Goal: Task Accomplishment & Management: Manage account settings

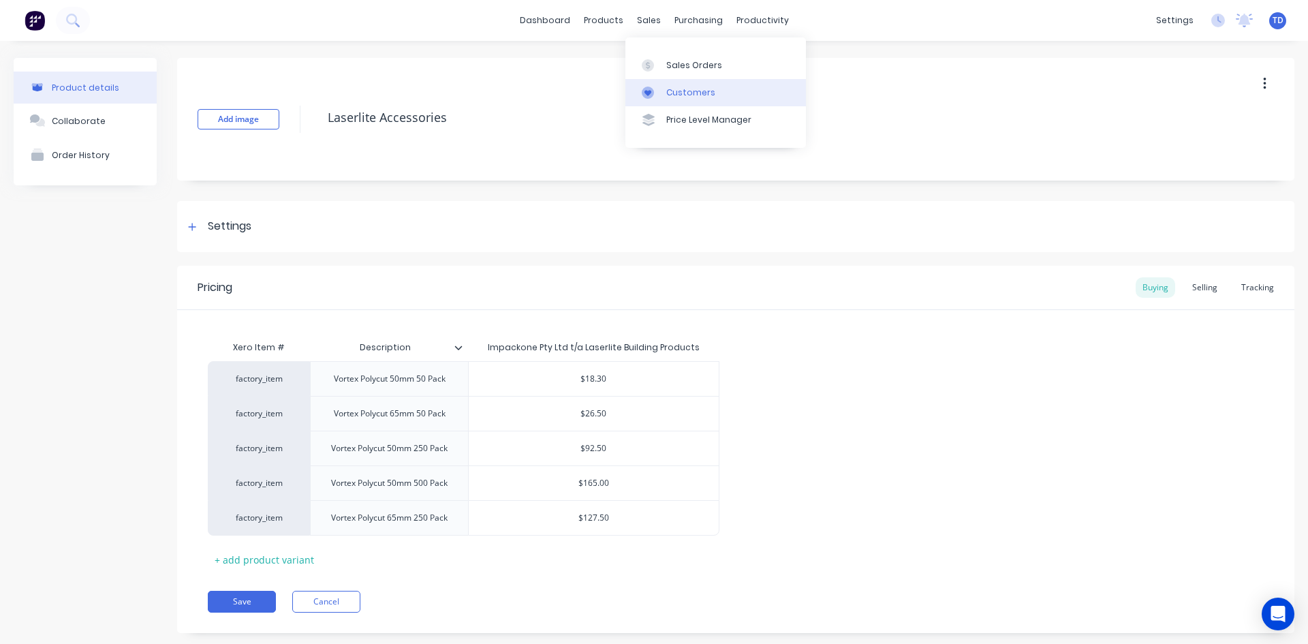
click at [711, 99] on link "Customers" at bounding box center [716, 92] width 181 height 27
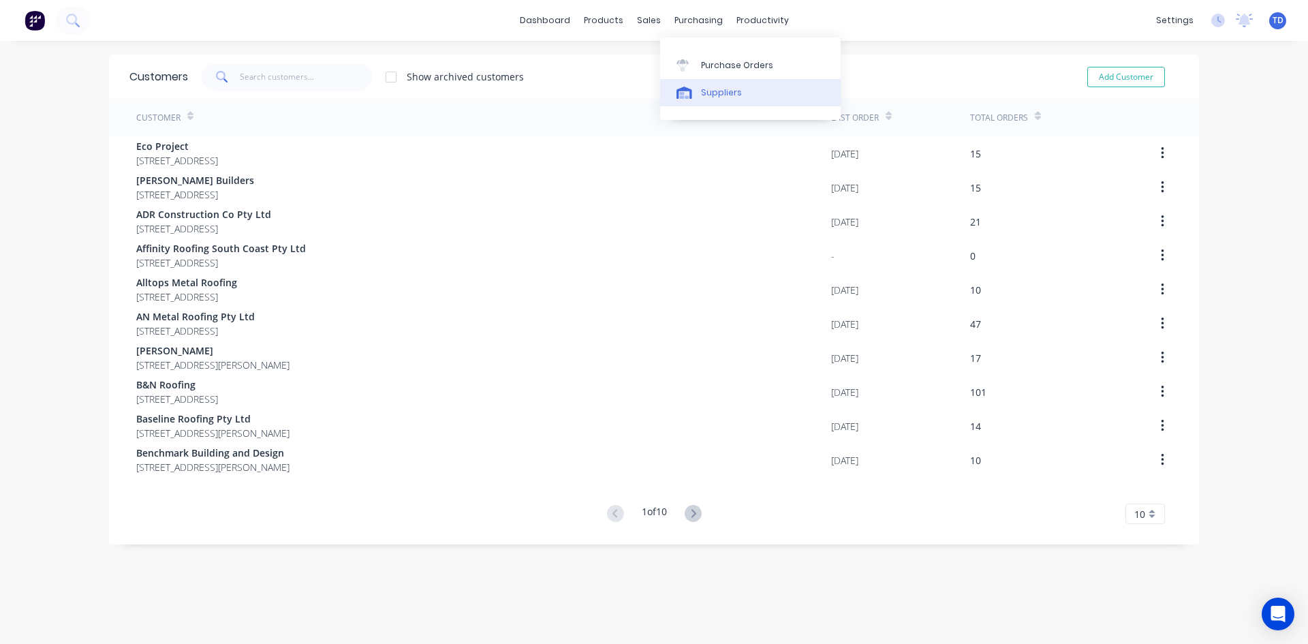
click at [718, 90] on div "Suppliers" at bounding box center [721, 93] width 41 height 12
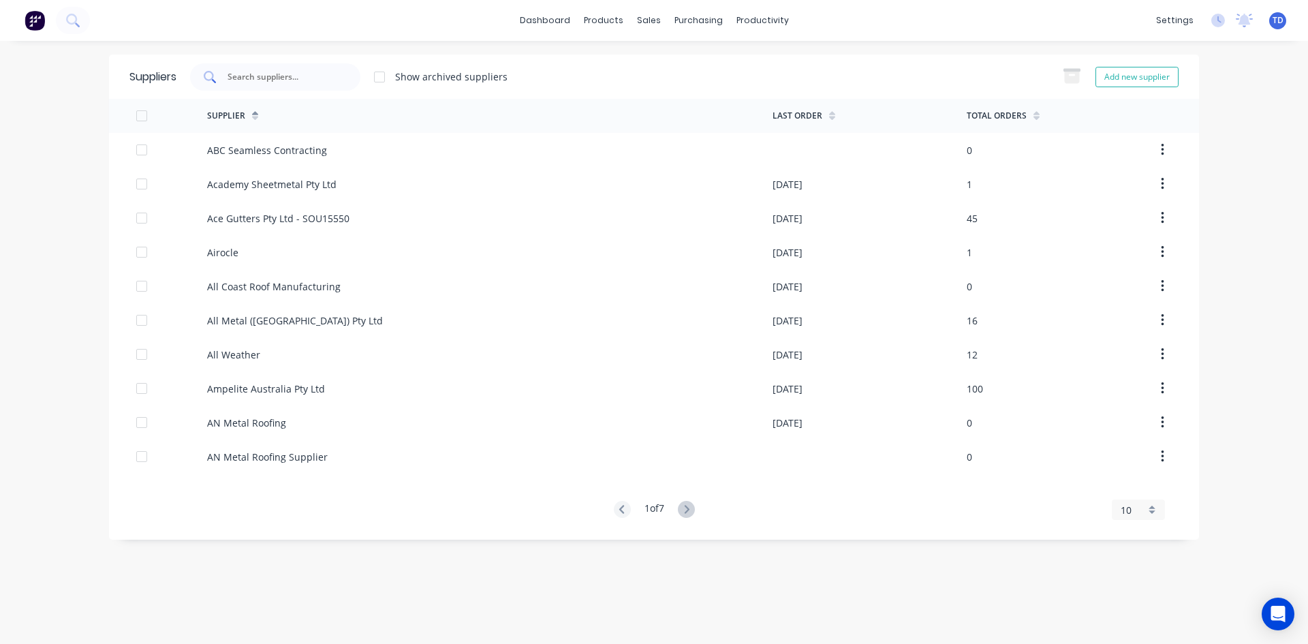
click at [347, 74] on div at bounding box center [275, 76] width 170 height 27
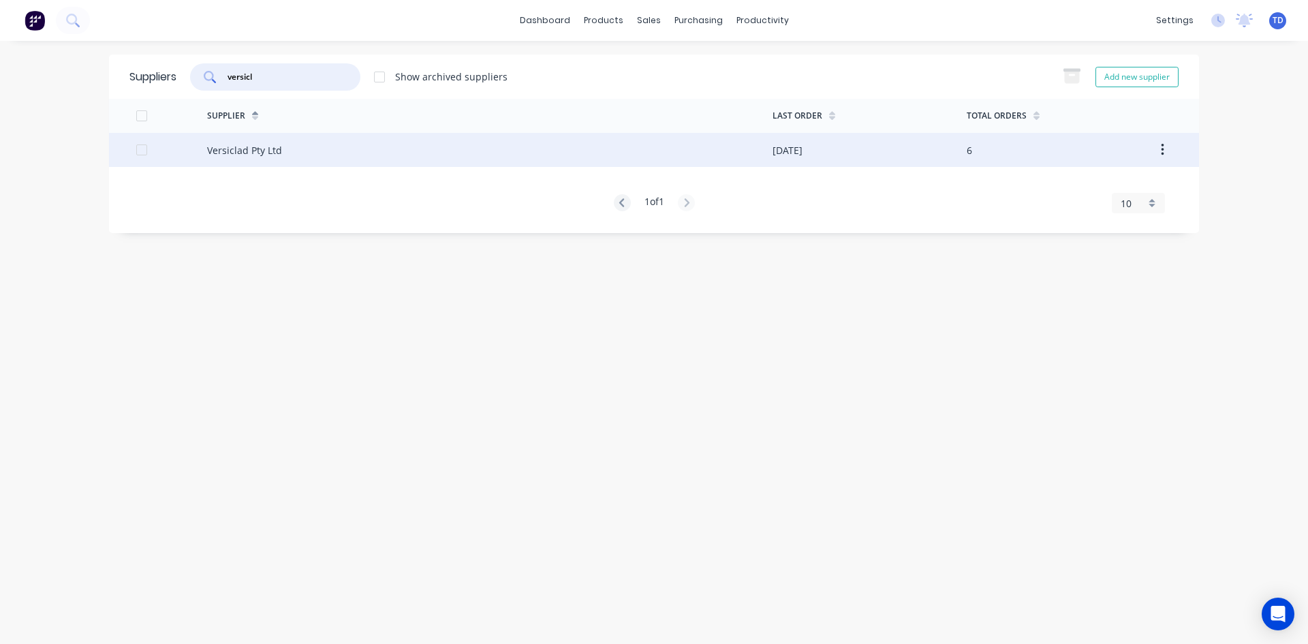
type input "versicl"
click at [342, 164] on div "Versiclad Pty Ltd" at bounding box center [490, 150] width 566 height 34
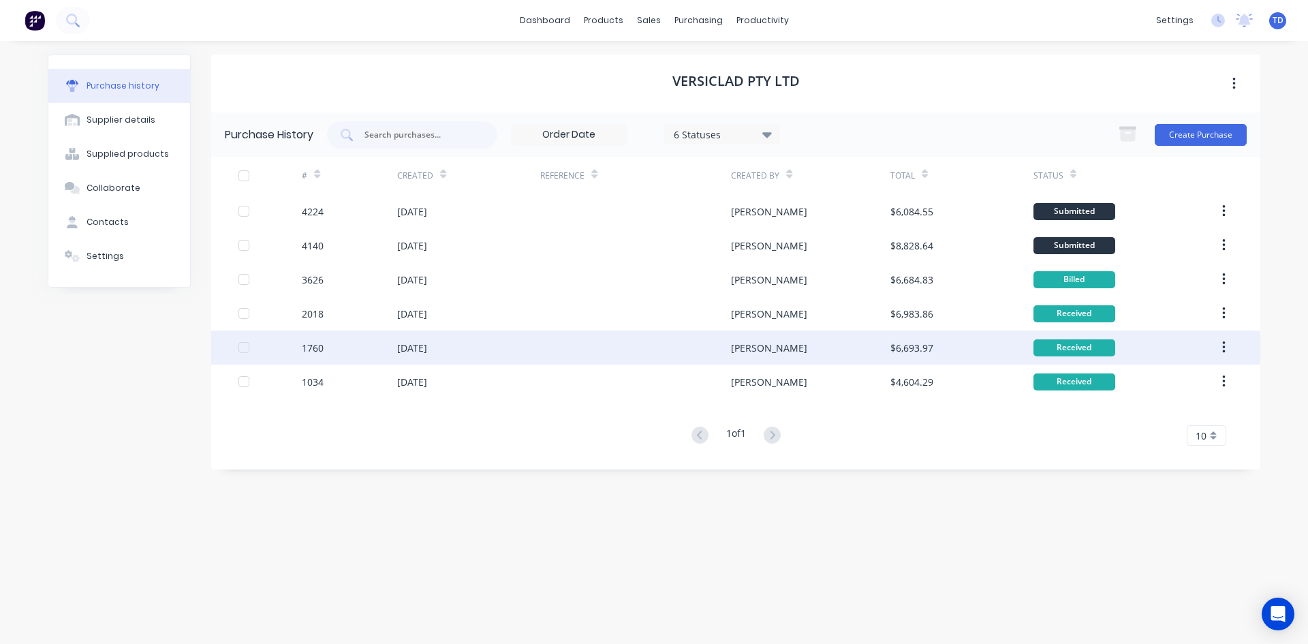
click at [641, 343] on div at bounding box center [635, 348] width 191 height 34
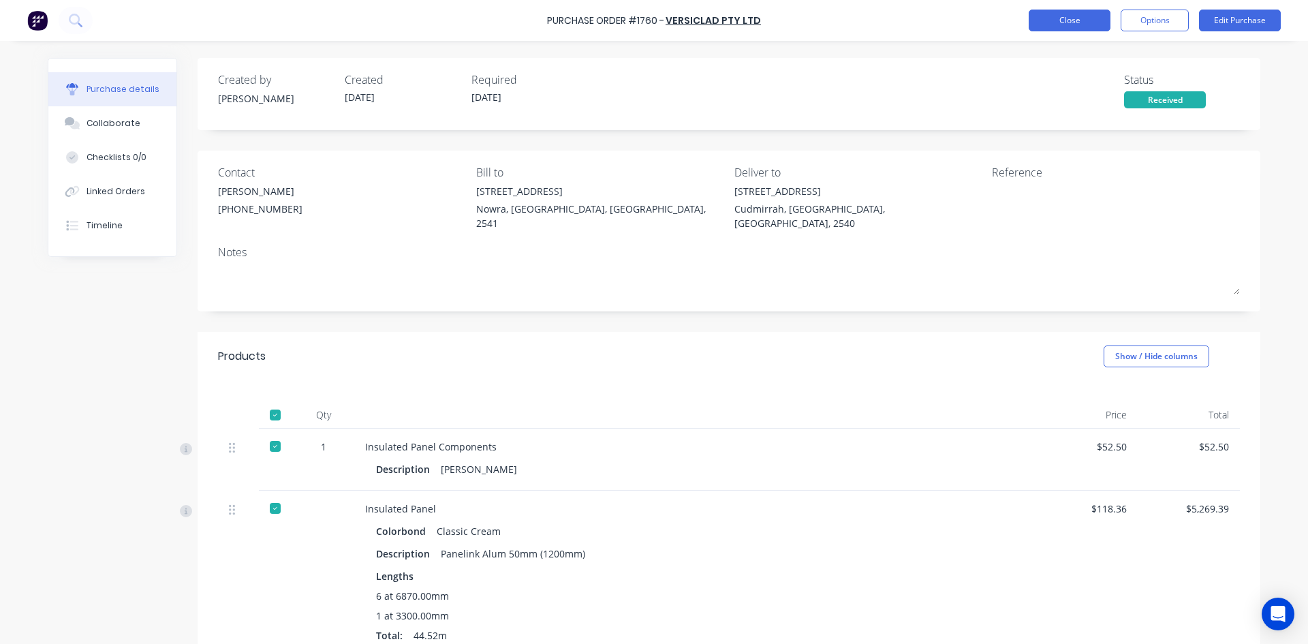
click at [1049, 25] on button "Close" at bounding box center [1070, 21] width 82 height 22
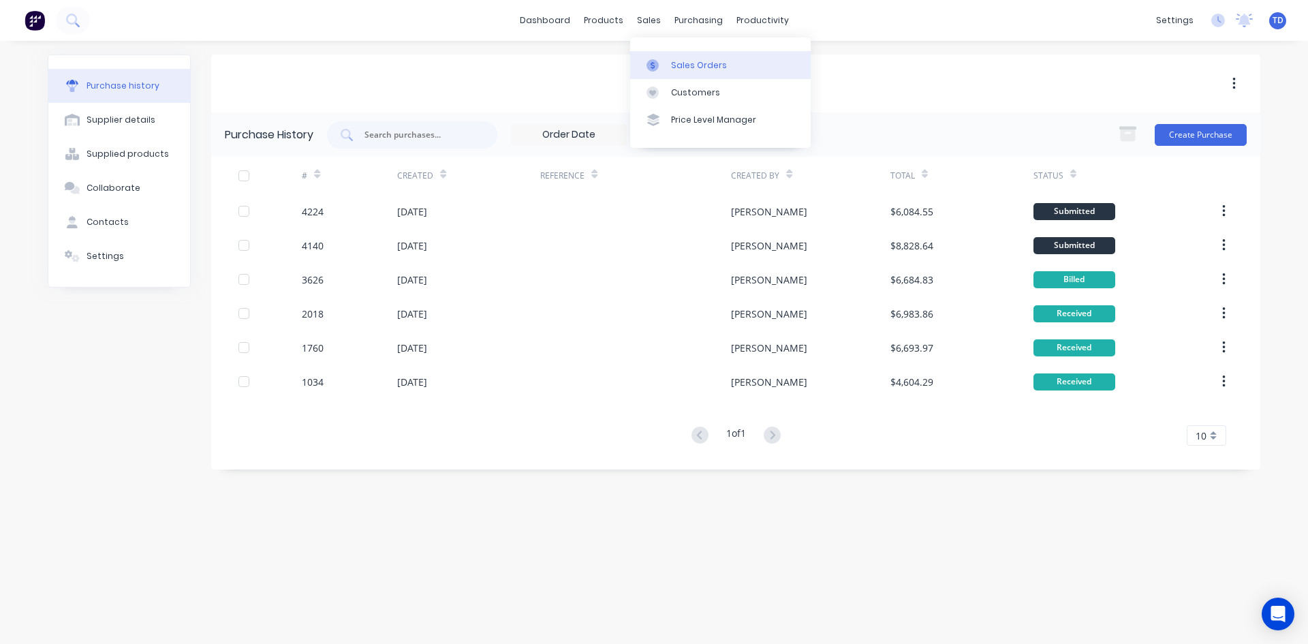
click at [671, 63] on div "Sales Orders" at bounding box center [699, 65] width 56 height 12
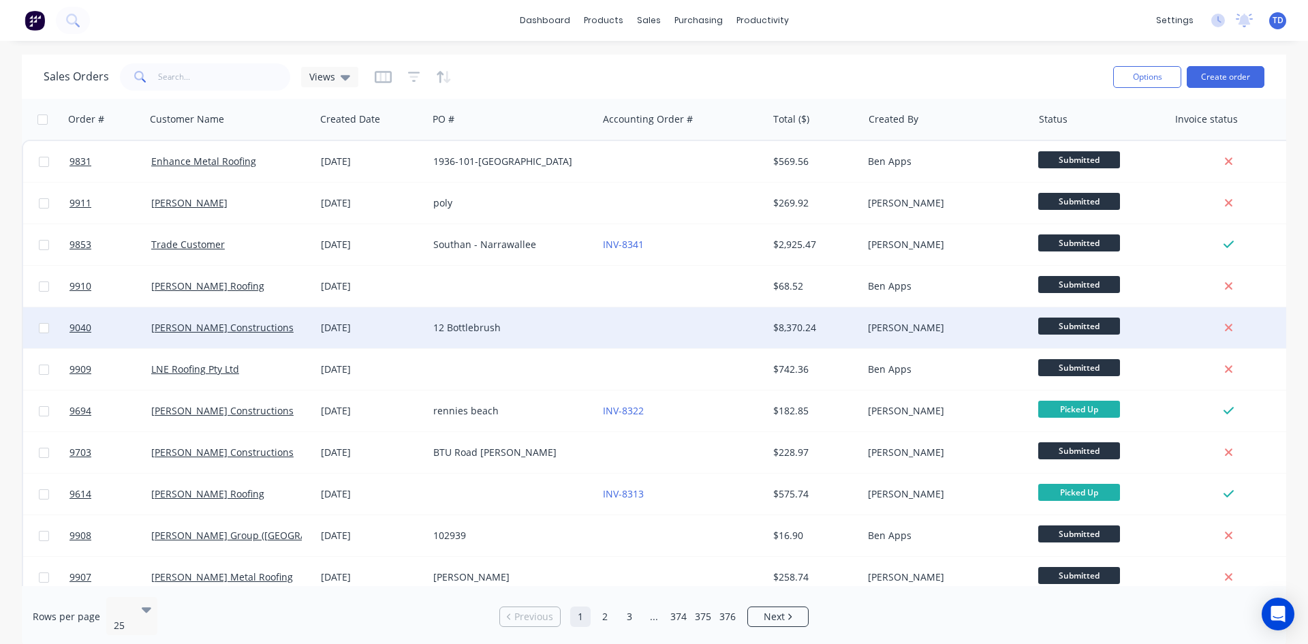
click at [544, 331] on div "12 Bottlebrush" at bounding box center [508, 328] width 151 height 14
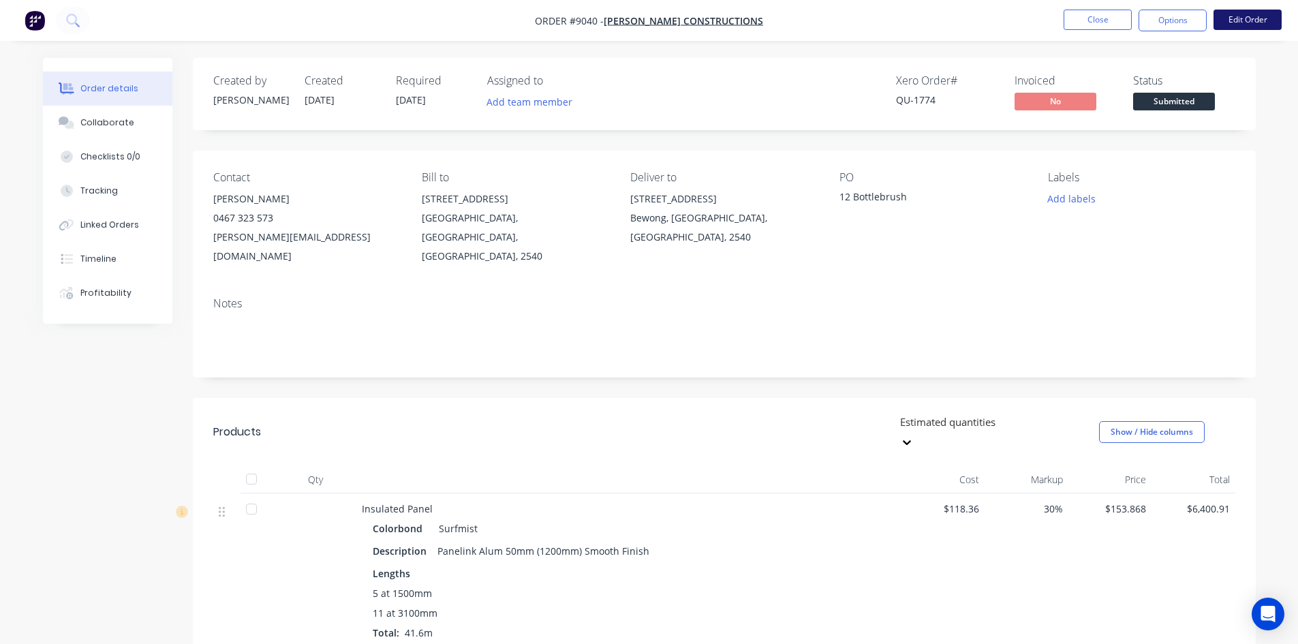
click at [1246, 23] on button "Edit Order" at bounding box center [1248, 20] width 68 height 20
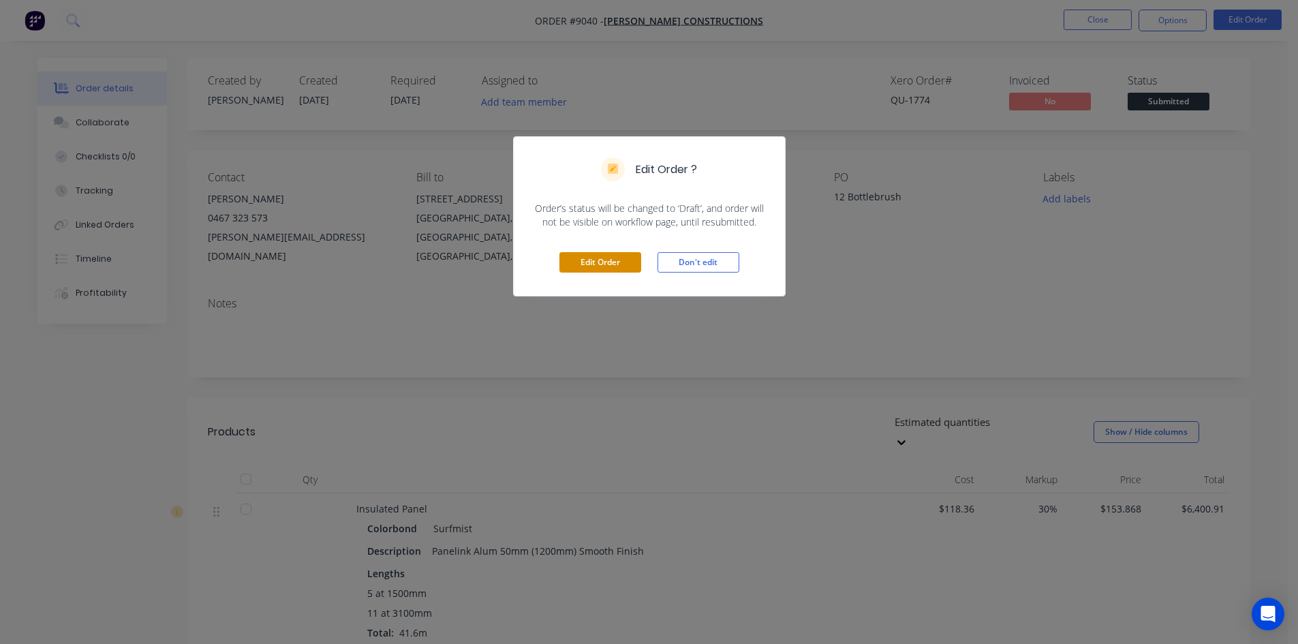
click at [620, 264] on button "Edit Order" at bounding box center [600, 262] width 82 height 20
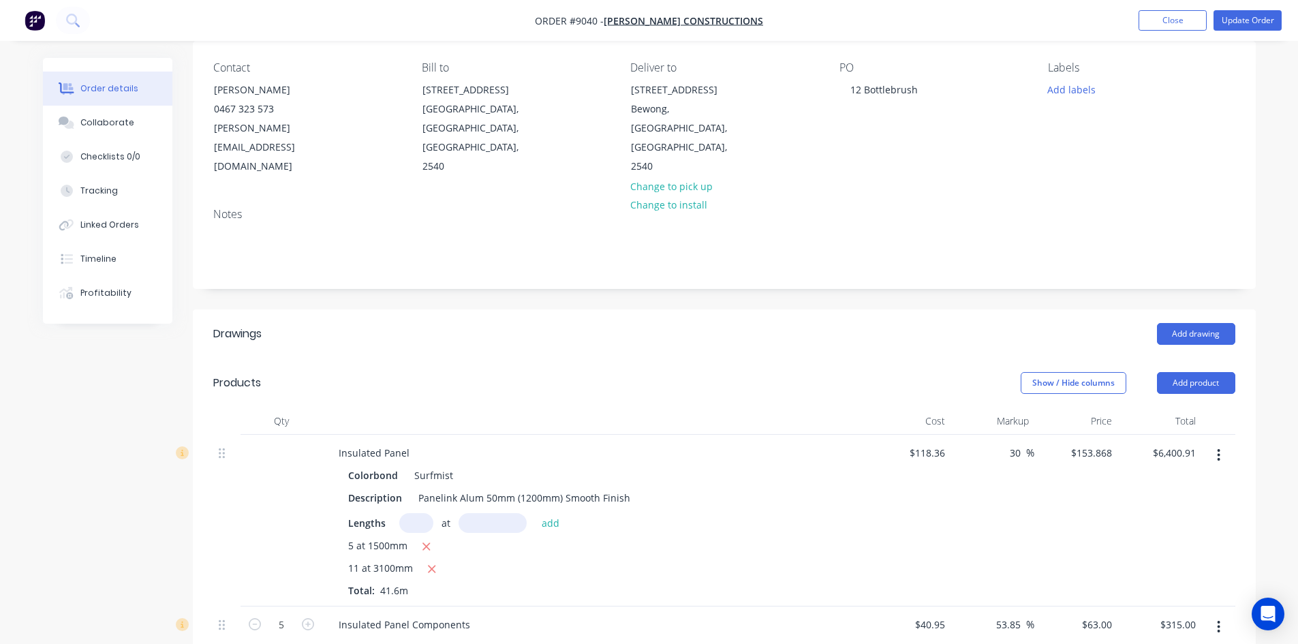
scroll to position [136, 0]
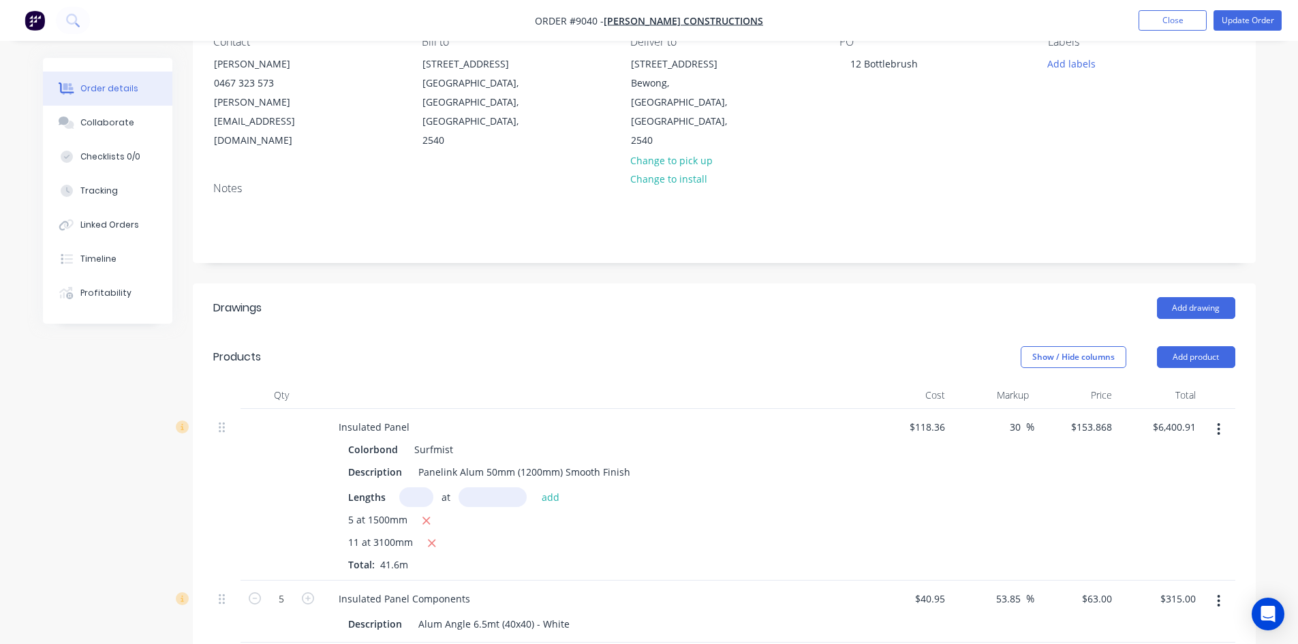
click at [1220, 423] on icon "button" at bounding box center [1219, 429] width 3 height 12
click at [1156, 455] on div "Edit" at bounding box center [1170, 465] width 105 height 20
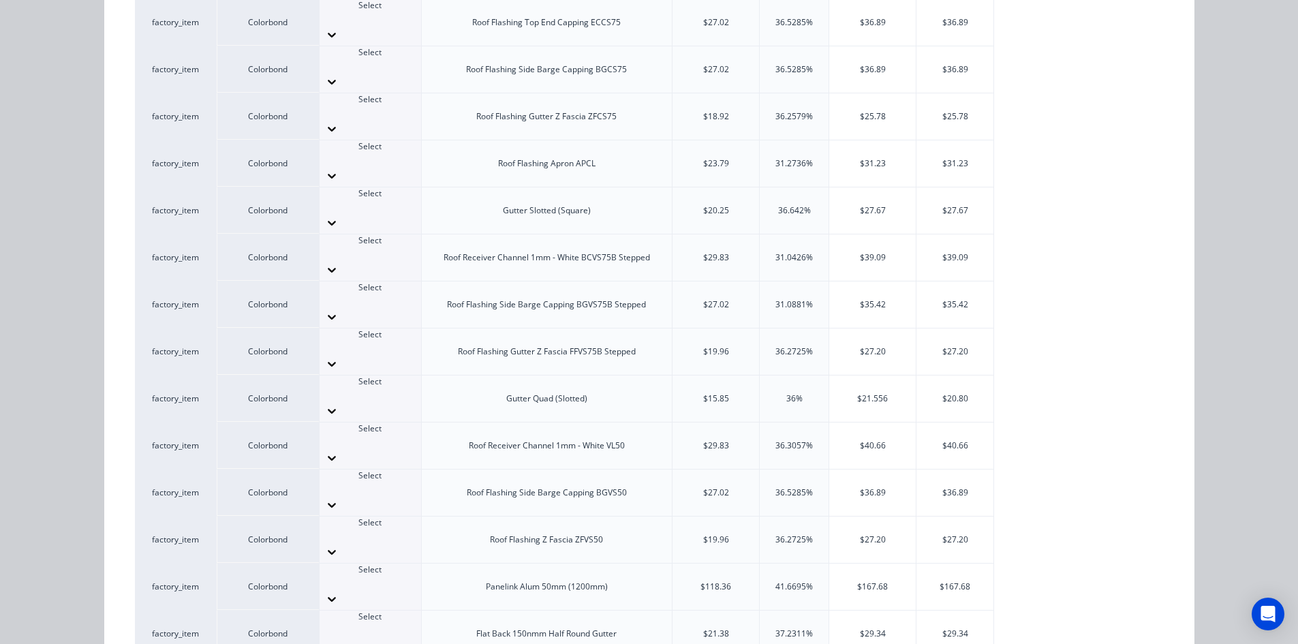
scroll to position [562, 0]
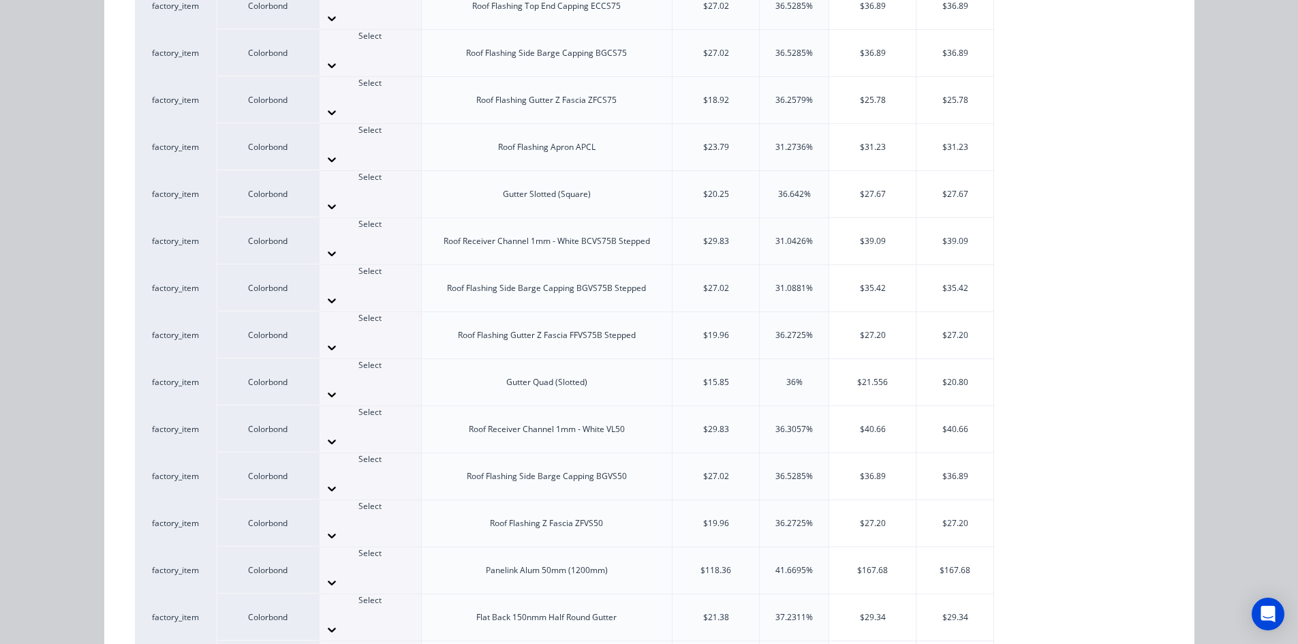
type input "12.37"
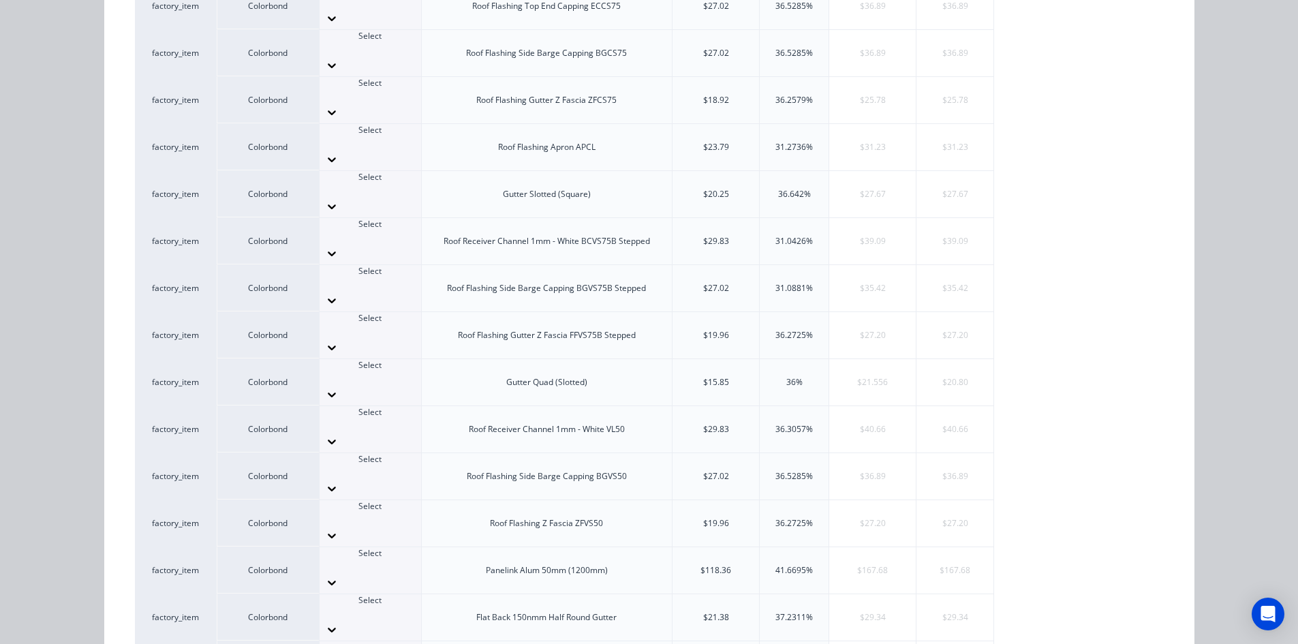
type input "$133.00"
type input "$5,532.80"
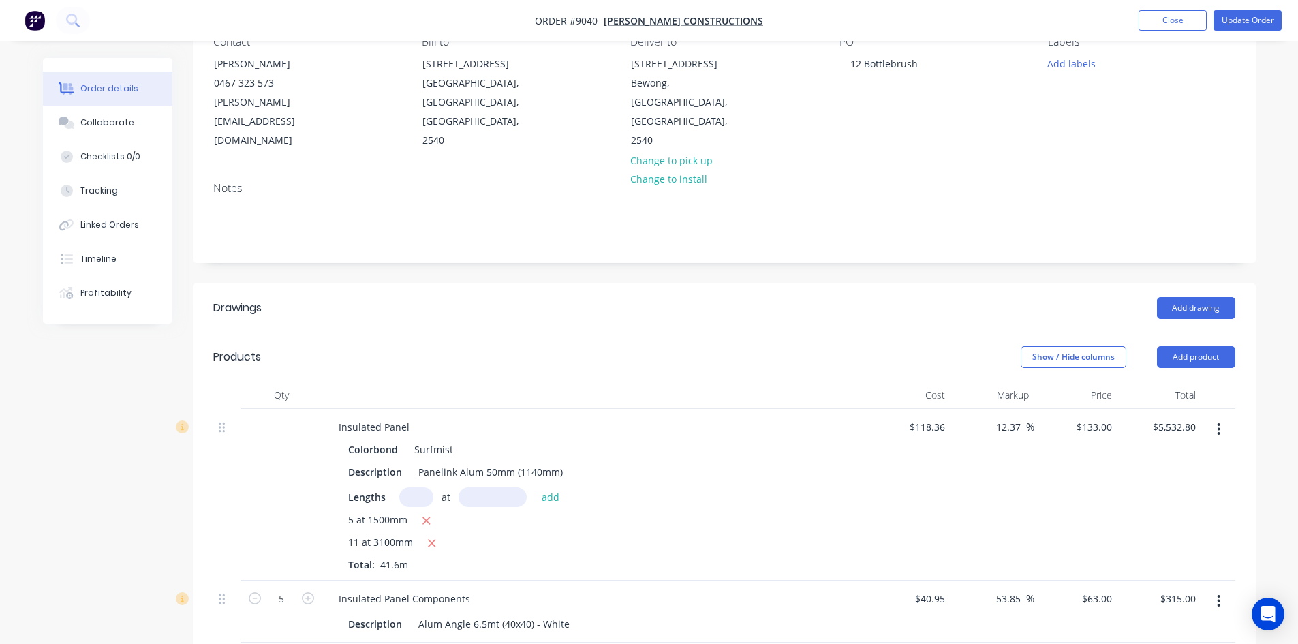
click at [414, 487] on input "text" at bounding box center [416, 497] width 34 height 20
type input "12"
type input "3100"
click at [535, 487] on button "add" at bounding box center [551, 496] width 32 height 18
click at [428, 537] on icon "button" at bounding box center [431, 543] width 9 height 12
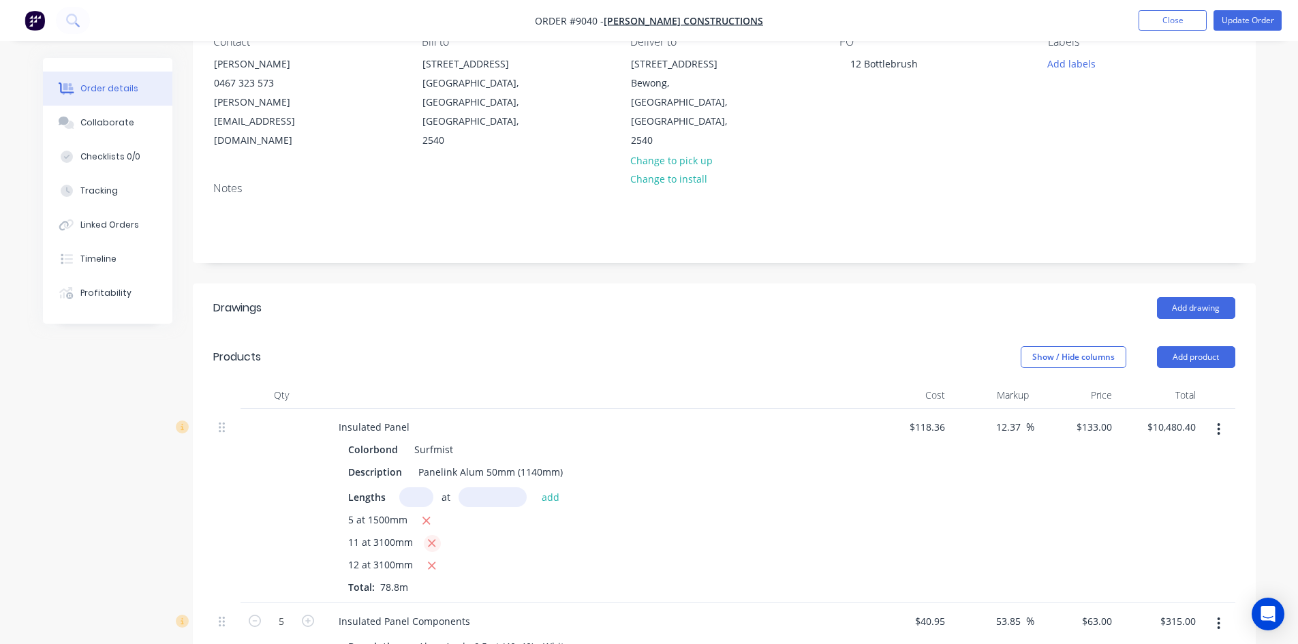
type input "$5,945.10"
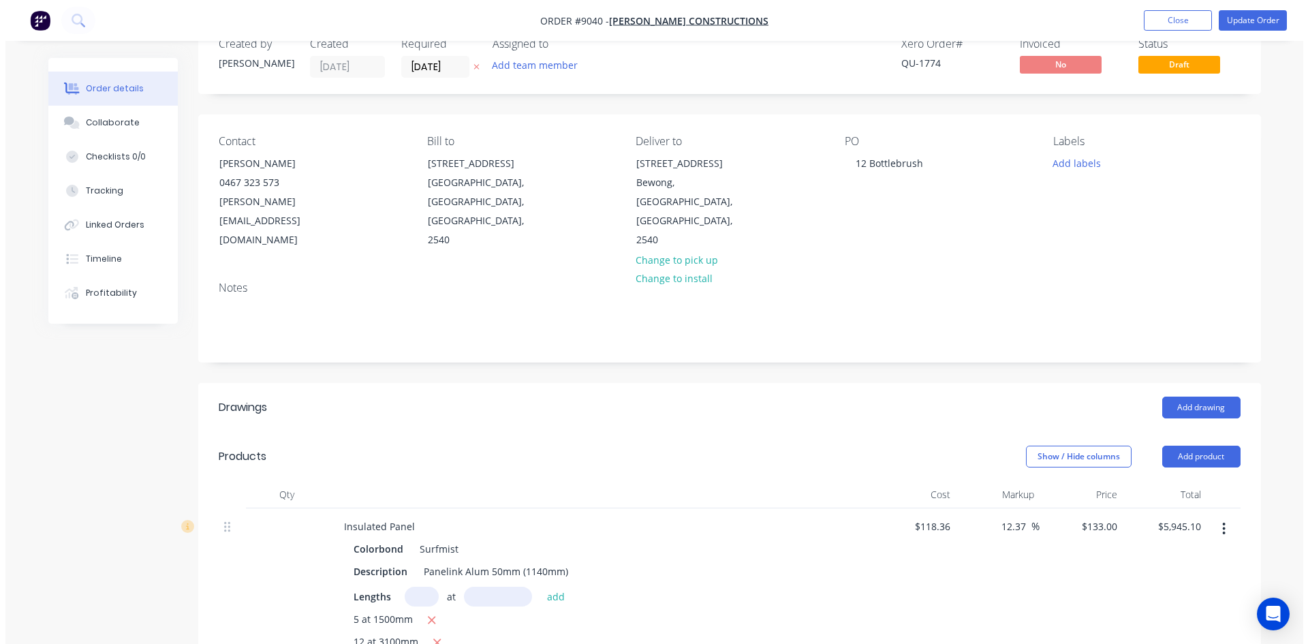
scroll to position [0, 0]
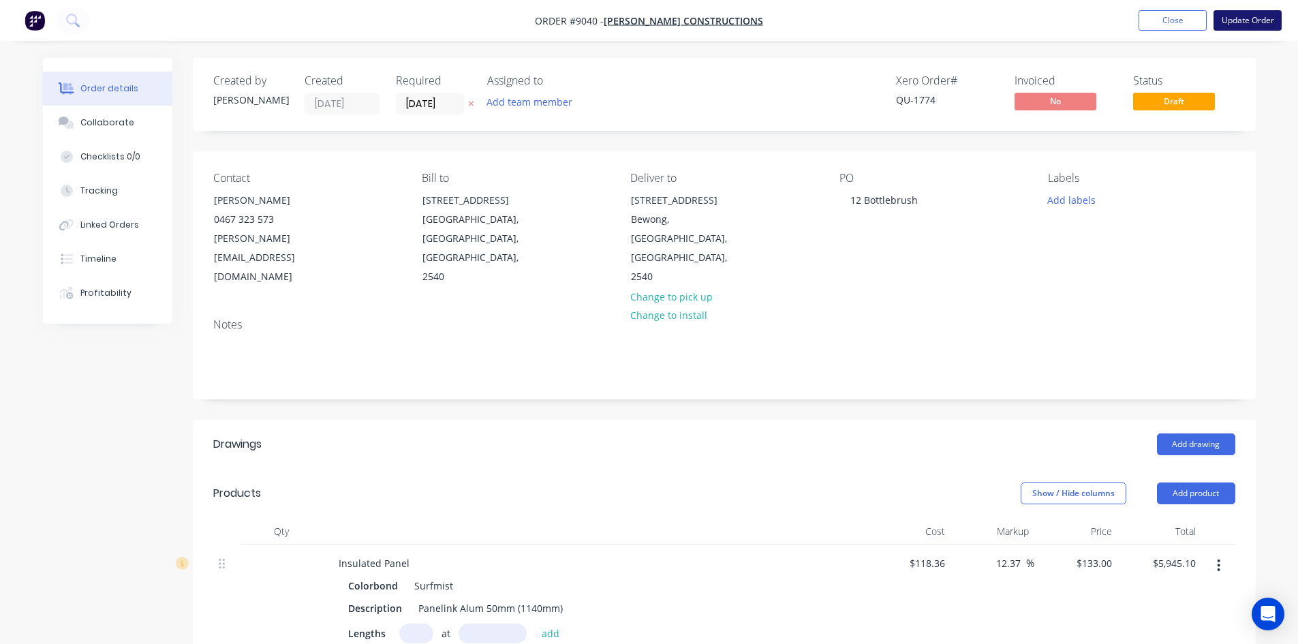
click at [1241, 24] on button "Update Order" at bounding box center [1248, 20] width 68 height 20
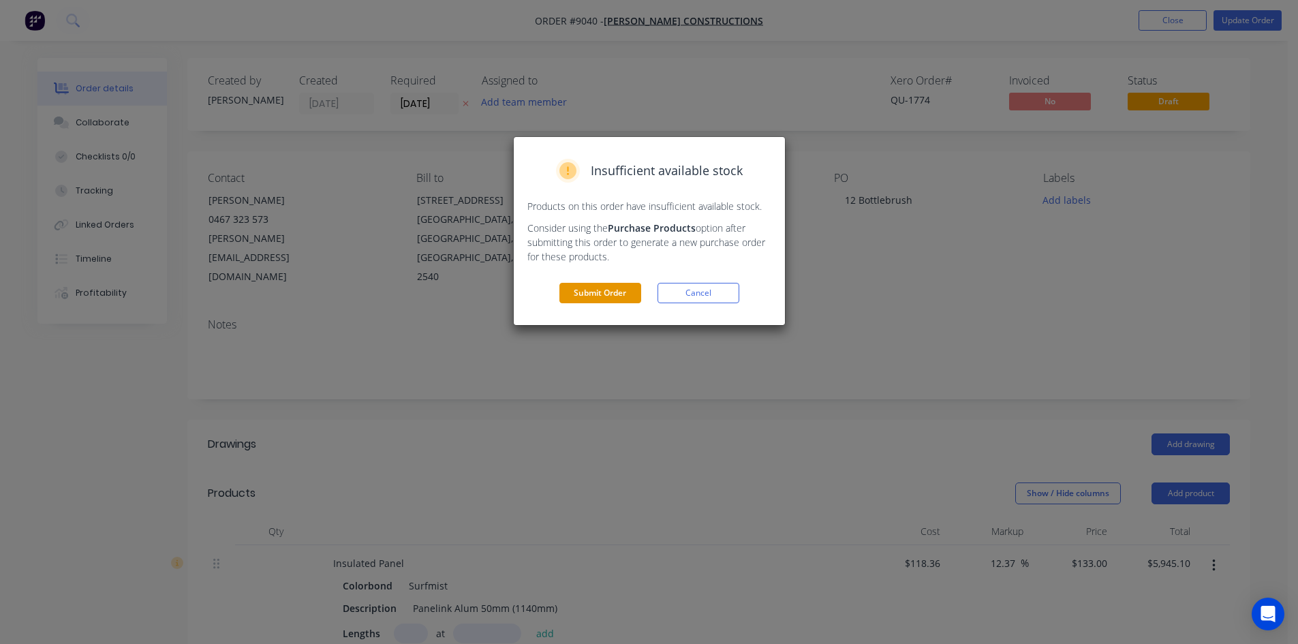
click at [609, 295] on button "Submit Order" at bounding box center [600, 293] width 82 height 20
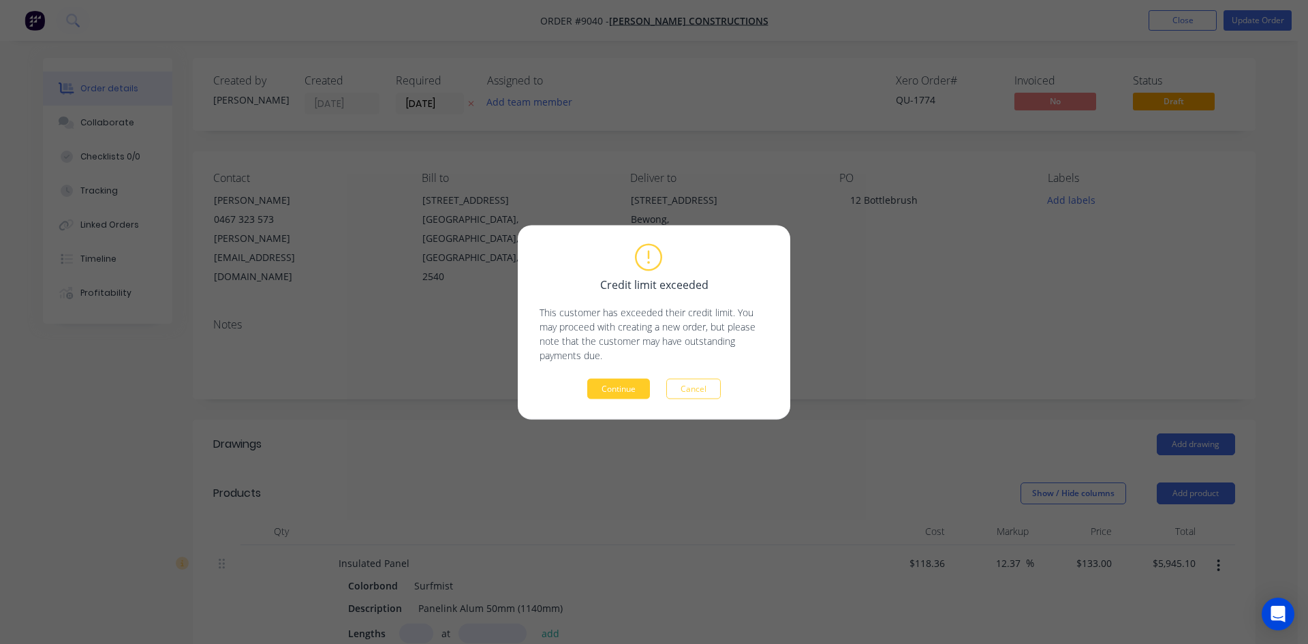
click at [630, 390] on button "Continue" at bounding box center [618, 388] width 63 height 20
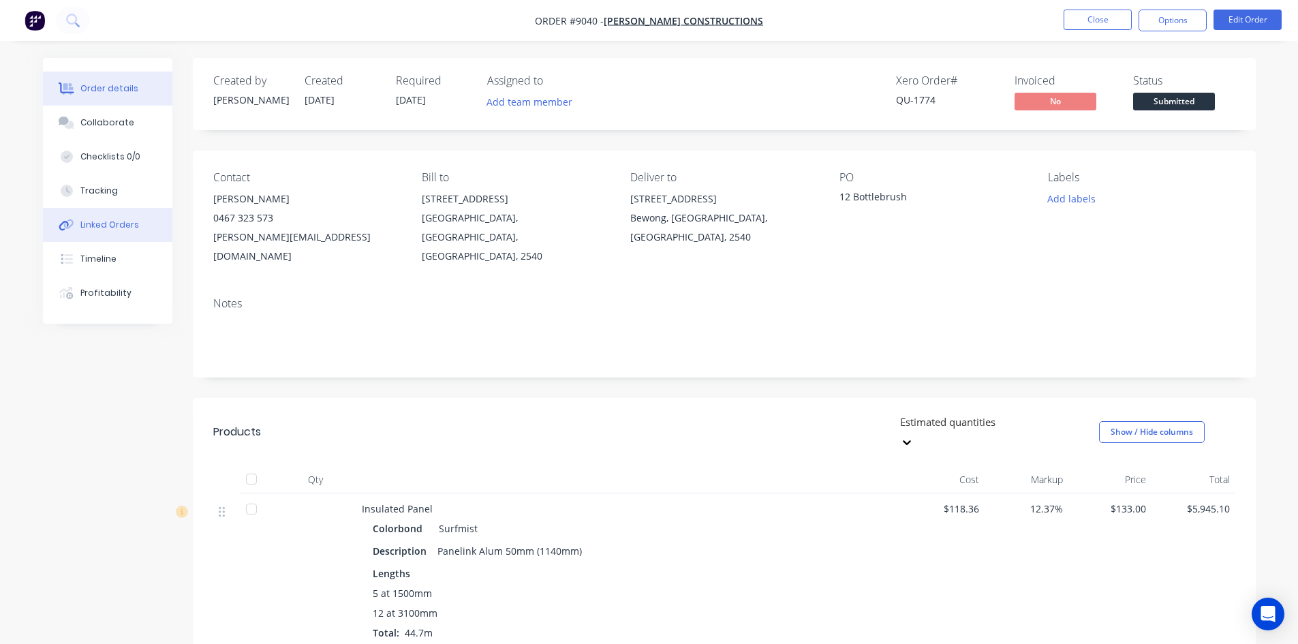
click at [114, 225] on div "Linked Orders" at bounding box center [109, 225] width 59 height 12
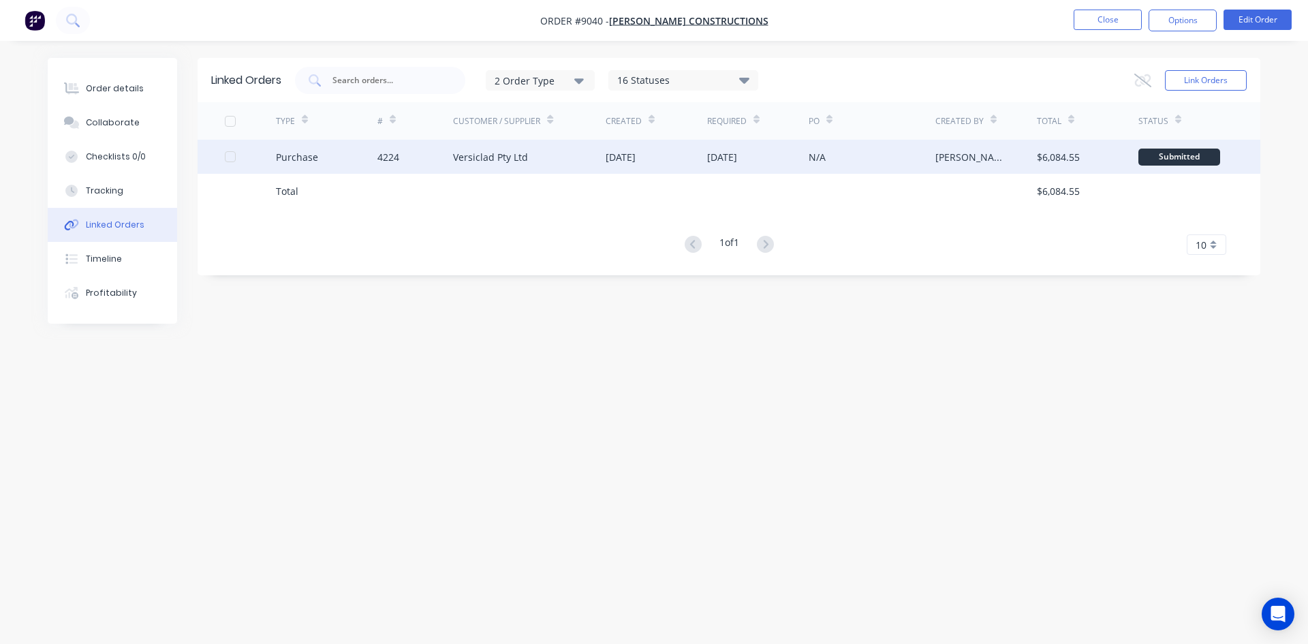
click at [604, 164] on div "Versiclad Pty Ltd" at bounding box center [529, 157] width 153 height 34
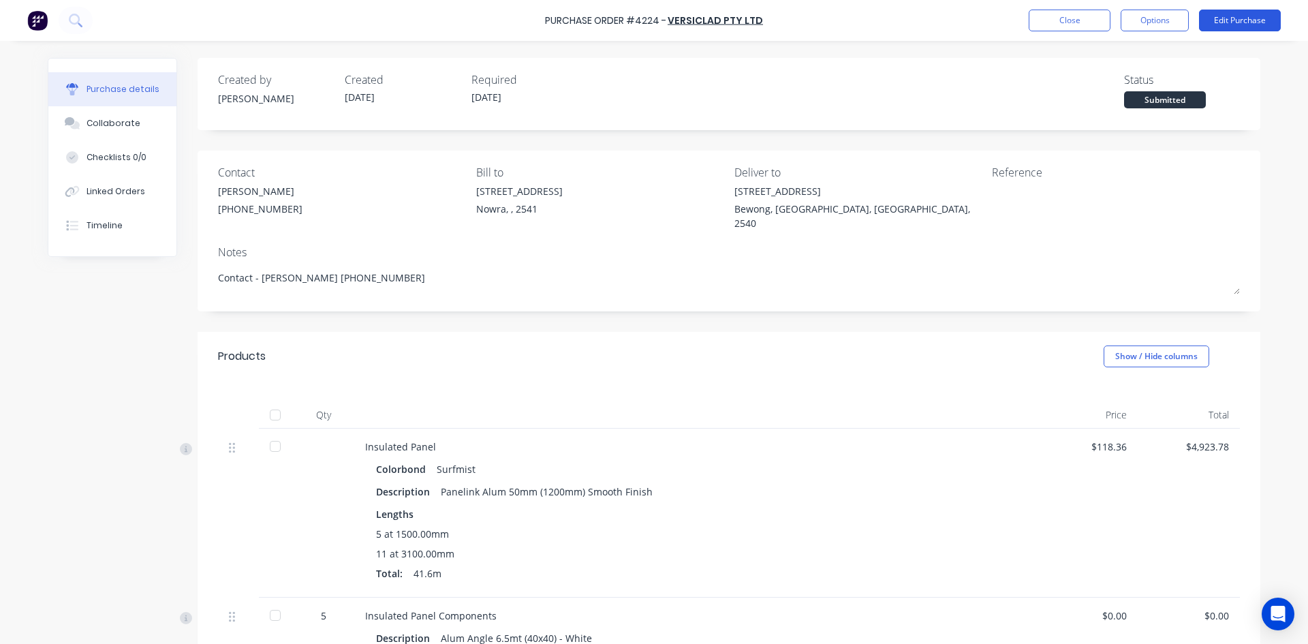
click at [1228, 22] on button "Edit Purchase" at bounding box center [1240, 21] width 82 height 22
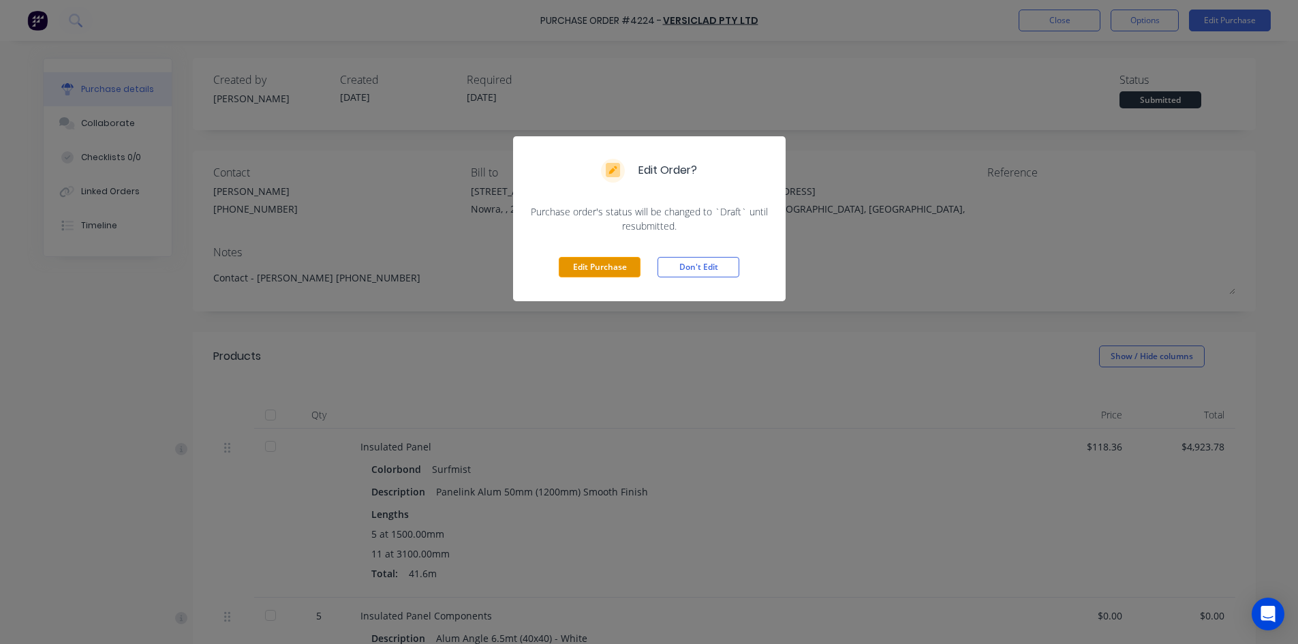
click at [590, 265] on button "Edit Purchase" at bounding box center [600, 267] width 82 height 20
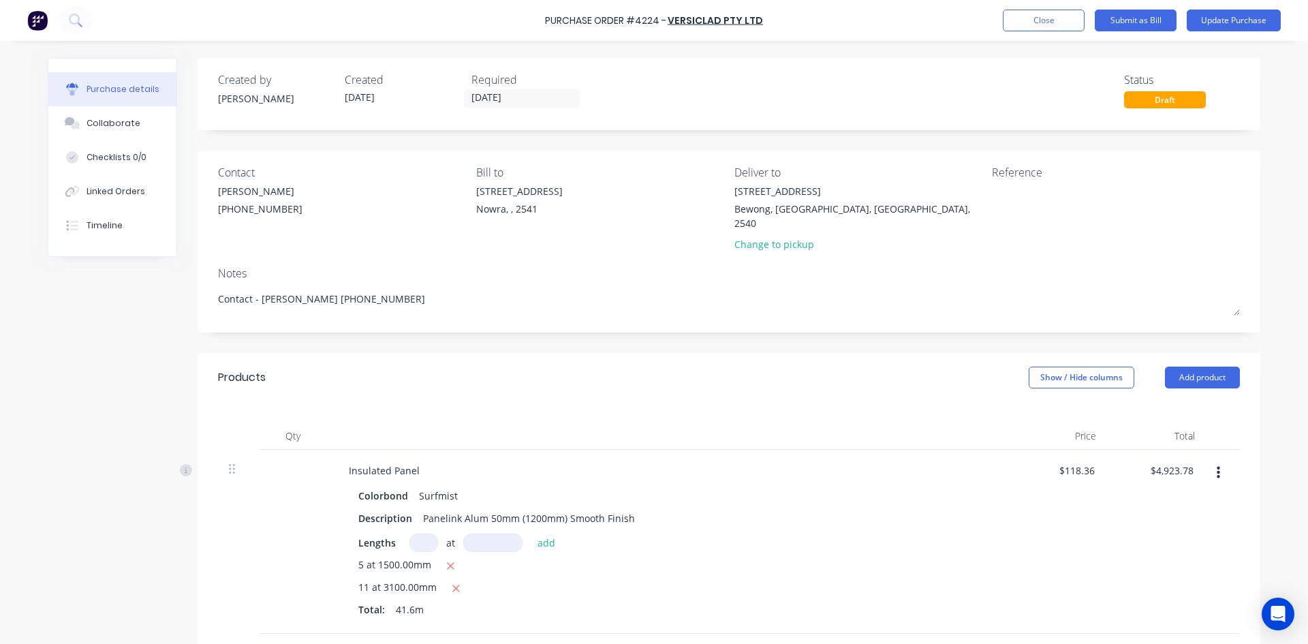
click at [1217, 465] on icon "button" at bounding box center [1218, 472] width 3 height 15
click at [1160, 495] on button "Edit" at bounding box center [1177, 508] width 116 height 27
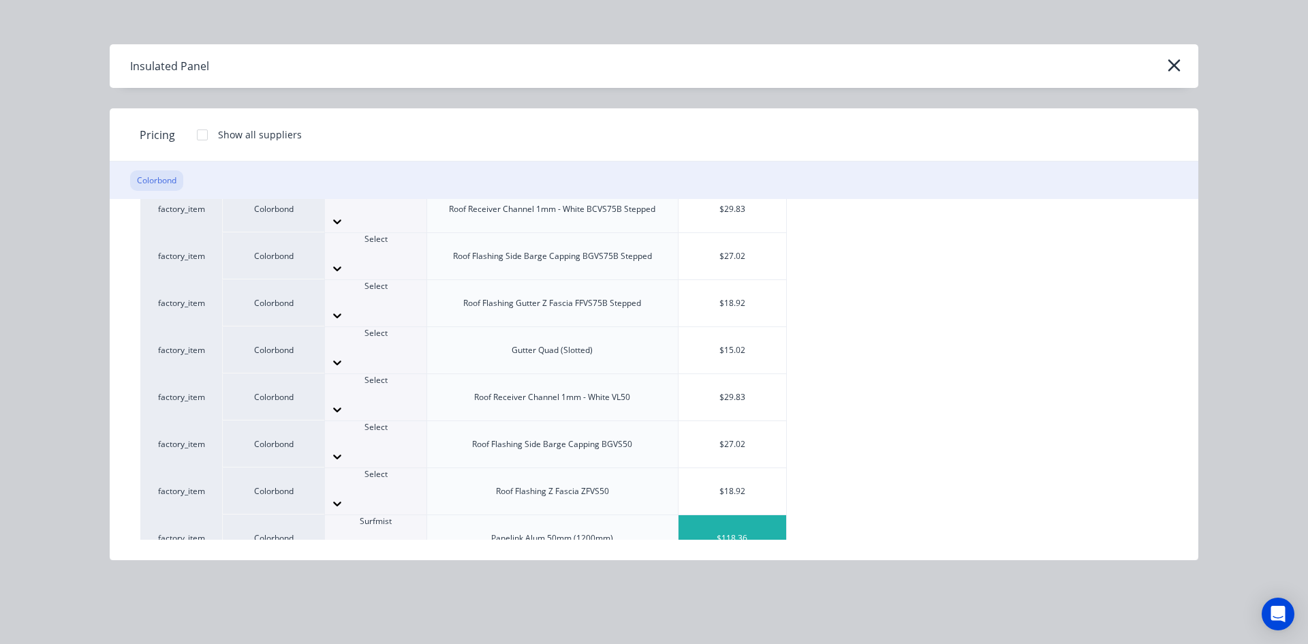
scroll to position [613, 0]
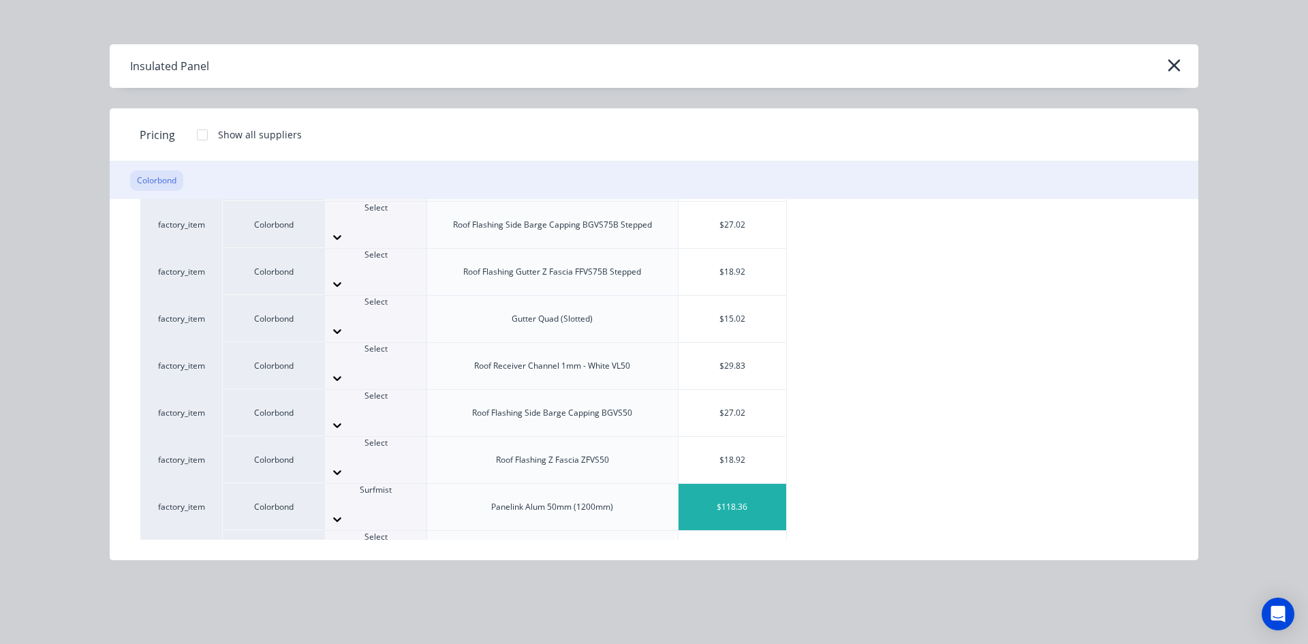
click at [360, 637] on div at bounding box center [376, 643] width 102 height 12
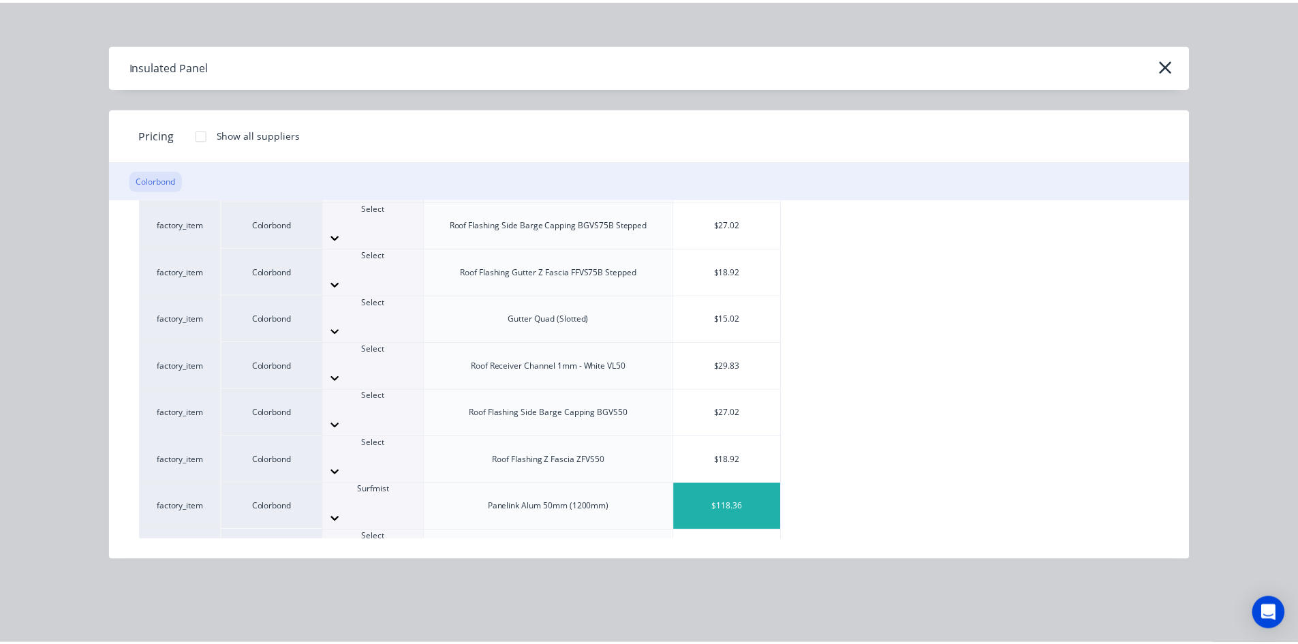
scroll to position [417, 0]
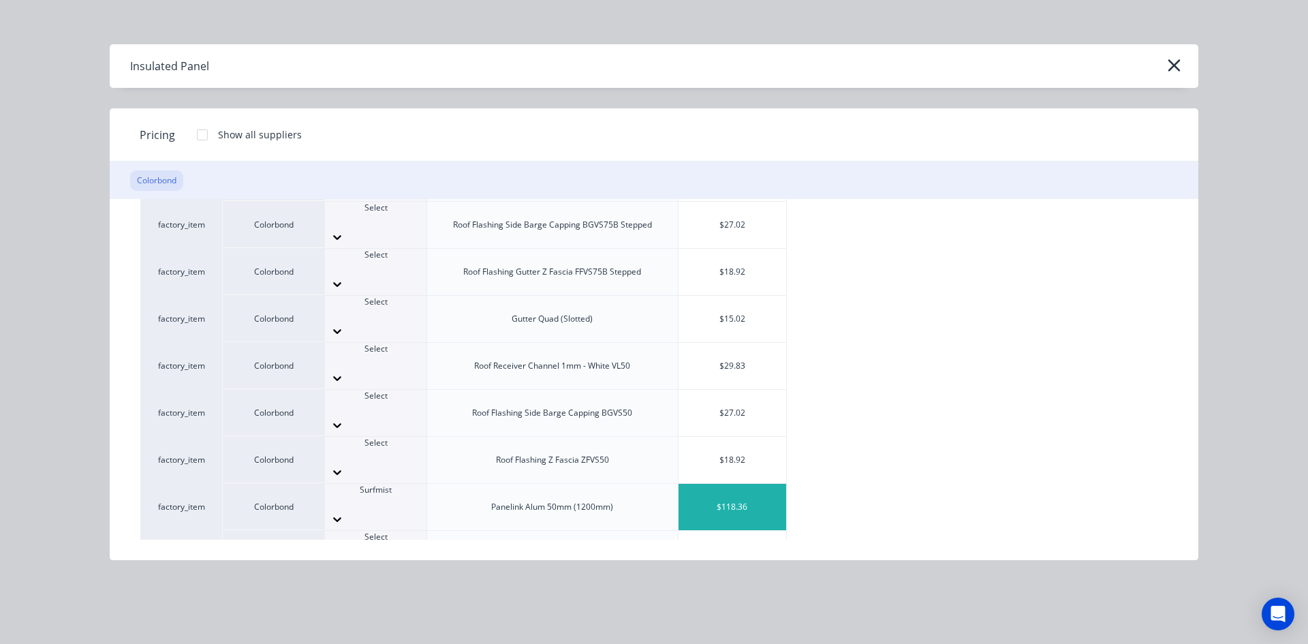
click at [731, 625] on div "$85.62" at bounding box center [733, 648] width 108 height 46
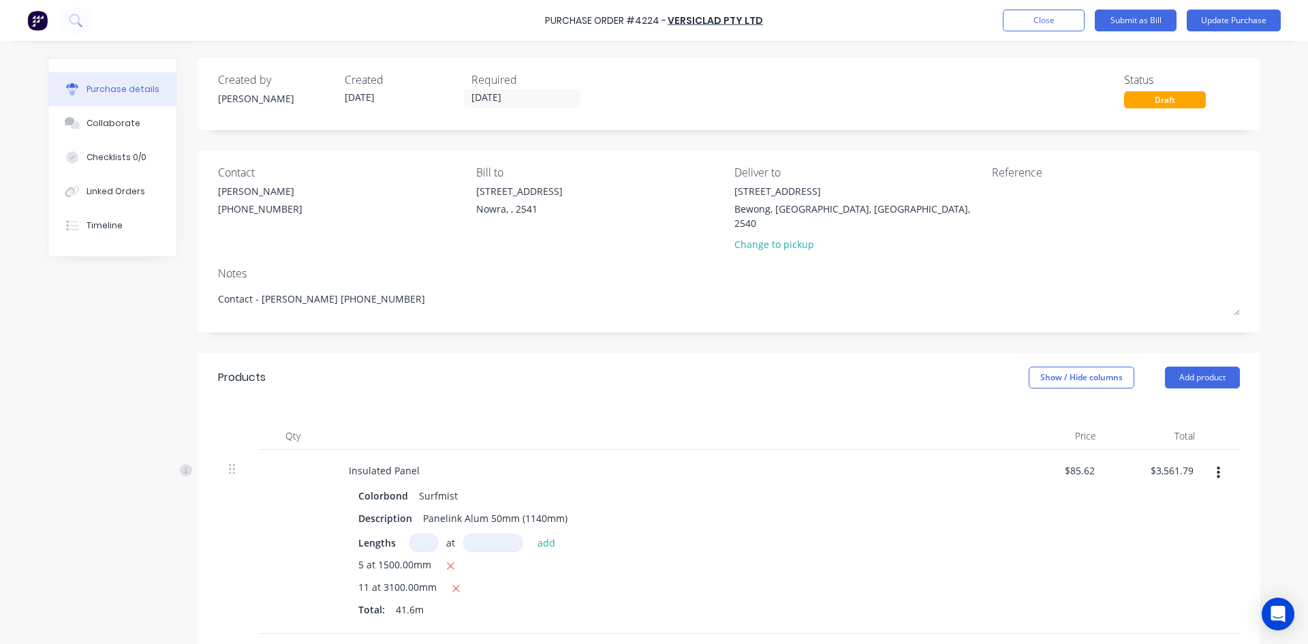
click at [415, 534] on input at bounding box center [424, 543] width 29 height 18
type textarea "x"
type input "1"
type textarea "x"
type input "12"
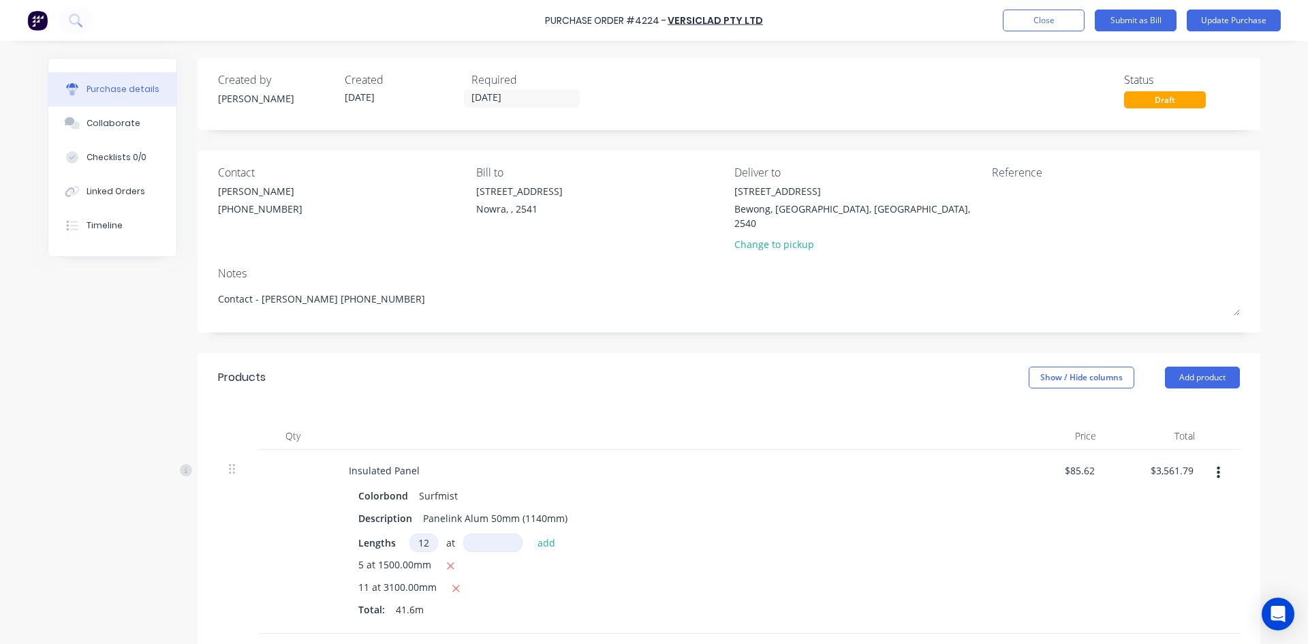
type textarea "x"
type input "3"
type textarea "x"
type input "31"
type textarea "x"
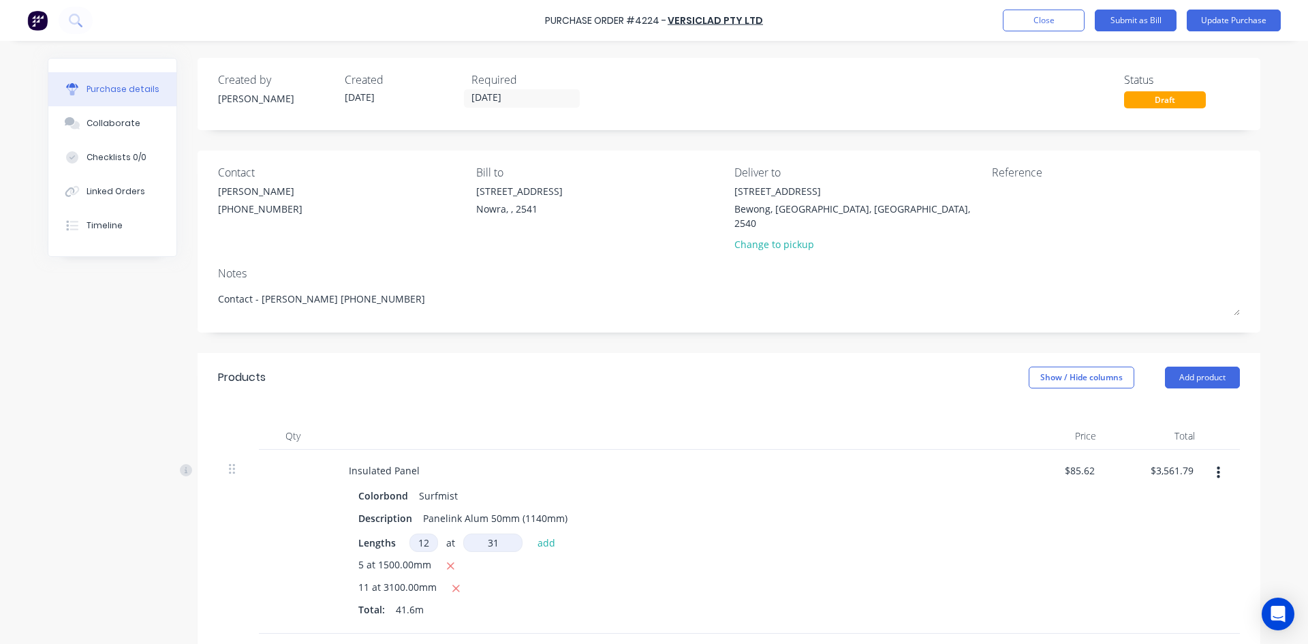
type input "310"
type textarea "x"
type input "3100"
type textarea "x"
type input "$6,746.86"
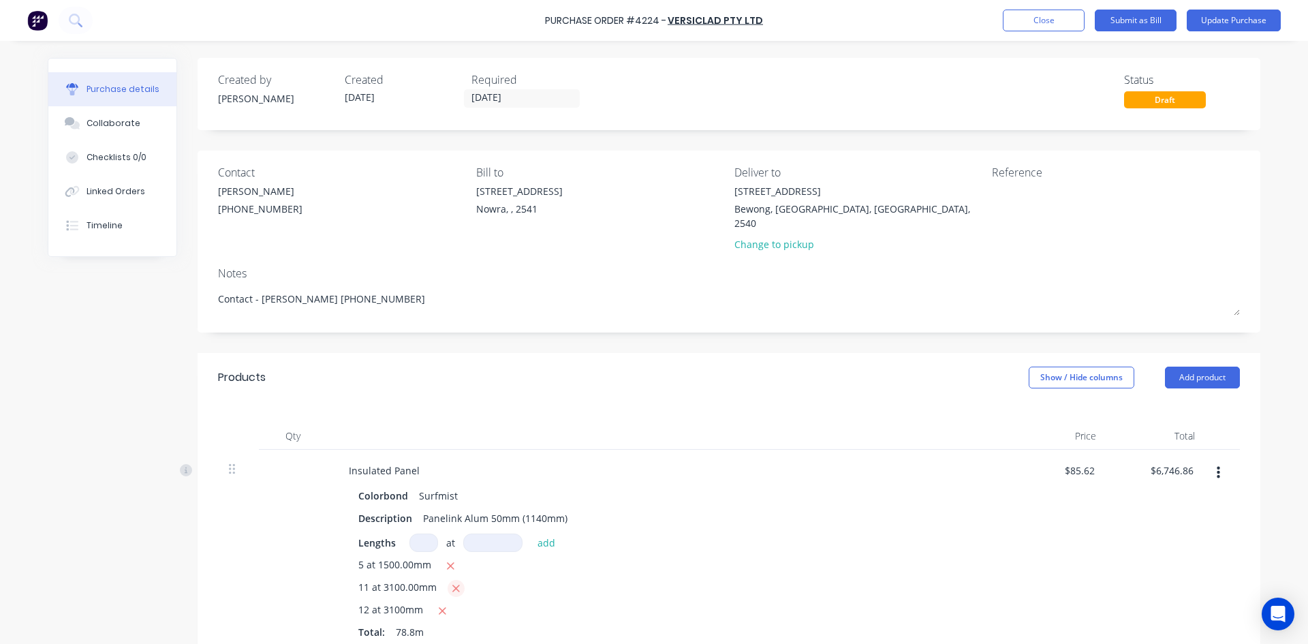
click at [452, 583] on icon "button" at bounding box center [456, 589] width 9 height 12
type textarea "x"
type input "$3,827.21"
click at [1244, 25] on button "Update Purchase" at bounding box center [1234, 21] width 94 height 22
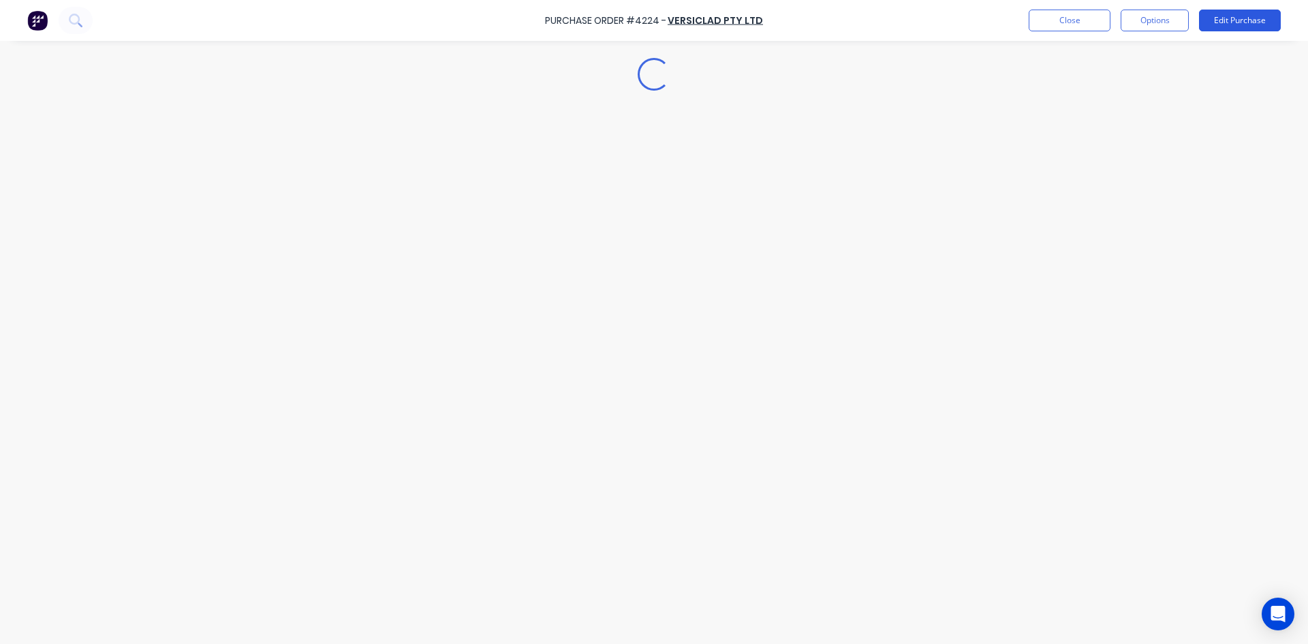
type textarea "x"
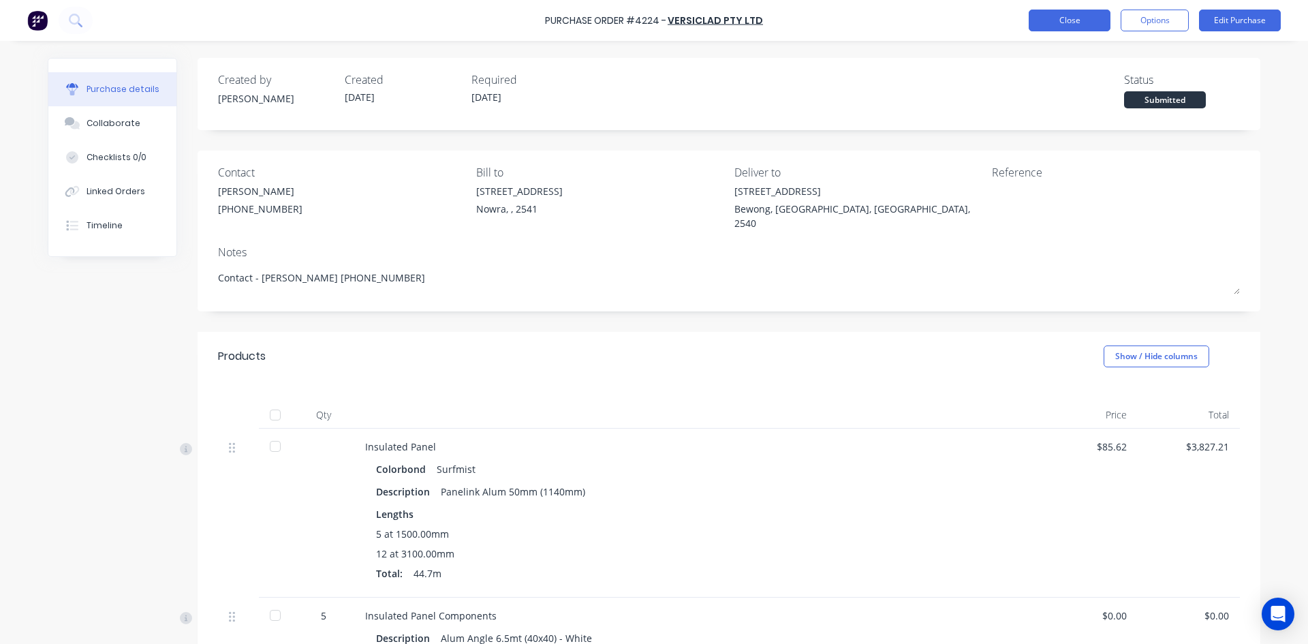
click at [1078, 25] on button "Close" at bounding box center [1070, 21] width 82 height 22
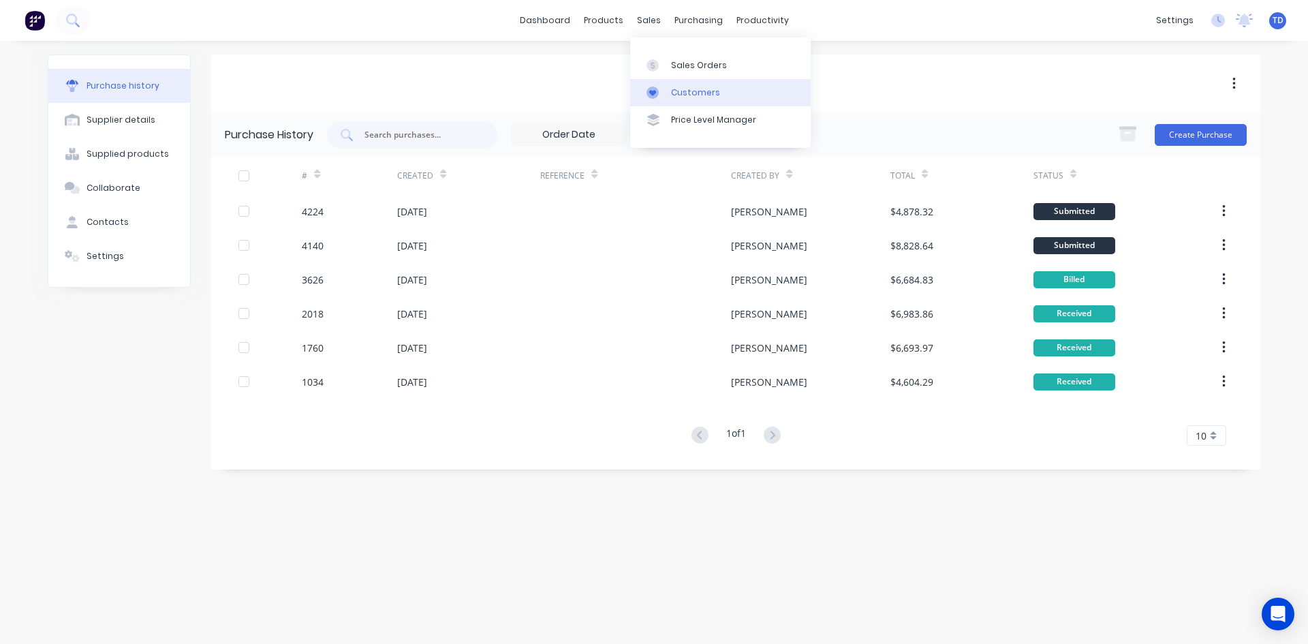
click at [682, 85] on link "Customers" at bounding box center [720, 92] width 181 height 27
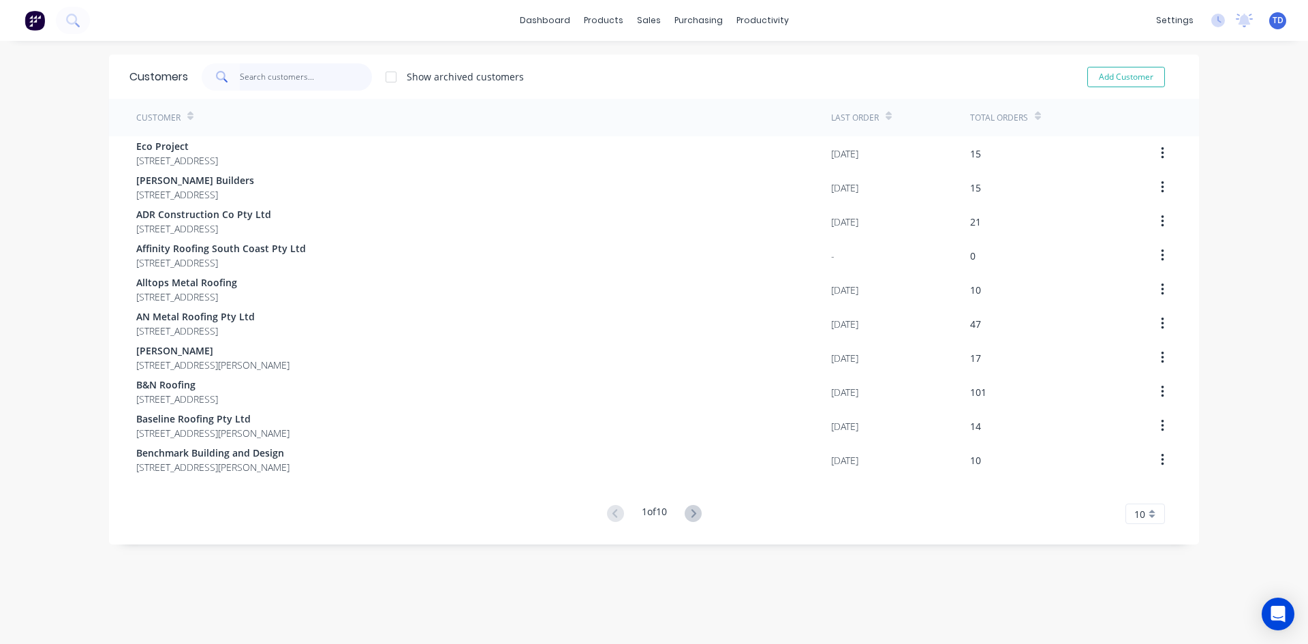
click at [329, 78] on input "text" at bounding box center [306, 76] width 133 height 27
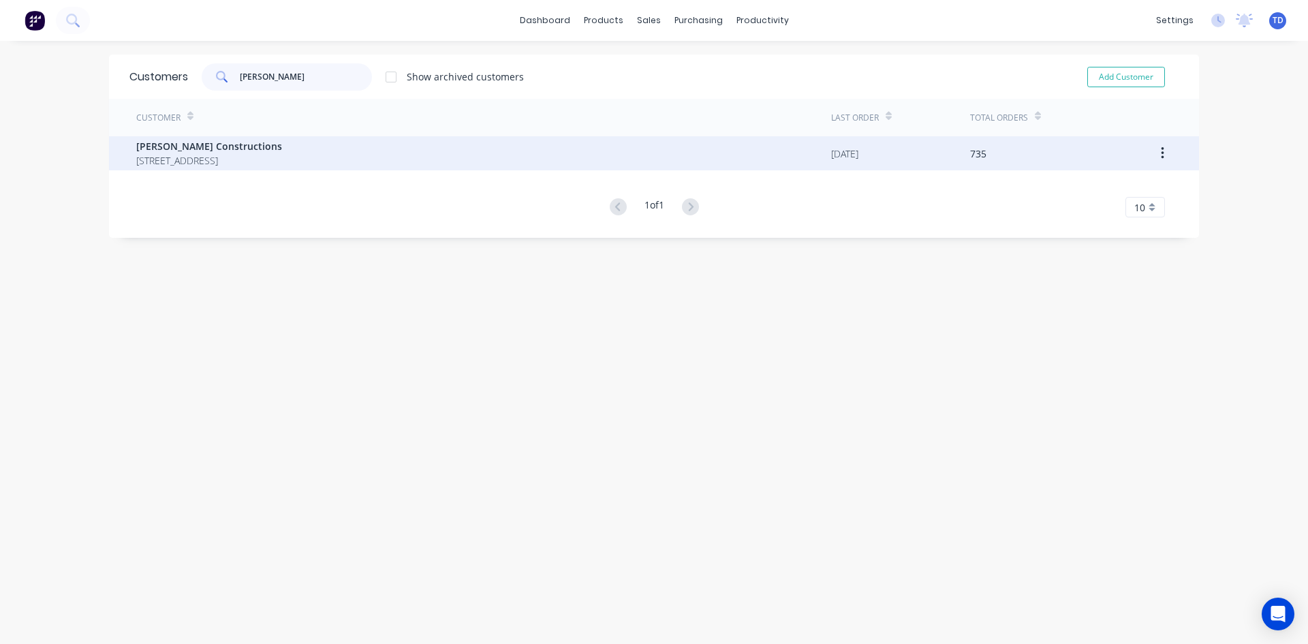
type input "[PERSON_NAME]"
click at [282, 157] on span "[STREET_ADDRESS]" at bounding box center [209, 160] width 146 height 14
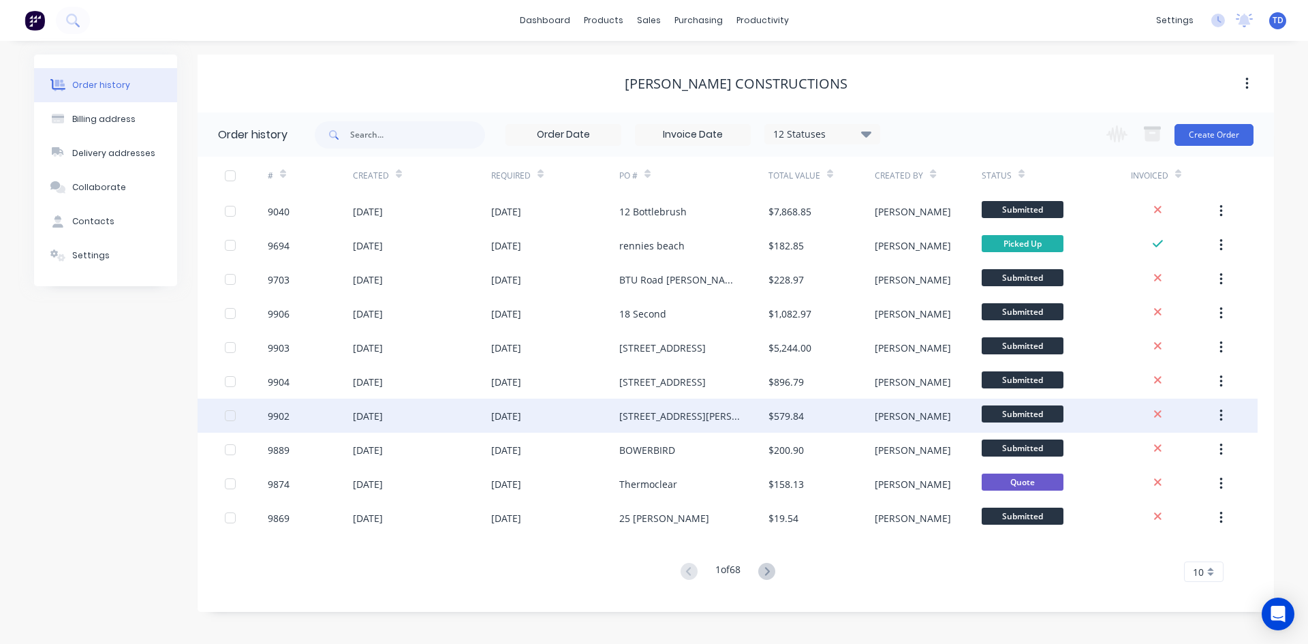
click at [692, 412] on div "[STREET_ADDRESS][PERSON_NAME]" at bounding box center [680, 416] width 122 height 14
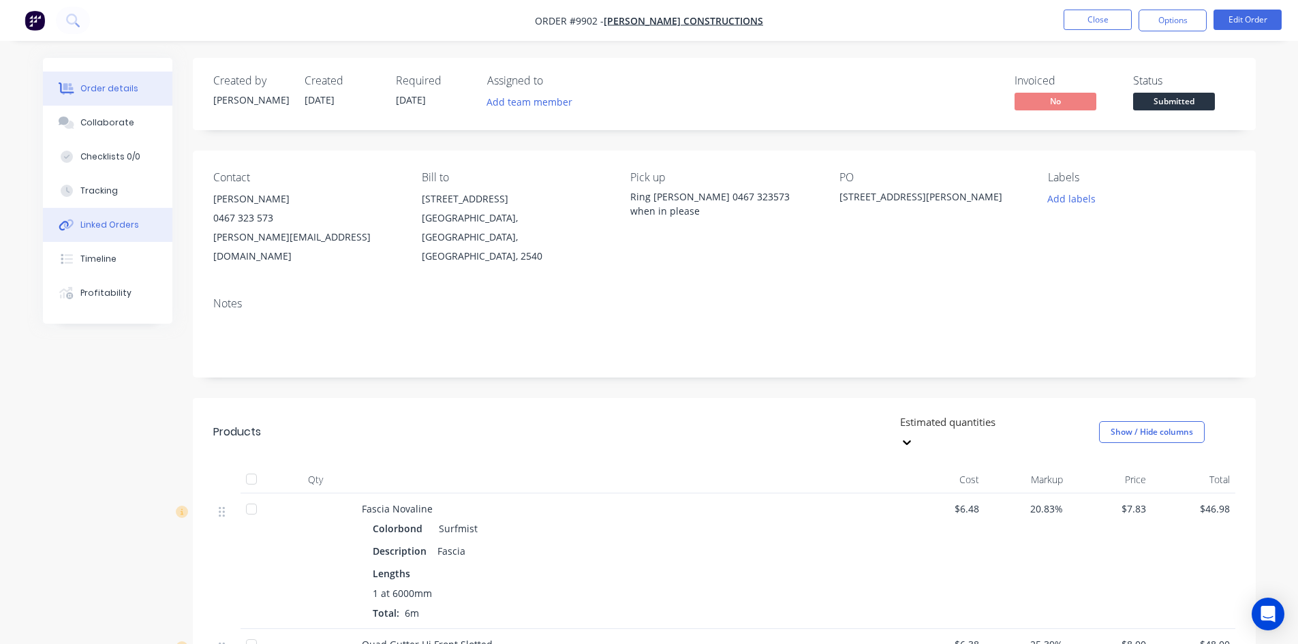
click at [127, 229] on div "Linked Orders" at bounding box center [109, 225] width 59 height 12
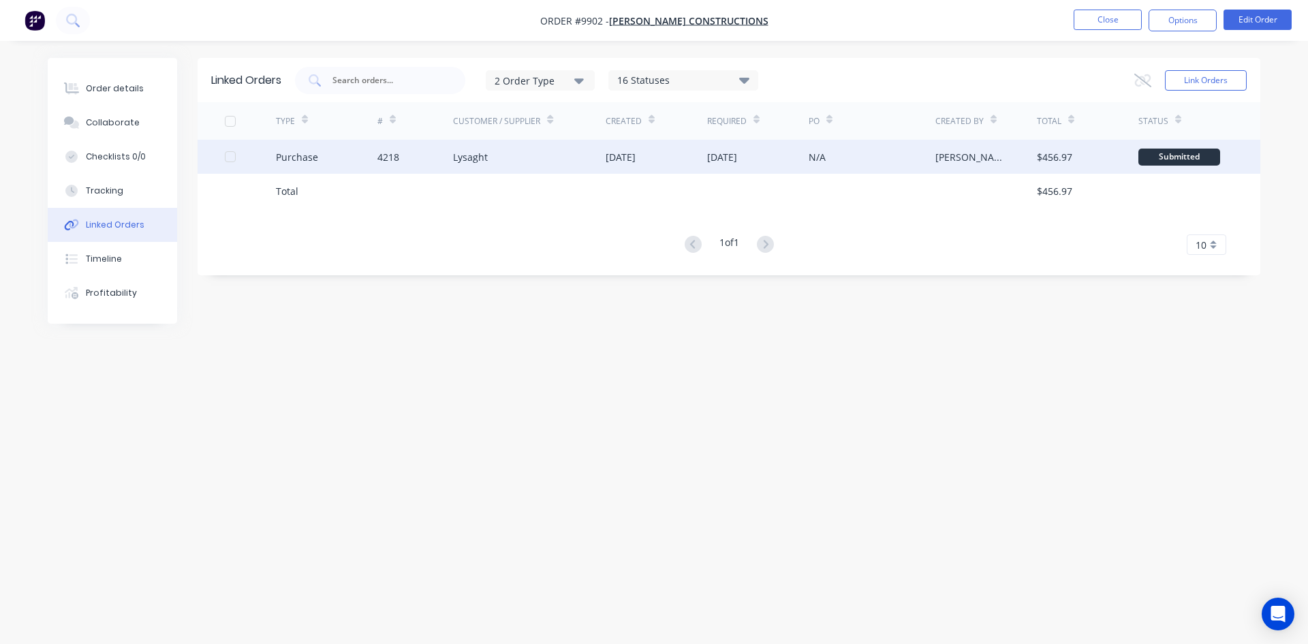
click at [376, 164] on div "Purchase" at bounding box center [327, 157] width 102 height 34
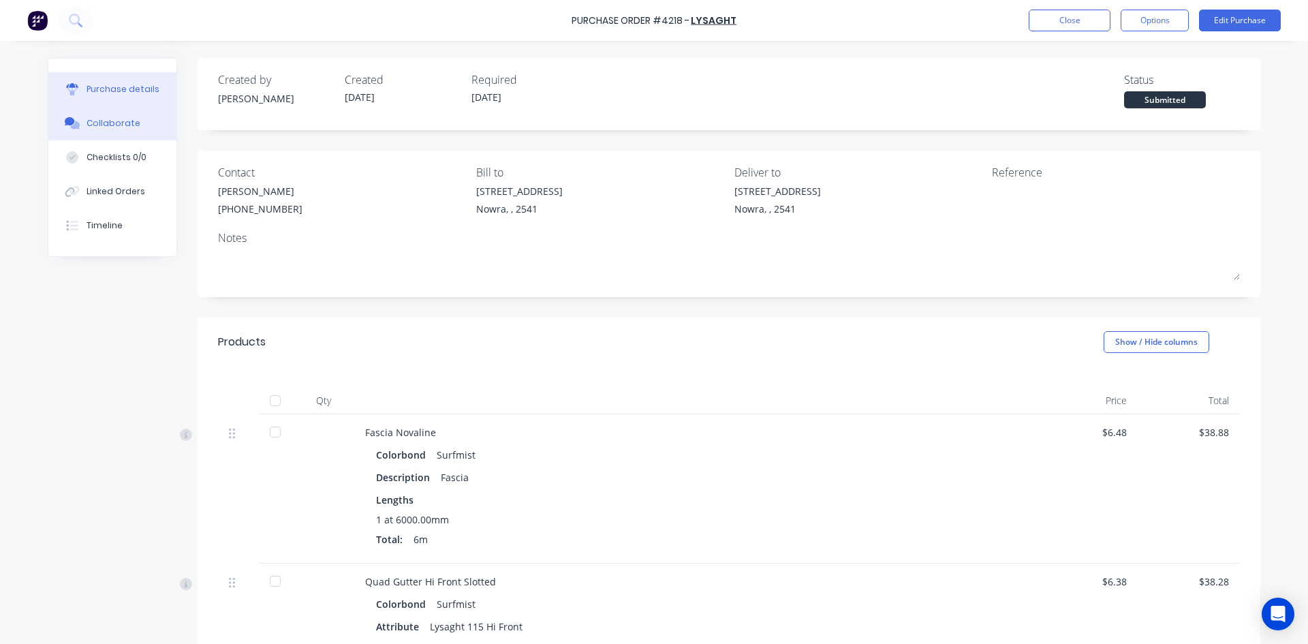
click at [116, 125] on div "Collaborate" at bounding box center [114, 123] width 54 height 12
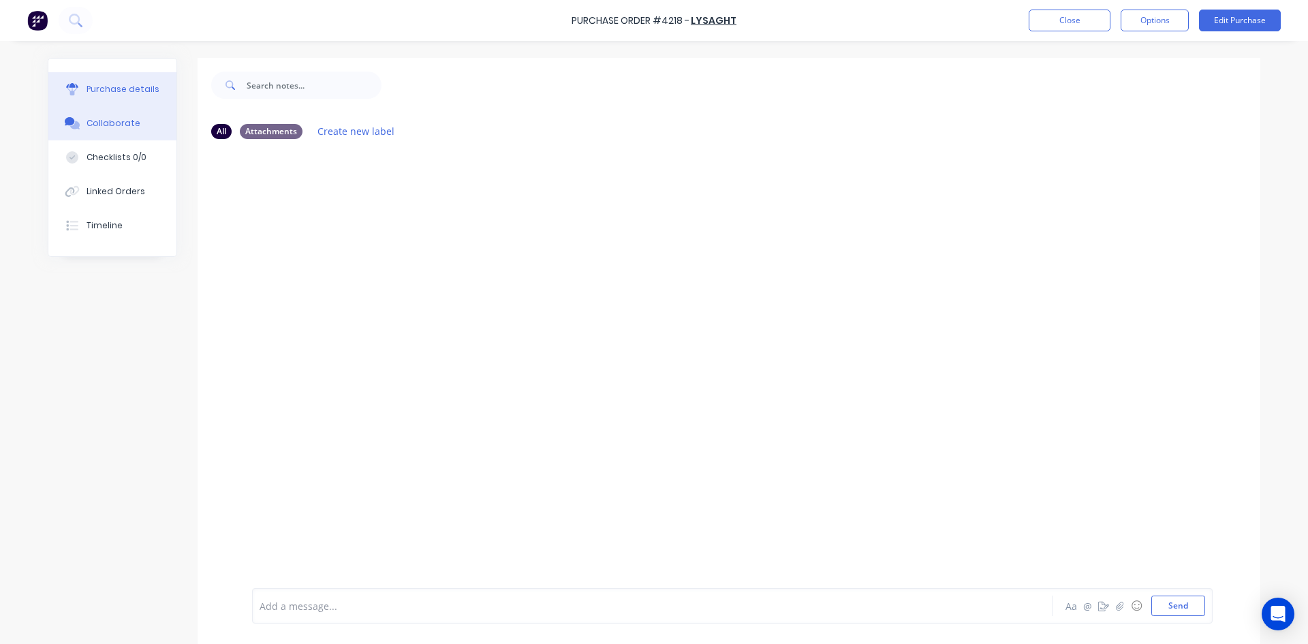
click at [108, 86] on div "Purchase details" at bounding box center [123, 89] width 73 height 12
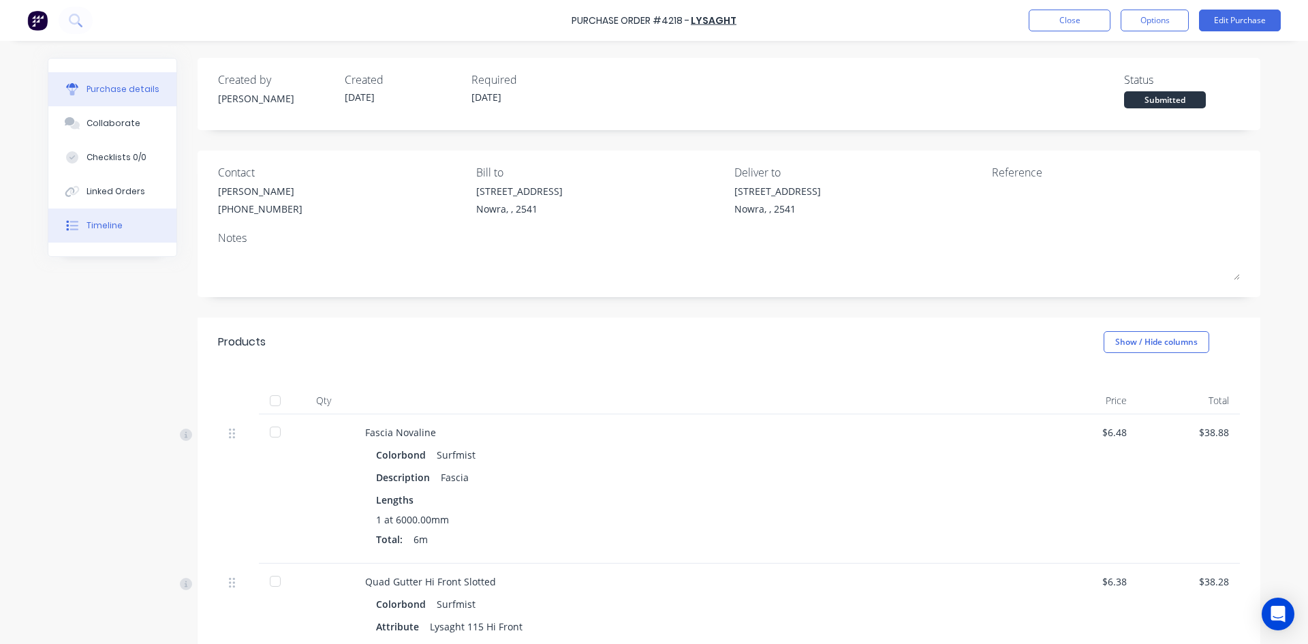
click at [109, 221] on div "Timeline" at bounding box center [105, 225] width 36 height 12
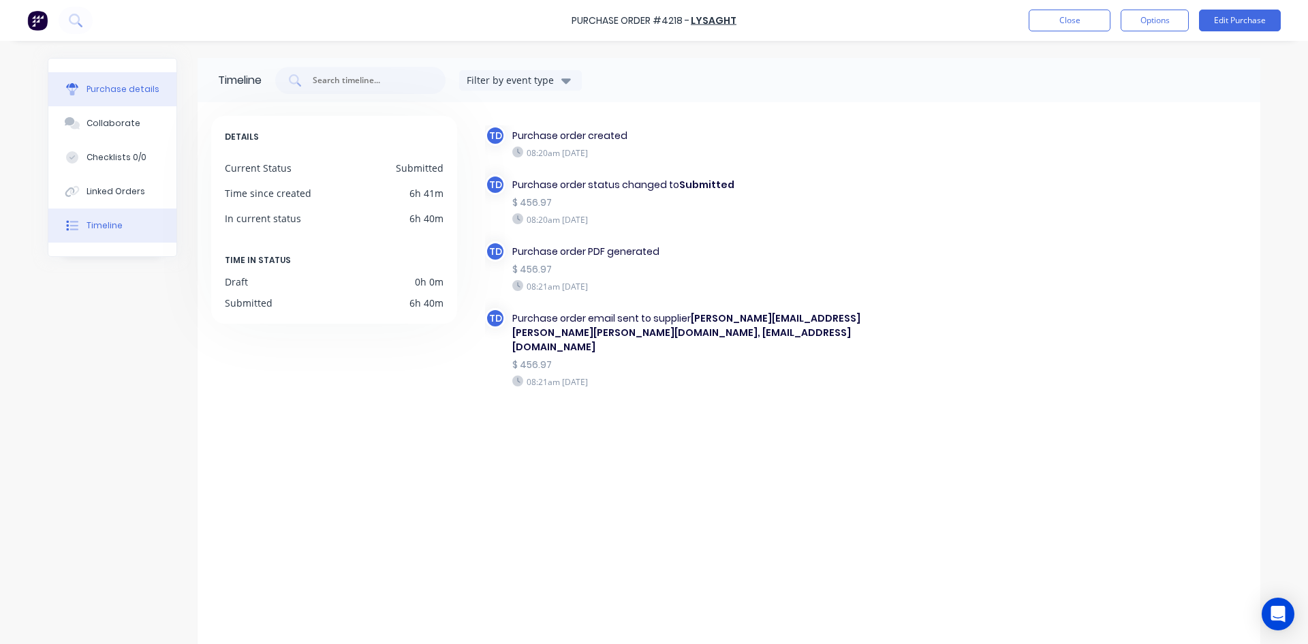
click at [97, 93] on div "Purchase details" at bounding box center [123, 89] width 73 height 12
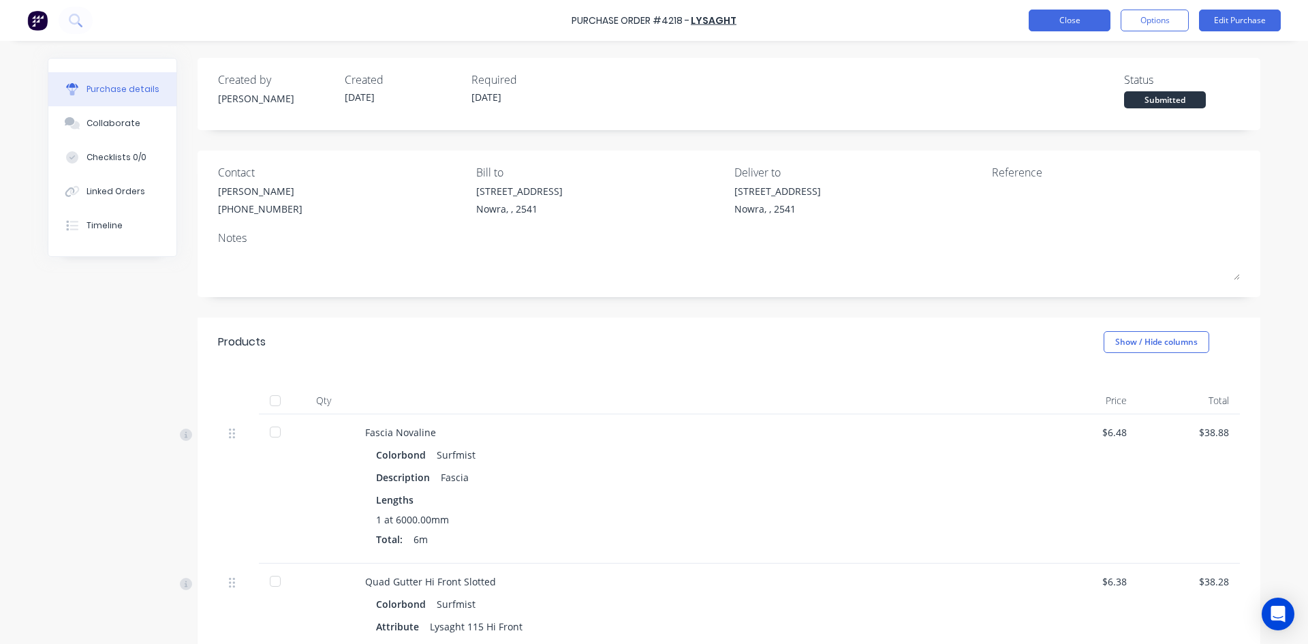
click at [1064, 27] on button "Close" at bounding box center [1070, 21] width 82 height 22
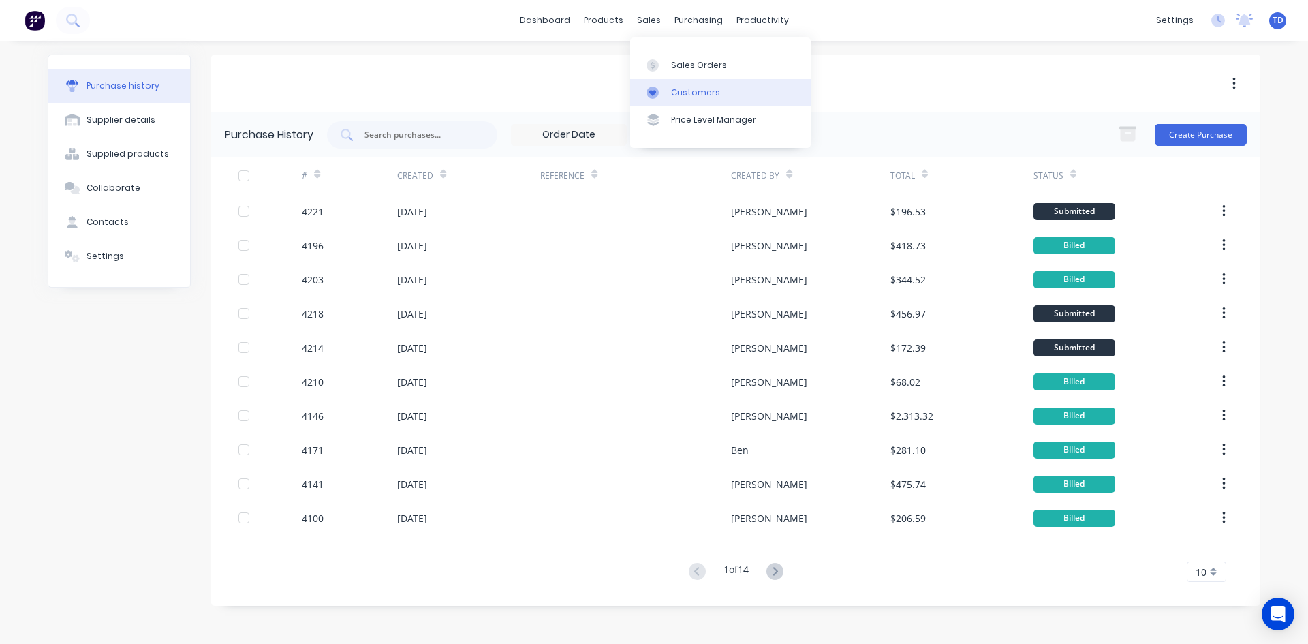
click at [674, 93] on div "Customers" at bounding box center [695, 93] width 49 height 12
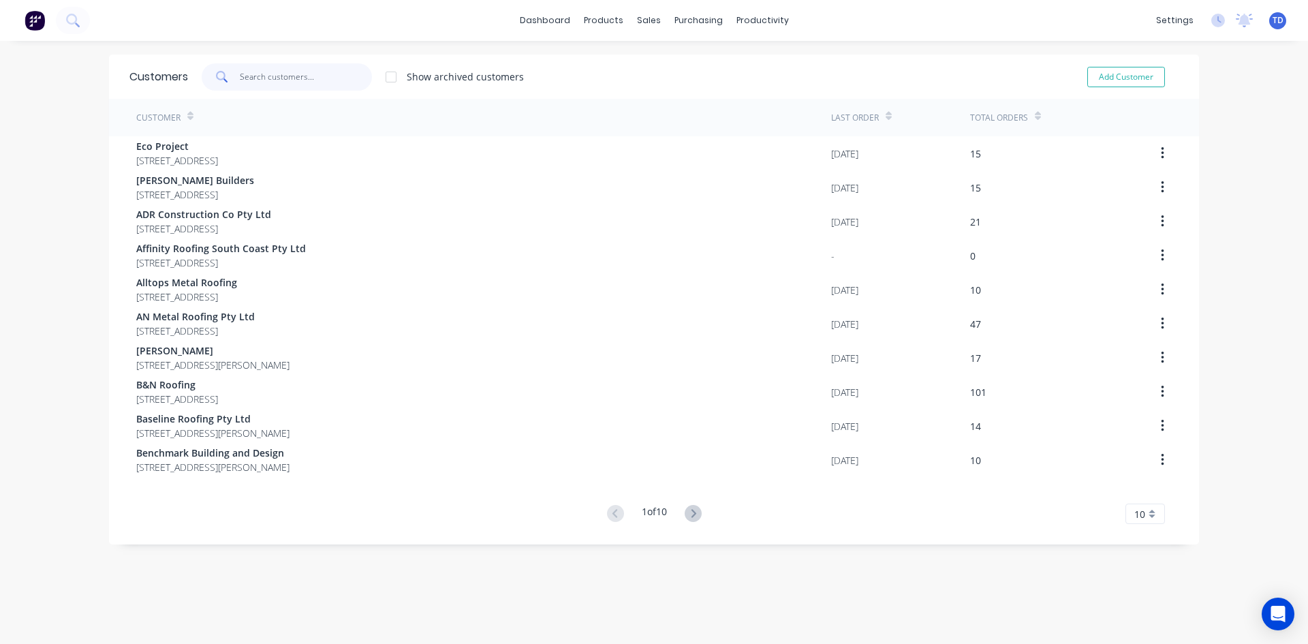
click at [339, 82] on input "text" at bounding box center [306, 76] width 133 height 27
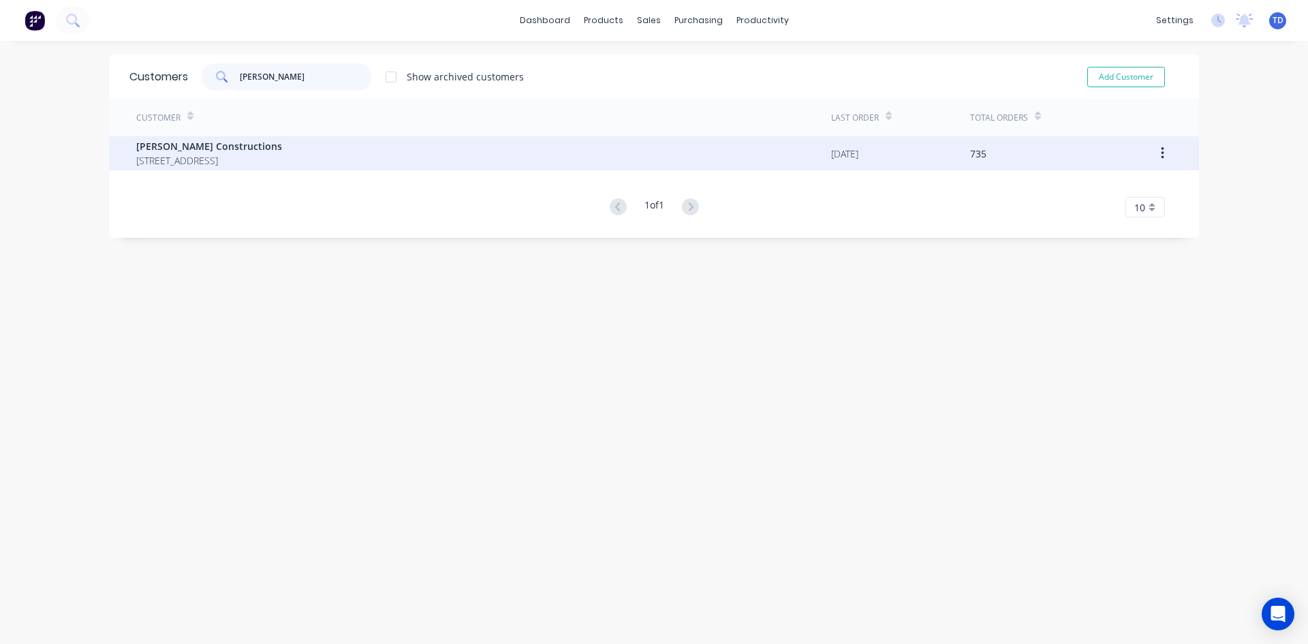
type input "[PERSON_NAME]"
click at [282, 147] on span "[PERSON_NAME] Constructions" at bounding box center [209, 146] width 146 height 14
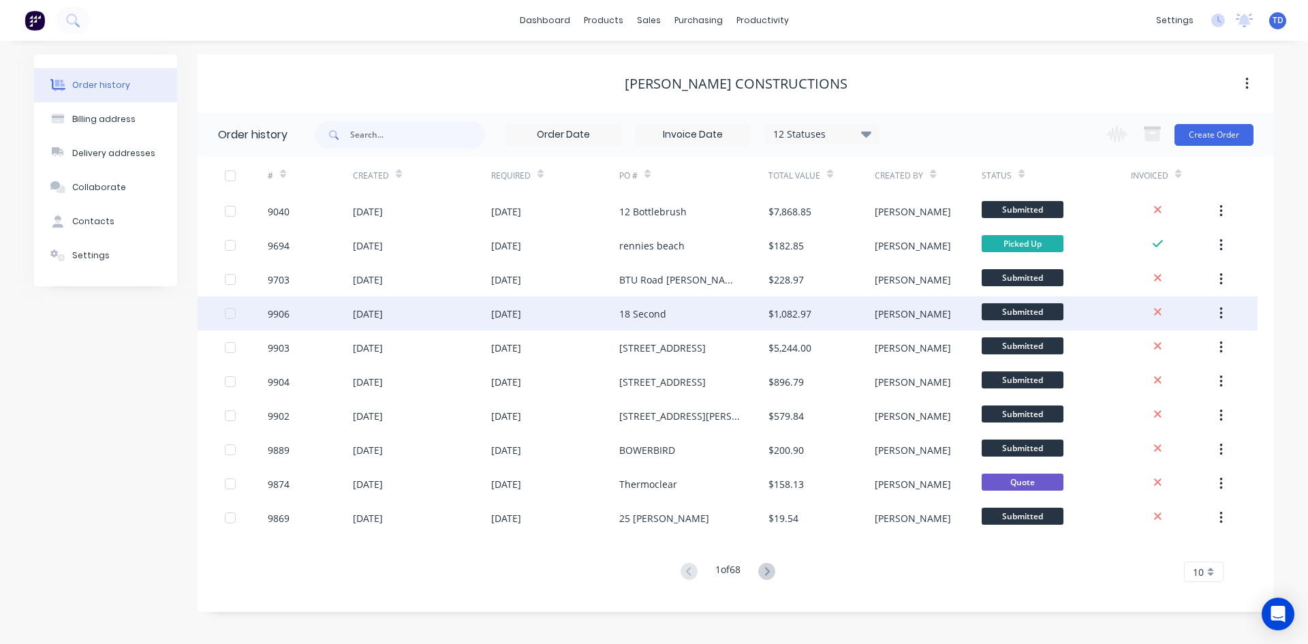
click at [628, 305] on div "18 Second" at bounding box center [693, 313] width 149 height 34
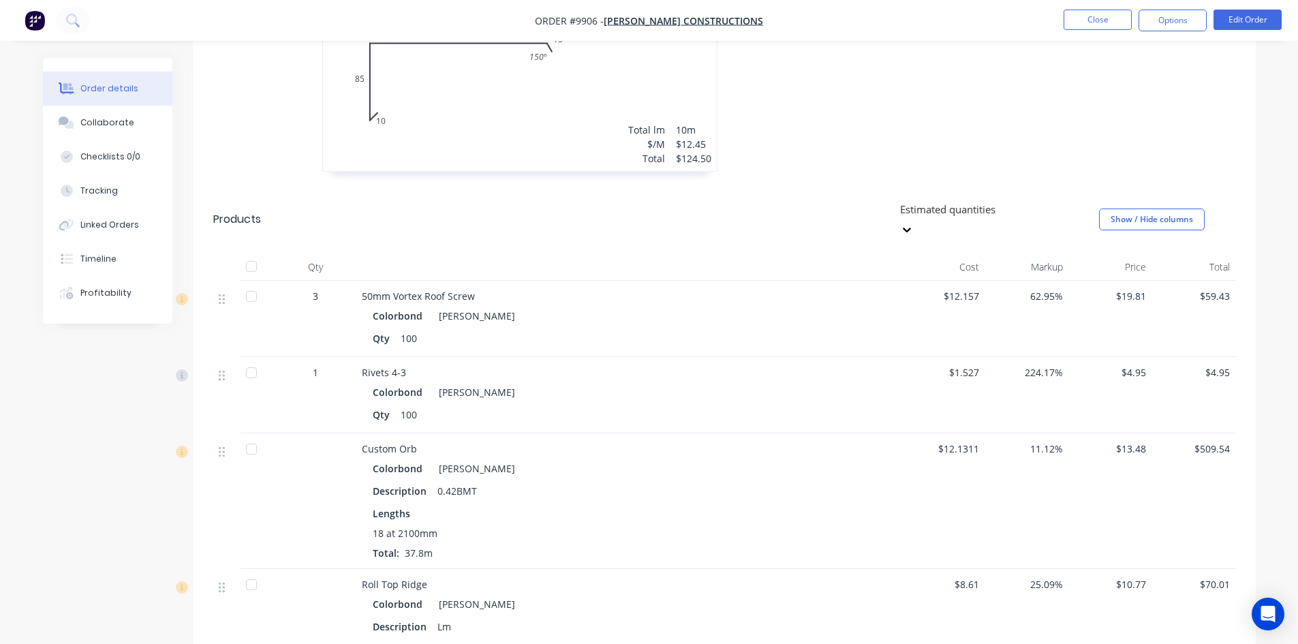
scroll to position [545, 0]
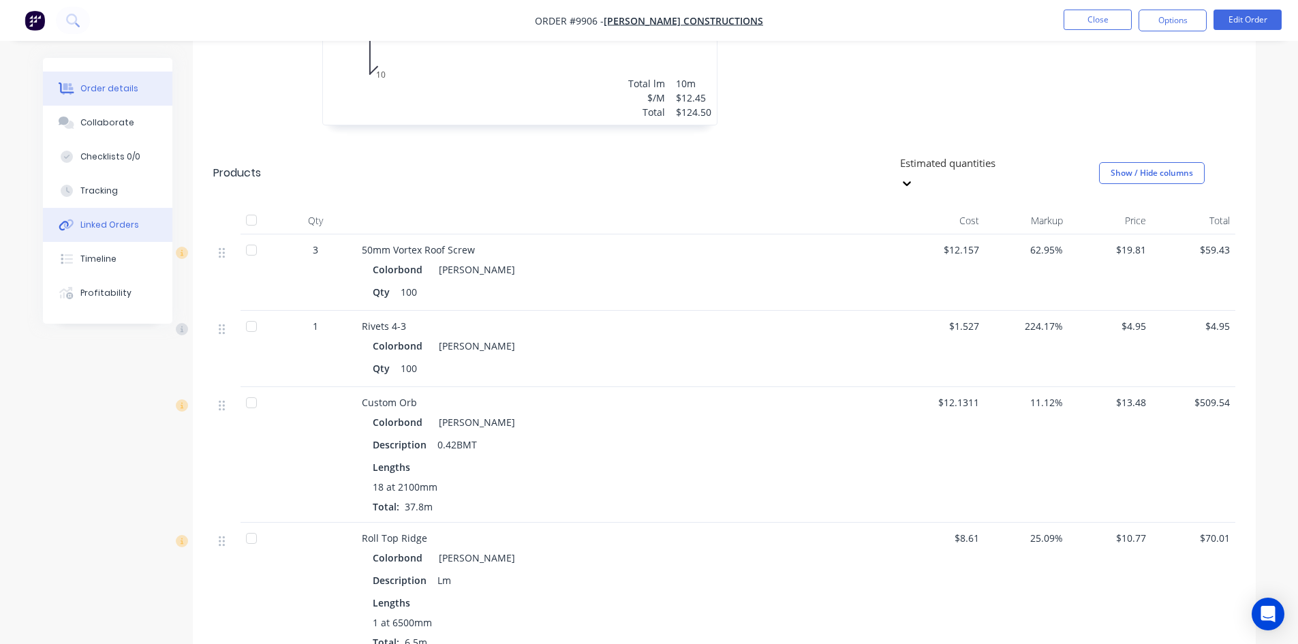
click at [128, 219] on div "Linked Orders" at bounding box center [109, 225] width 59 height 12
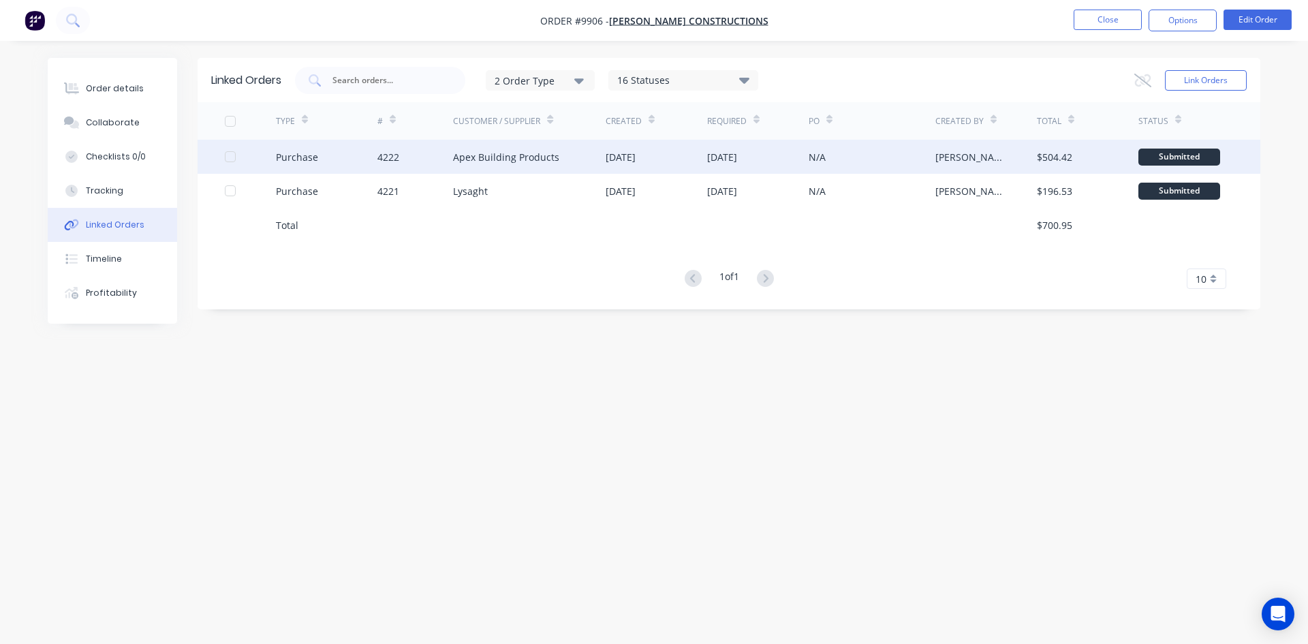
click at [603, 164] on div "Apex Building Products" at bounding box center [529, 157] width 153 height 34
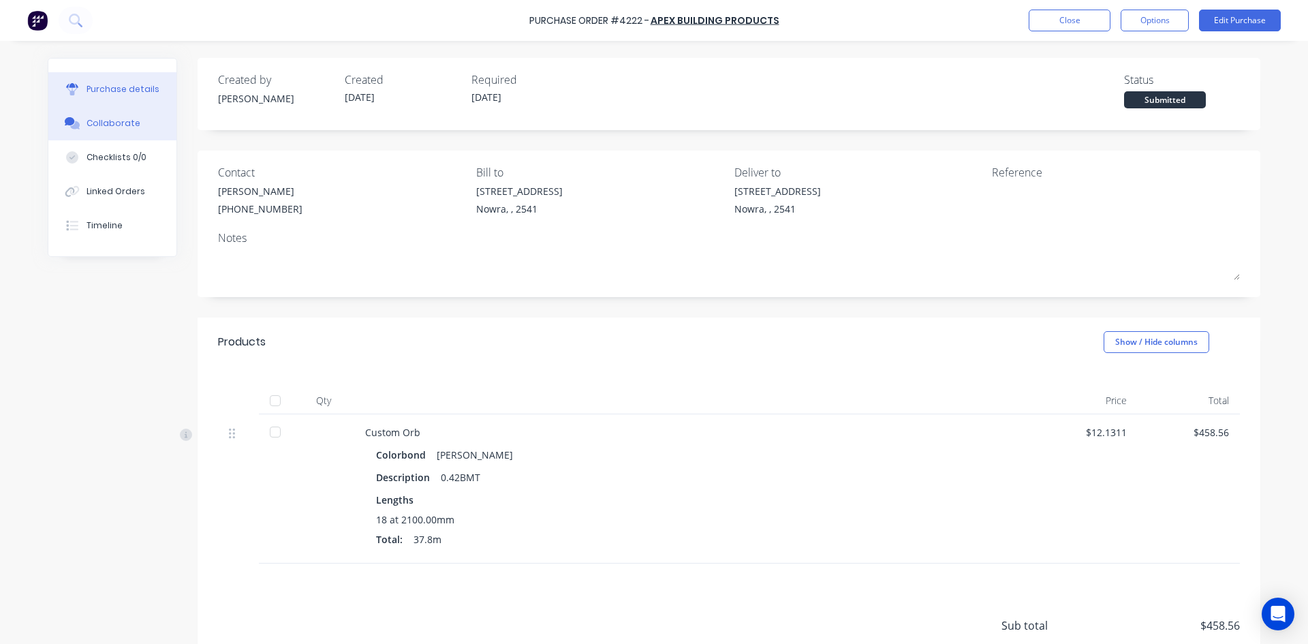
click at [127, 131] on button "Collaborate" at bounding box center [112, 123] width 128 height 34
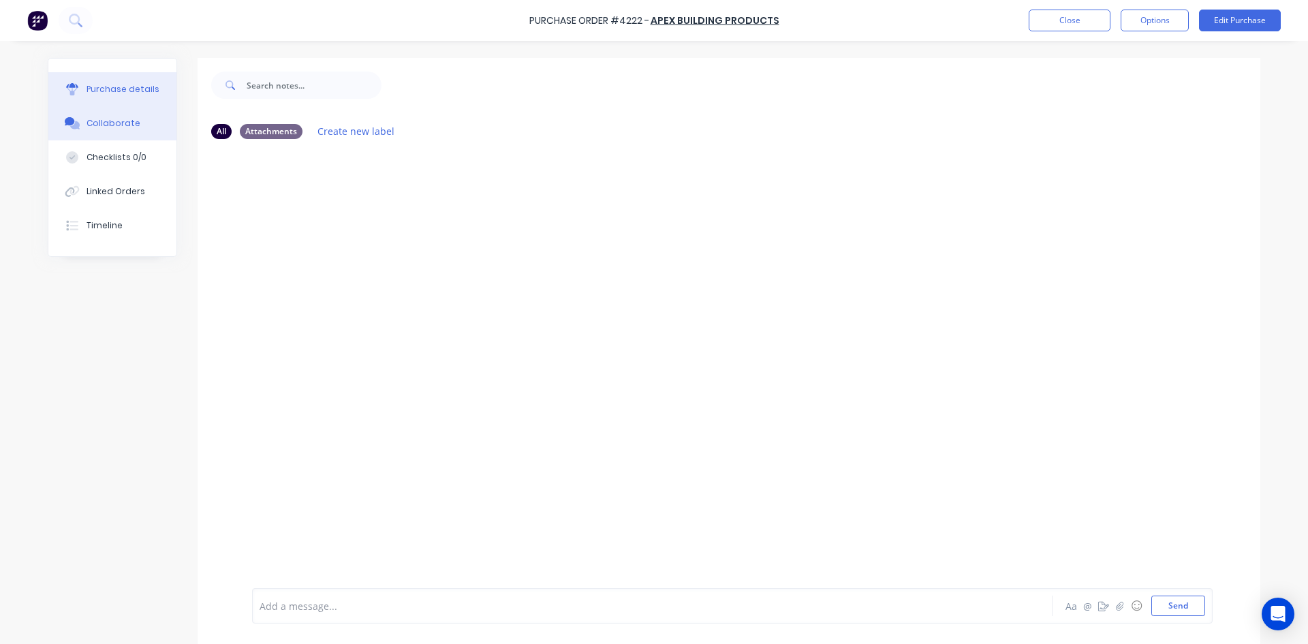
click at [125, 91] on div "Purchase details" at bounding box center [123, 89] width 73 height 12
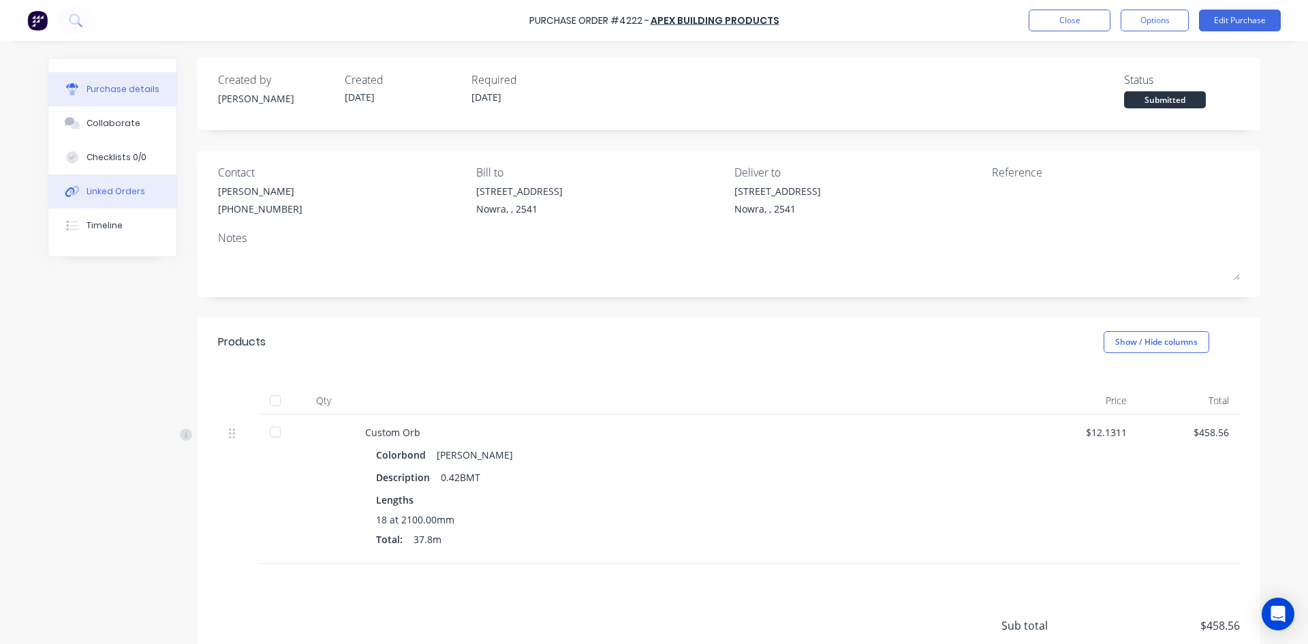
click at [114, 189] on div "Linked Orders" at bounding box center [116, 191] width 59 height 12
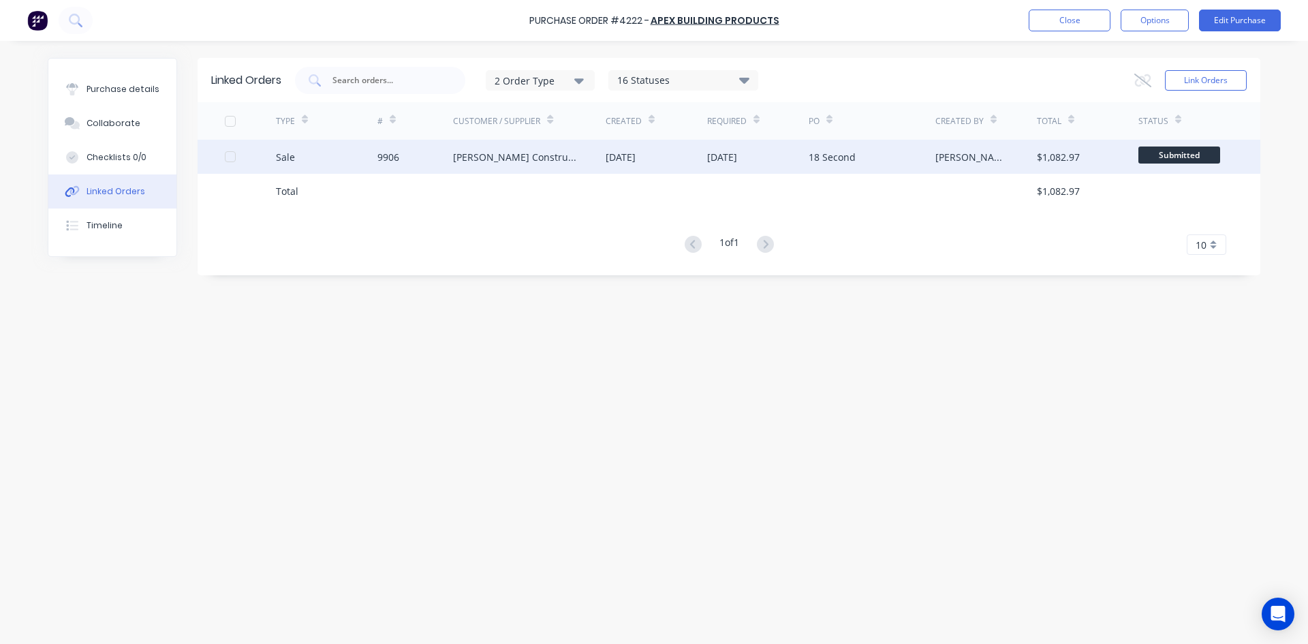
click at [577, 164] on div "[PERSON_NAME] Constructions" at bounding box center [529, 157] width 153 height 34
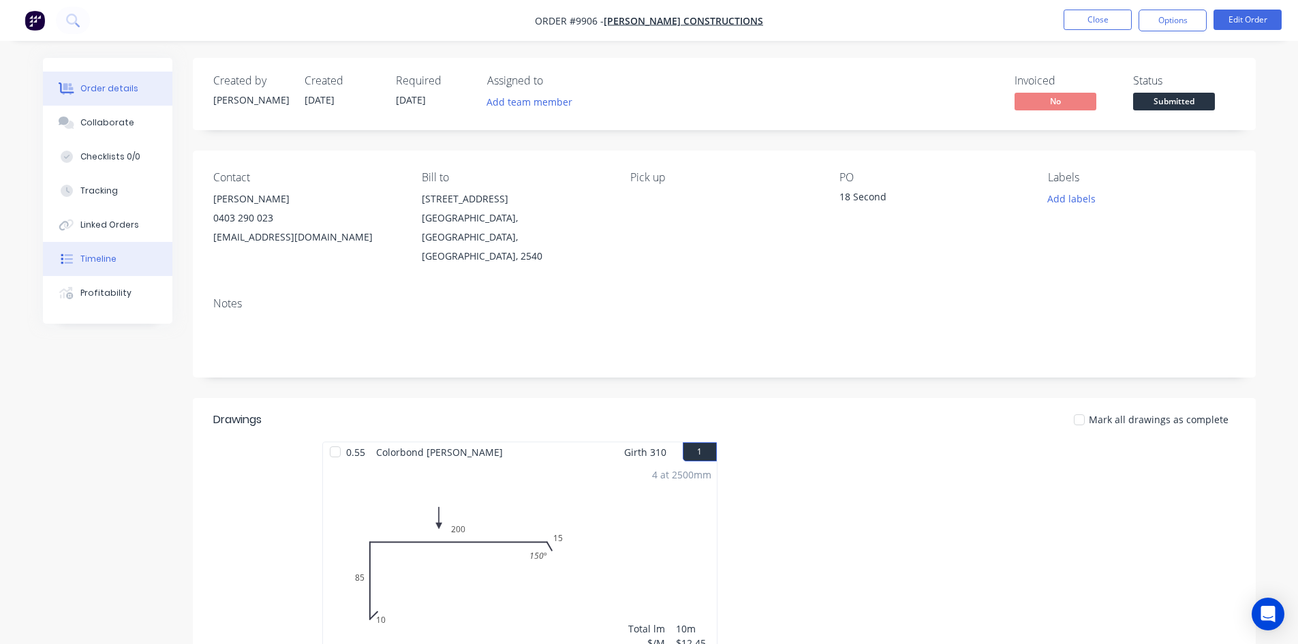
click at [114, 260] on button "Timeline" at bounding box center [107, 259] width 129 height 34
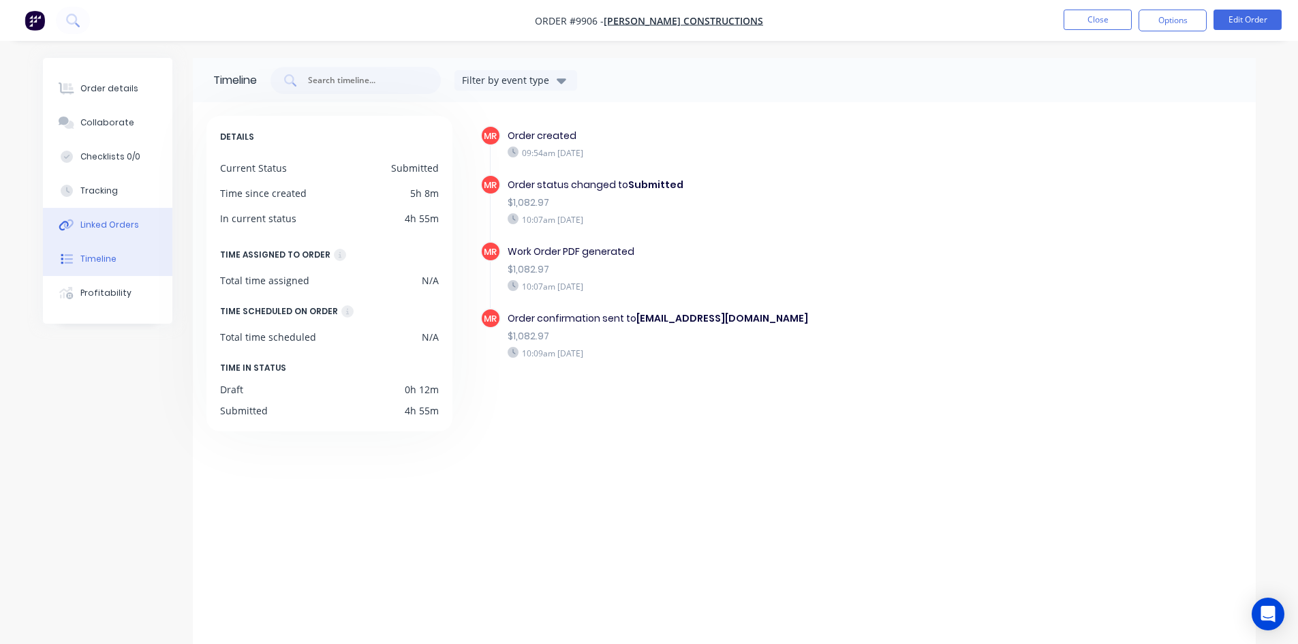
click at [112, 219] on div "Linked Orders" at bounding box center [109, 225] width 59 height 12
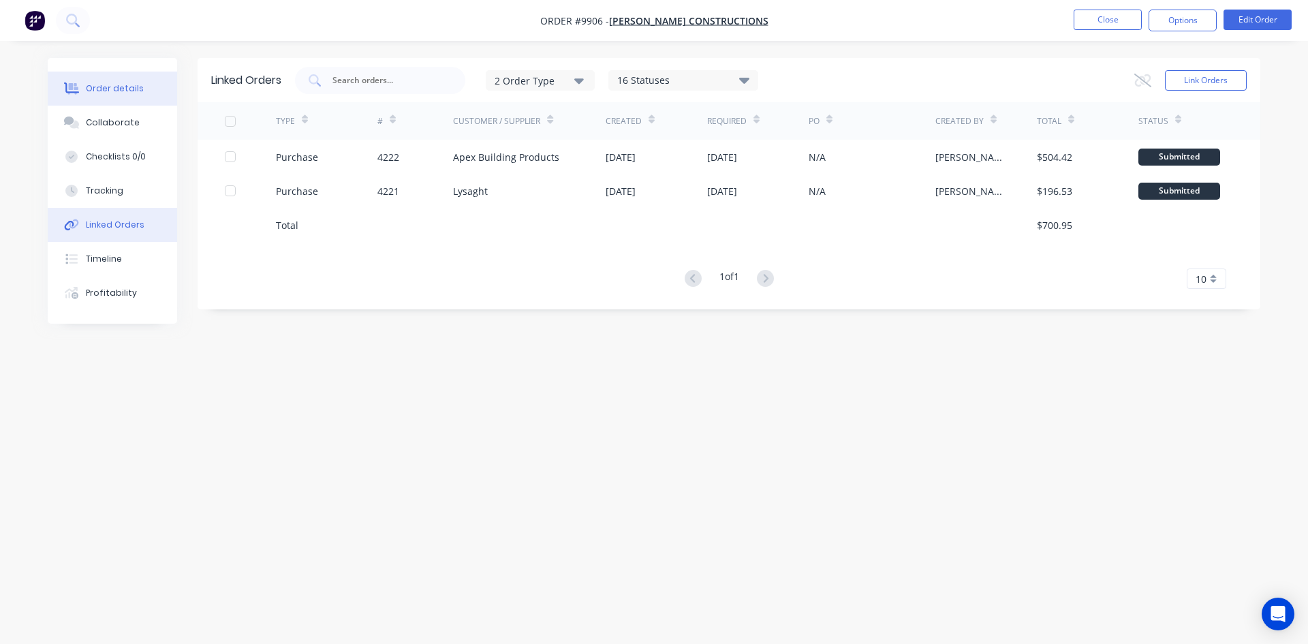
click at [125, 91] on div "Order details" at bounding box center [115, 88] width 58 height 12
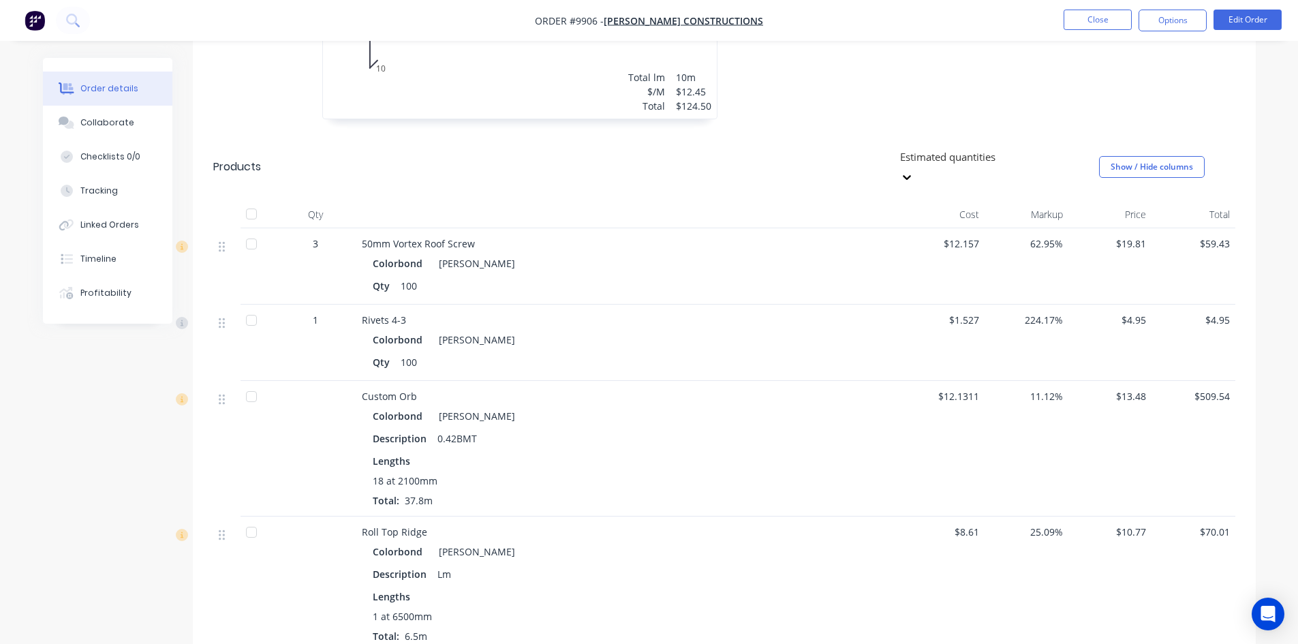
scroll to position [545, 0]
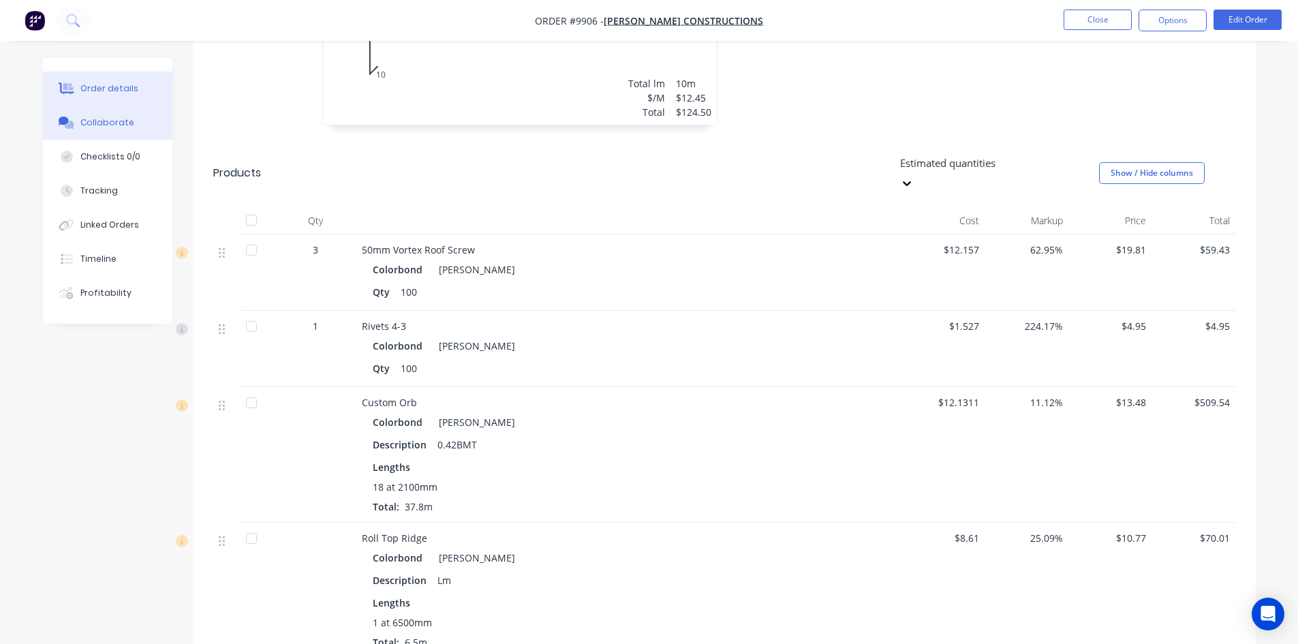
click at [113, 123] on div "Collaborate" at bounding box center [107, 123] width 54 height 12
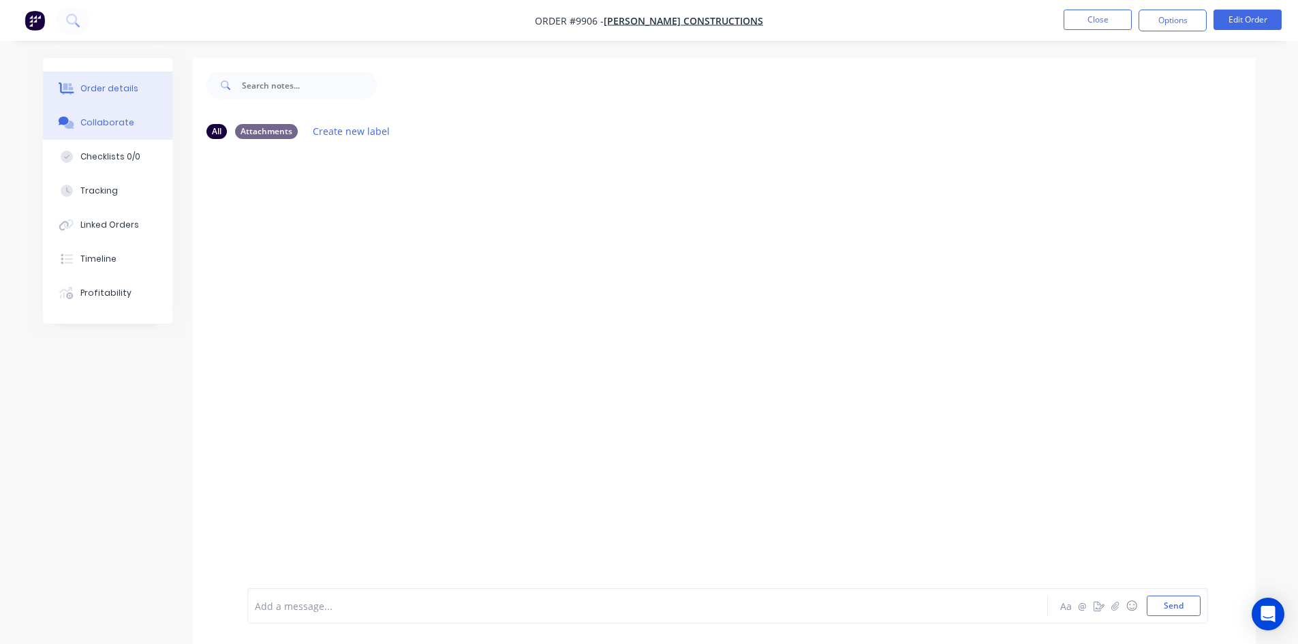
click at [109, 87] on div "Order details" at bounding box center [109, 88] width 58 height 12
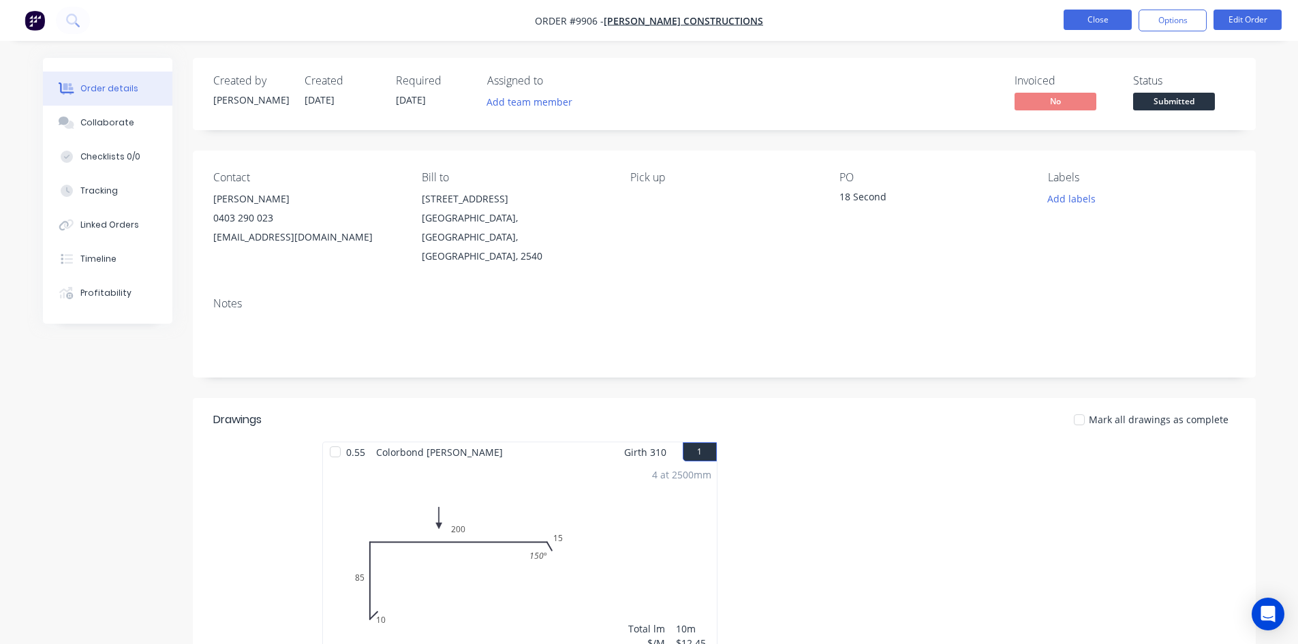
click at [1092, 21] on button "Close" at bounding box center [1098, 20] width 68 height 20
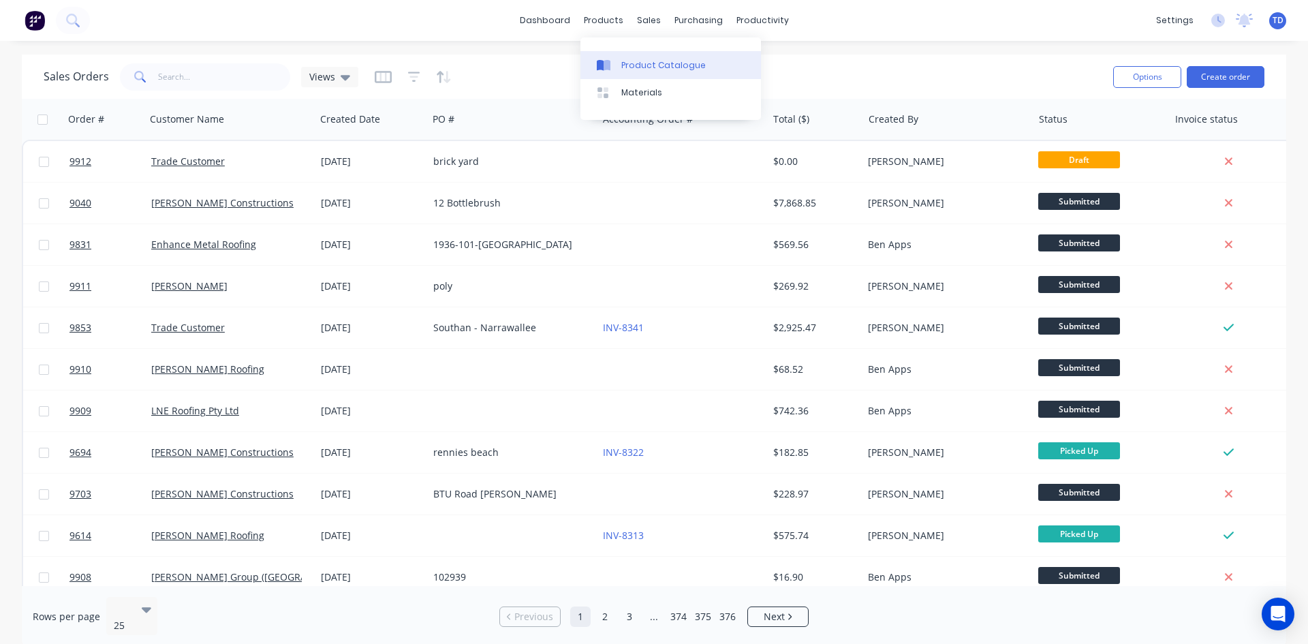
click at [631, 67] on div "Product Catalogue" at bounding box center [663, 65] width 84 height 12
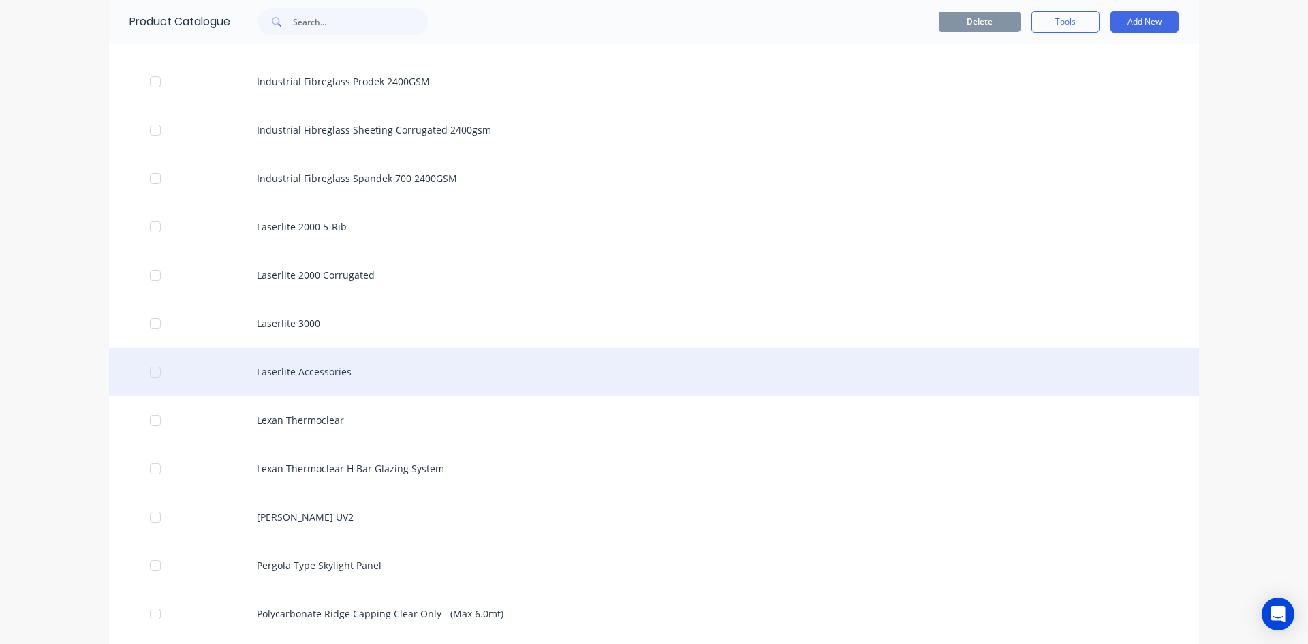
scroll to position [1431, 0]
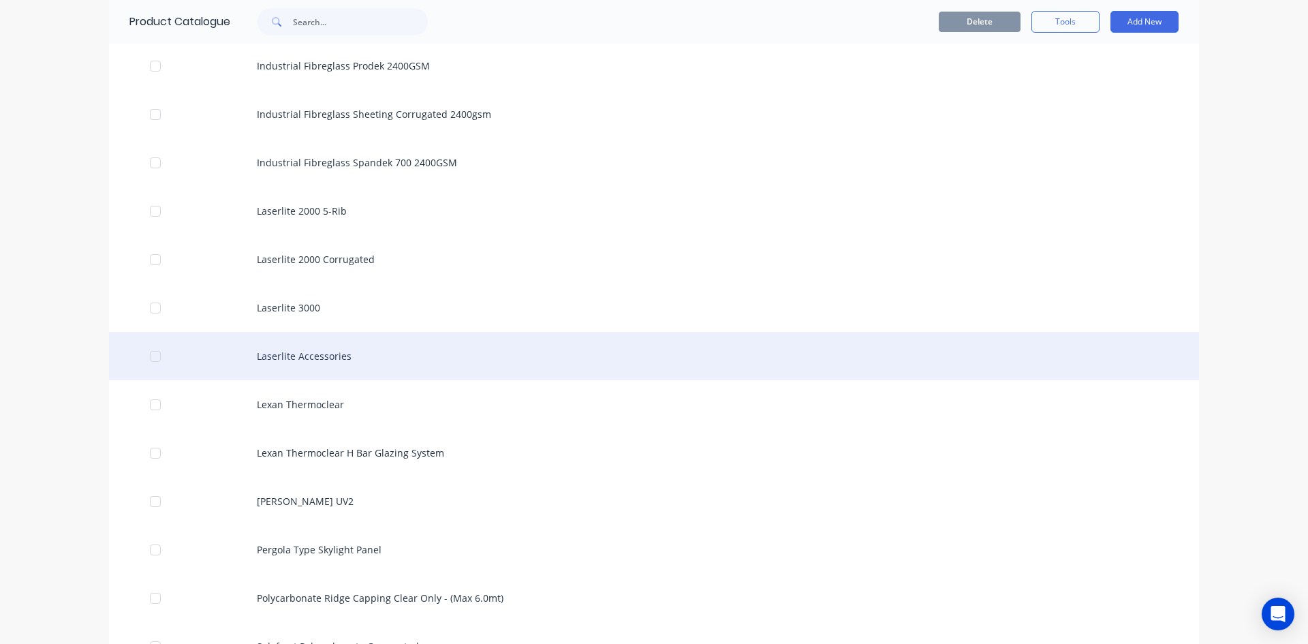
click at [295, 359] on div "Laserlite Accessories" at bounding box center [654, 356] width 1090 height 48
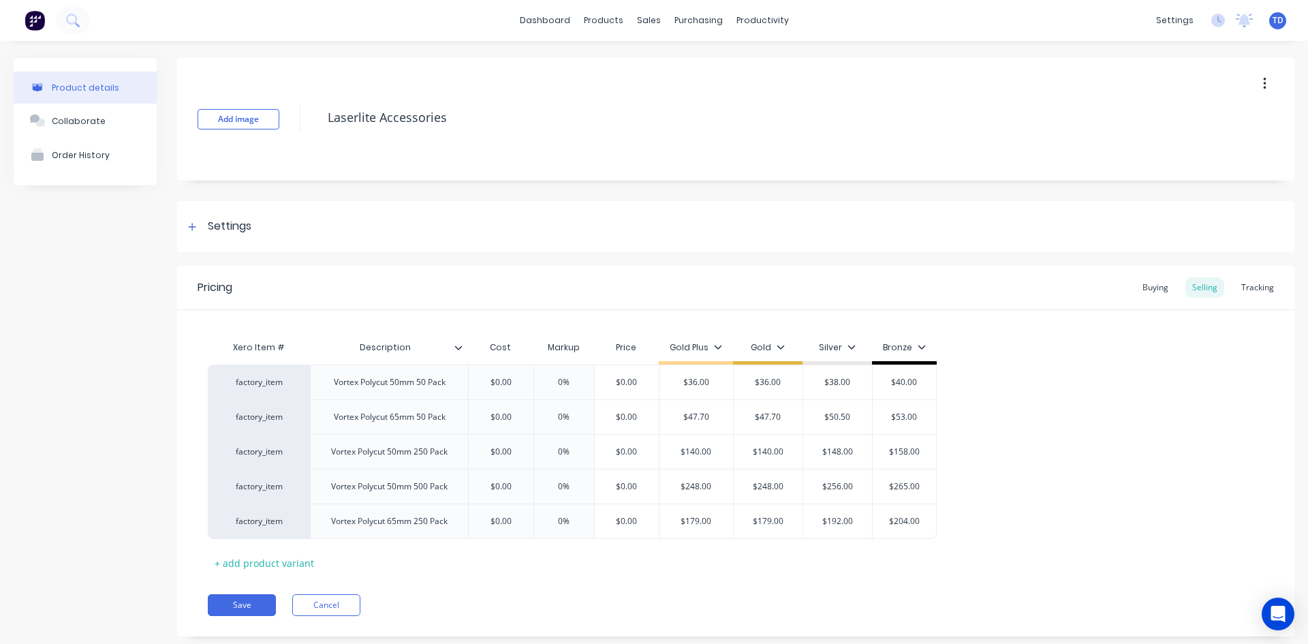
type textarea "x"
click at [1146, 290] on div "Buying" at bounding box center [1156, 287] width 40 height 20
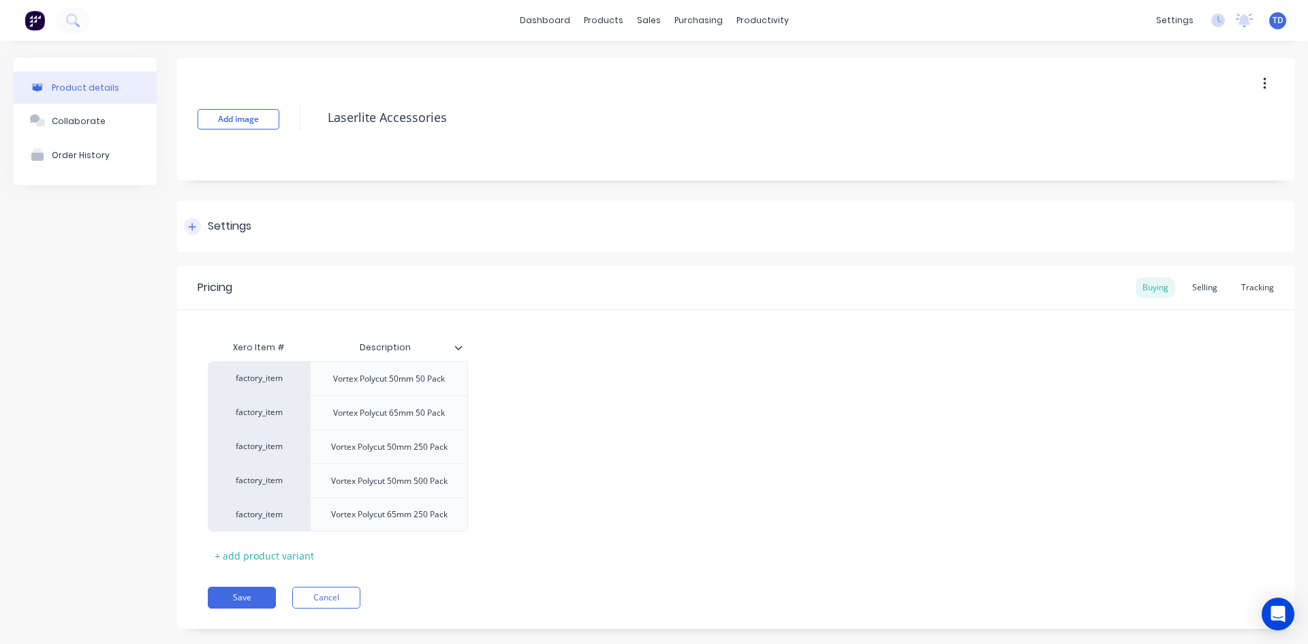
click at [191, 226] on icon at bounding box center [192, 226] width 7 height 7
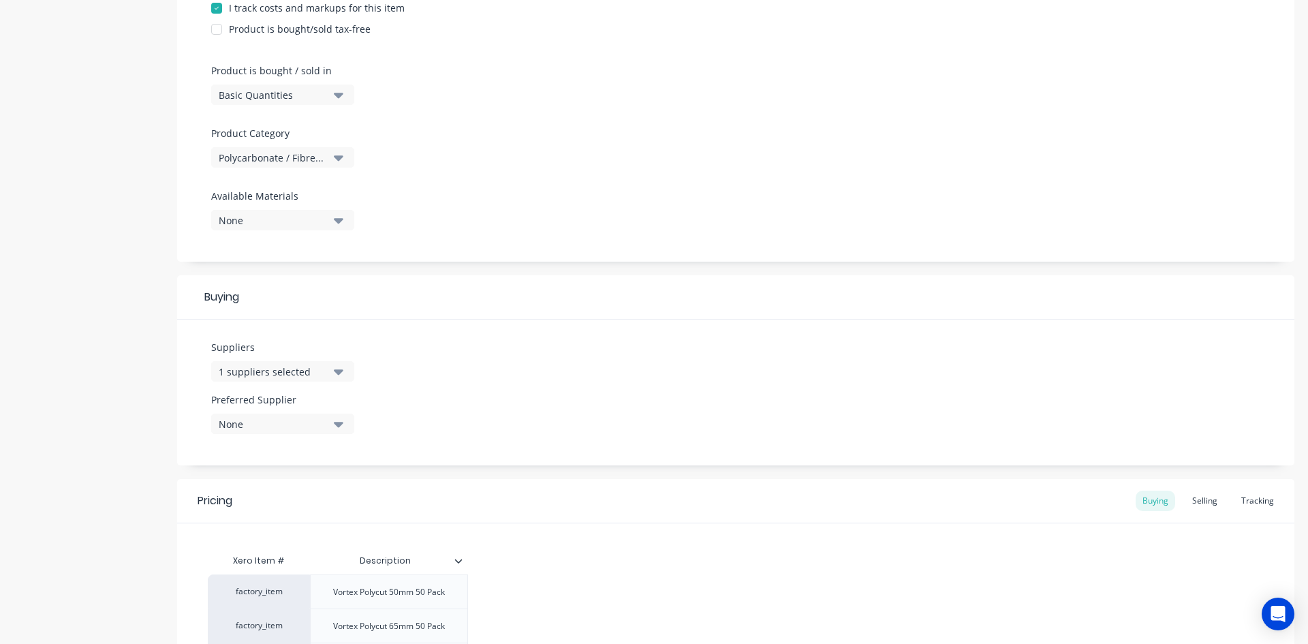
scroll to position [409, 0]
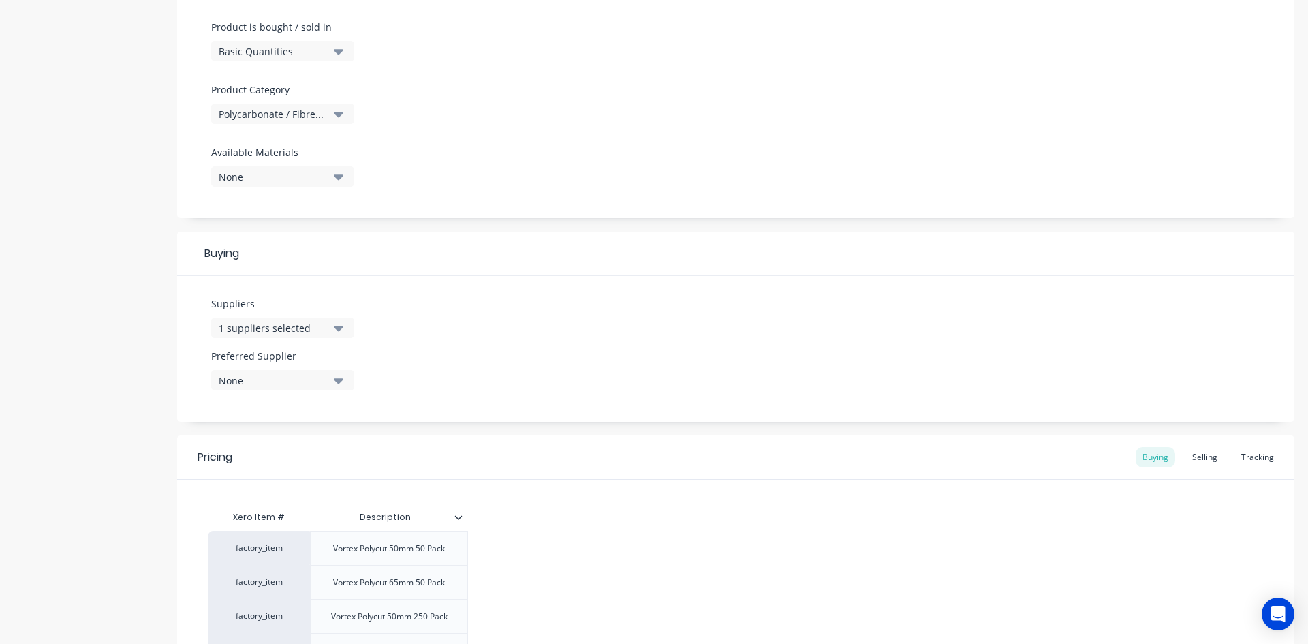
click at [495, 339] on div "Suppliers 1 suppliers selected Preferred Supplier None No options..." at bounding box center [736, 349] width 1118 height 146
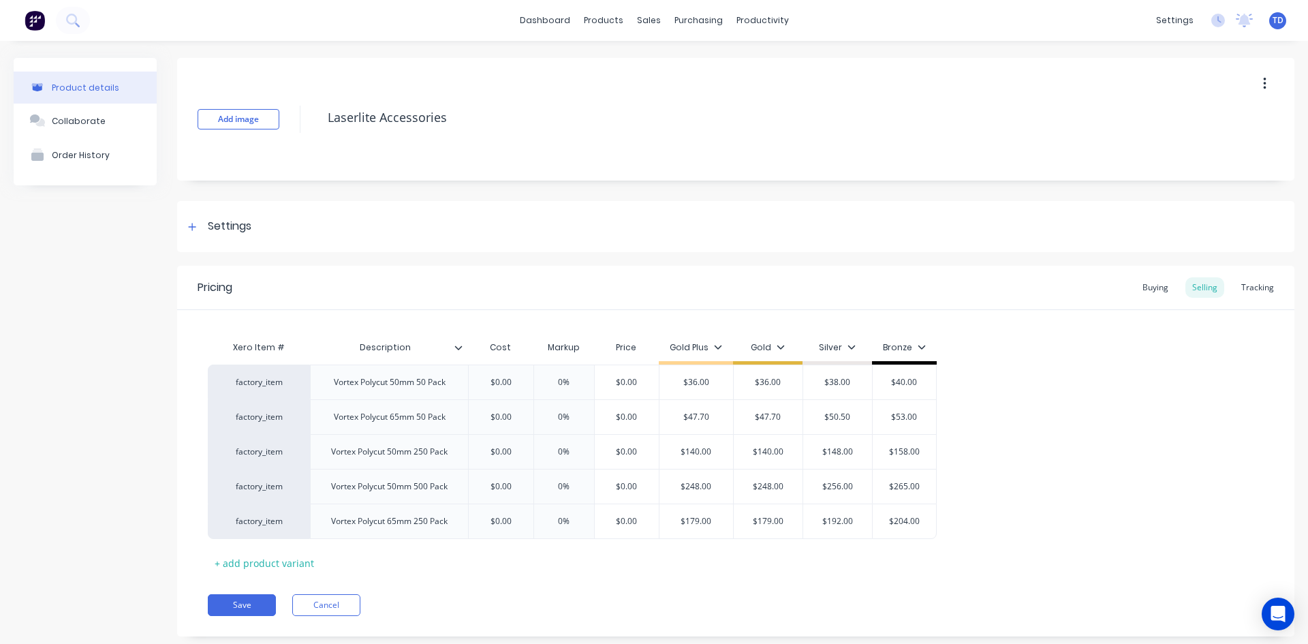
type textarea "x"
click at [1137, 288] on div "Buying" at bounding box center [1156, 287] width 40 height 20
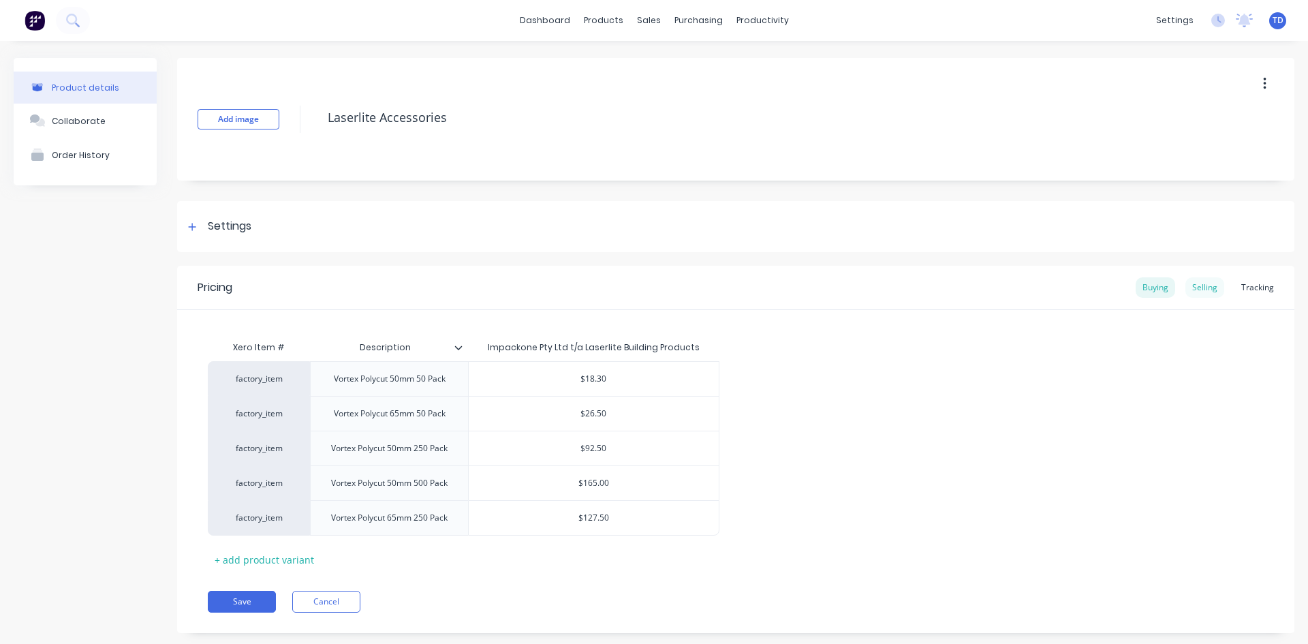
click at [1190, 289] on div "Selling" at bounding box center [1205, 287] width 39 height 20
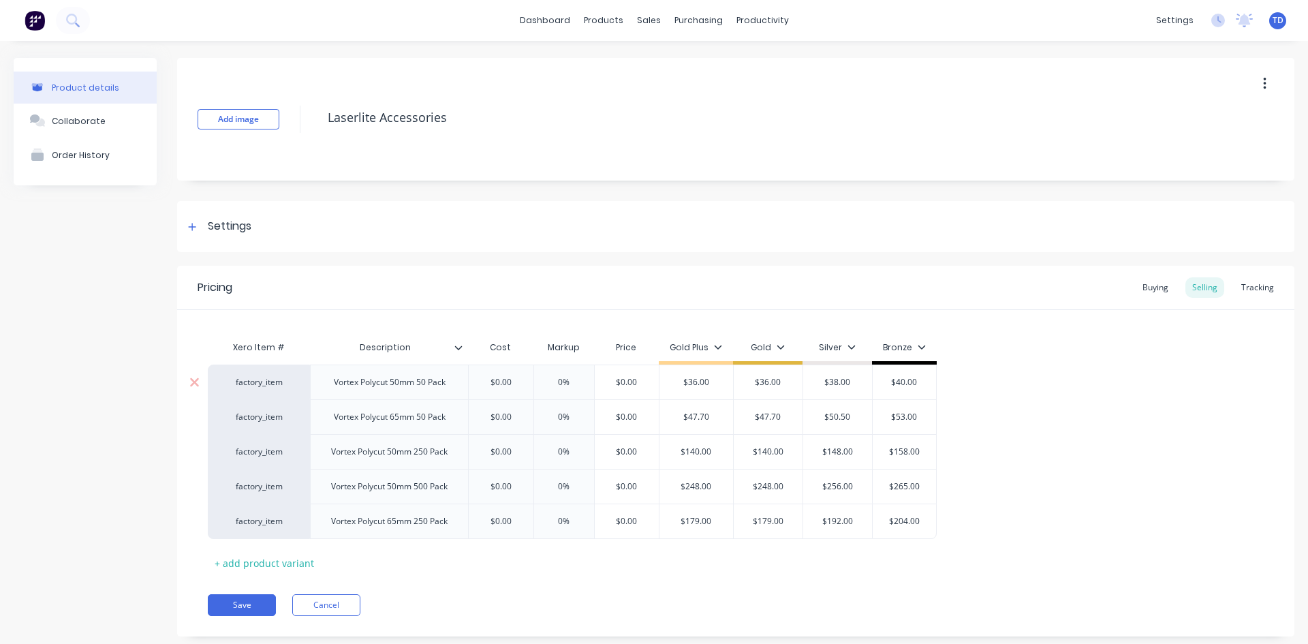
type input "$0.00"
click at [516, 383] on input "$0.00" at bounding box center [501, 382] width 68 height 12
type textarea "x"
drag, startPoint x: 510, startPoint y: 390, endPoint x: 521, endPoint y: 385, distance: 11.9
click at [510, 390] on div "$0.00" at bounding box center [501, 382] width 68 height 34
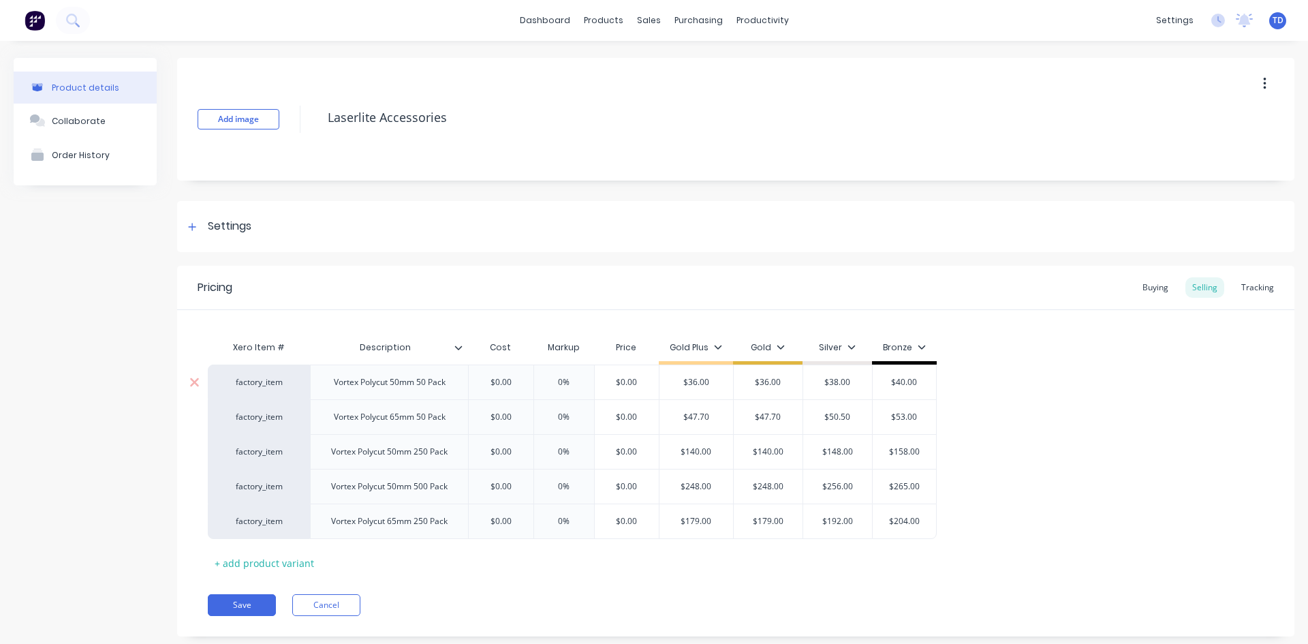
click at [519, 378] on input "$0.00" at bounding box center [501, 382] width 68 height 12
click at [522, 388] on input "$0.00" at bounding box center [501, 382] width 68 height 12
type input "$0.00"
click at [506, 412] on input "$0.00" at bounding box center [501, 417] width 68 height 12
click at [513, 389] on div "$0.00" at bounding box center [501, 382] width 68 height 34
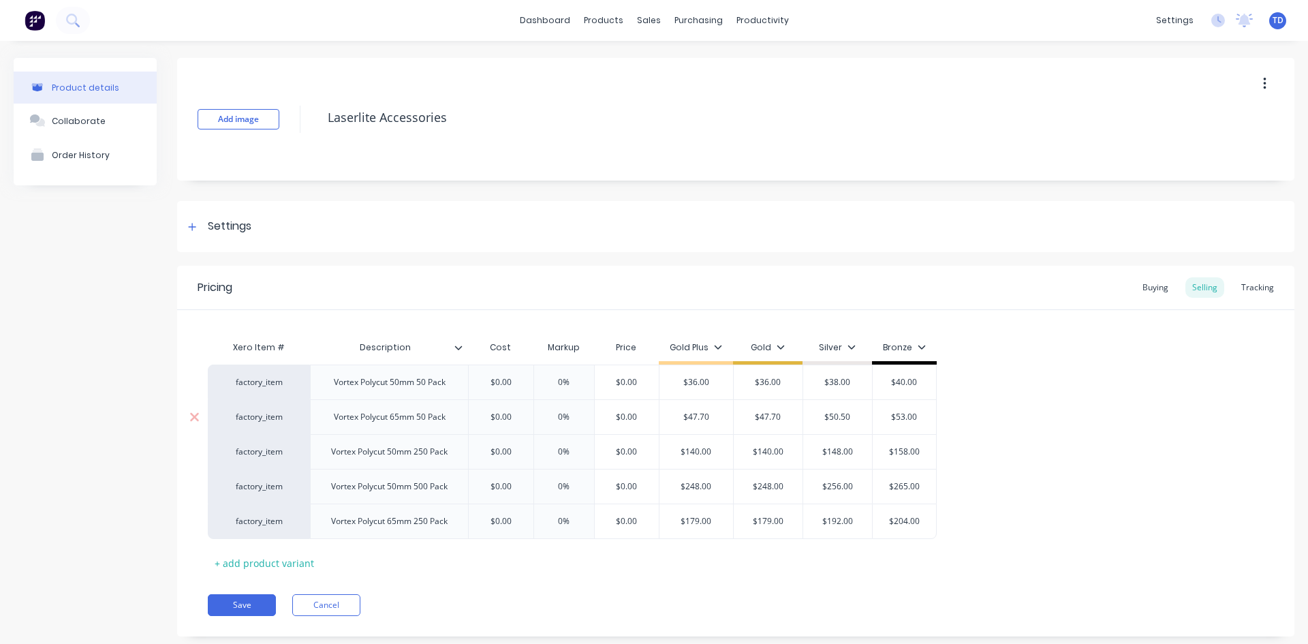
type textarea "x"
type input "1"
type textarea "x"
type input "18."
type textarea "x"
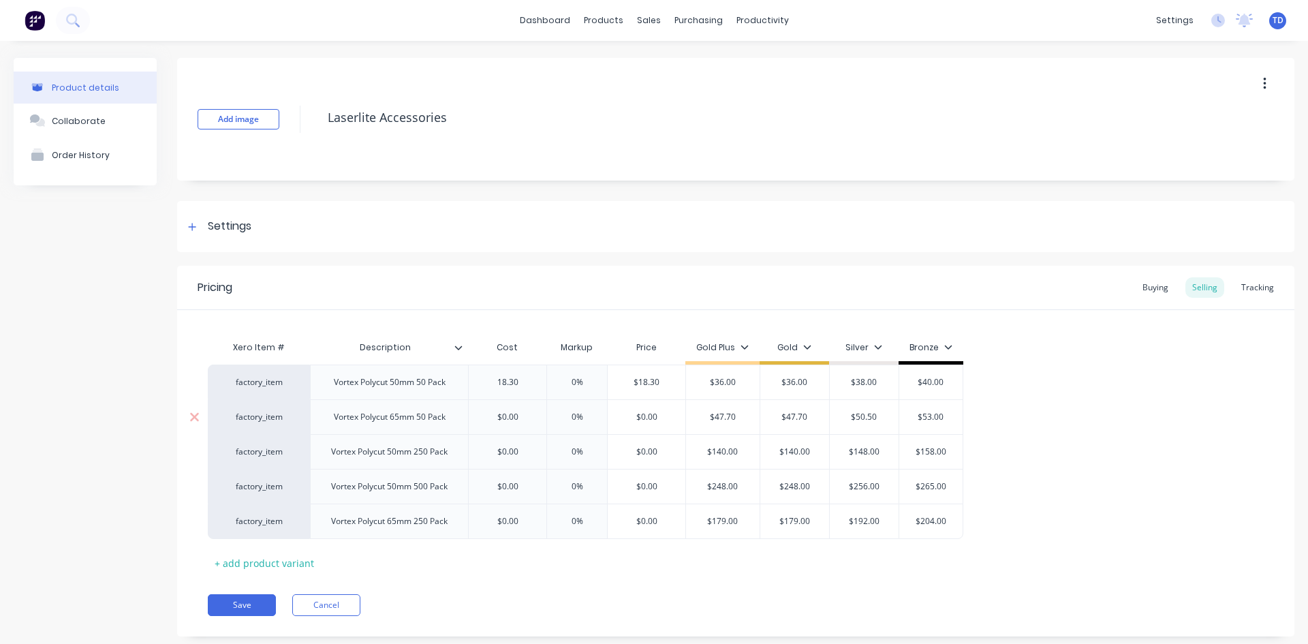
type input "18.30"
type input "0%"
type input "$18.30"
type textarea "x"
type input "3"
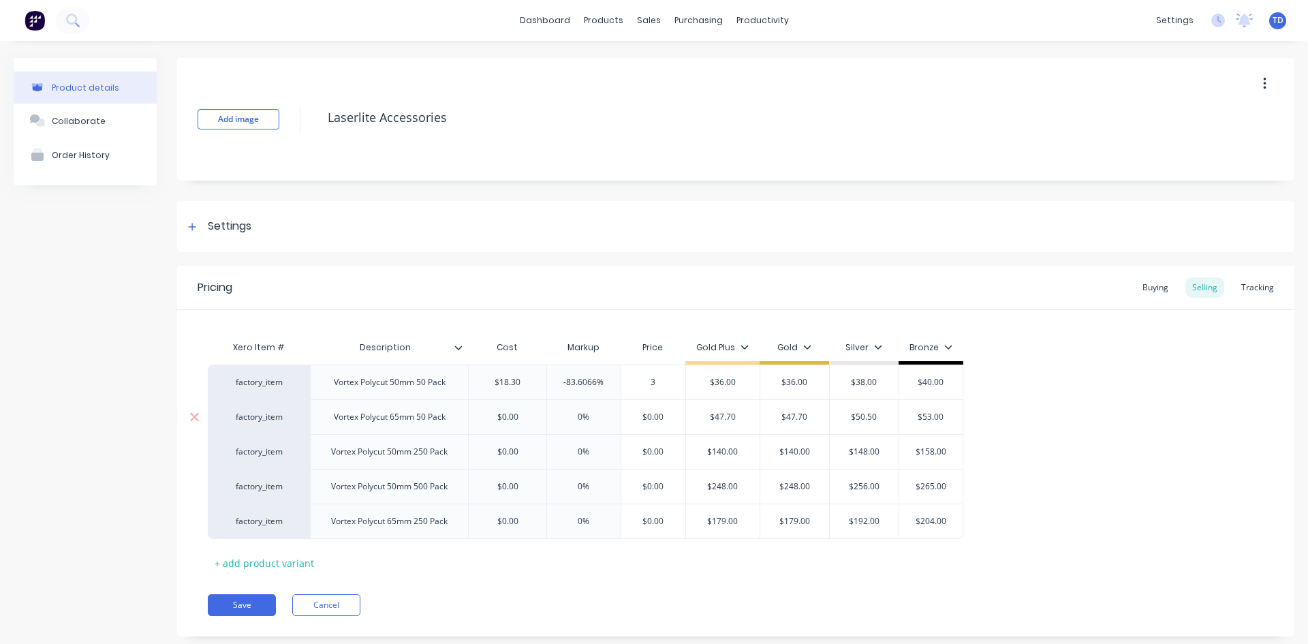
type textarea "x"
type input "36"
type input "$36.00"
type input "$38.00"
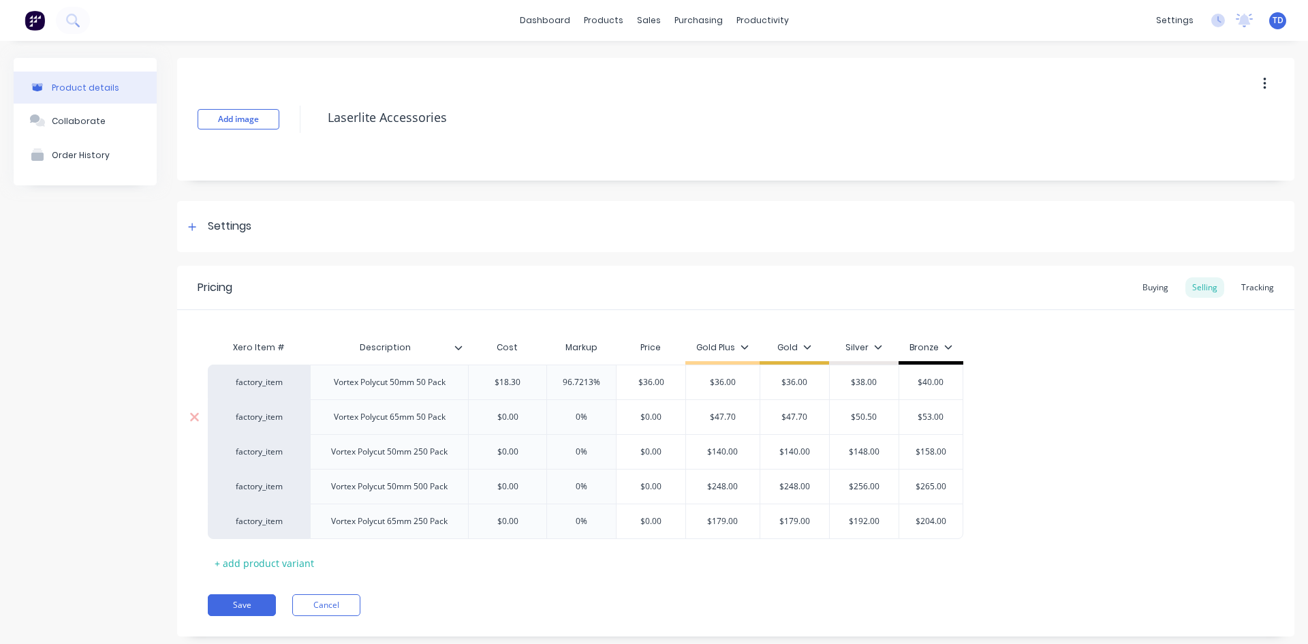
type input "$40.00"
type textarea "x"
type input "2"
type textarea "x"
type input "26."
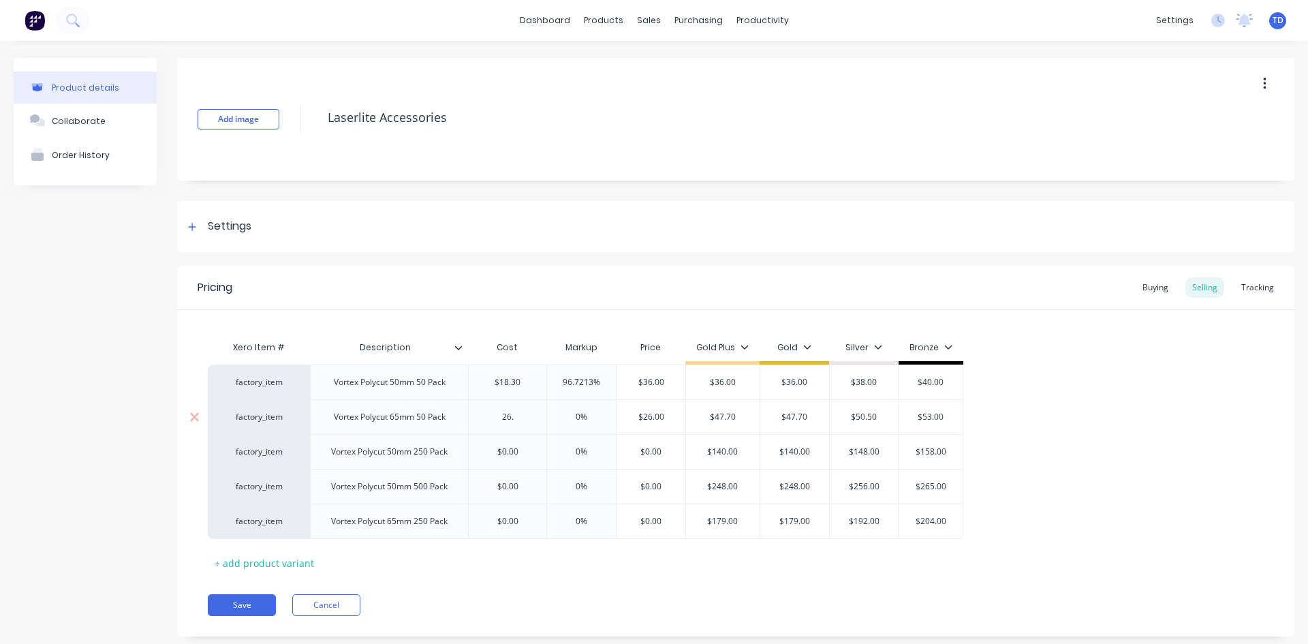
type textarea "x"
type input "26.50"
type input "0%"
type input "$26.50"
type textarea "x"
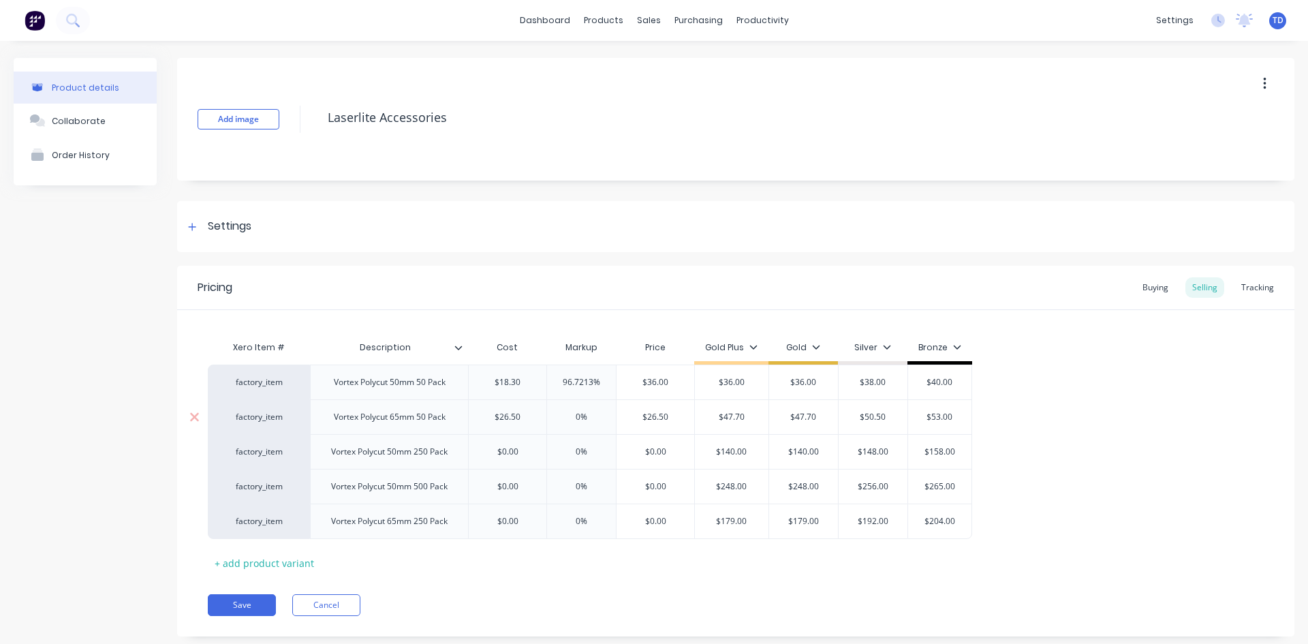
type input "4"
type textarea "x"
type input "47."
type textarea "x"
type input "47.70"
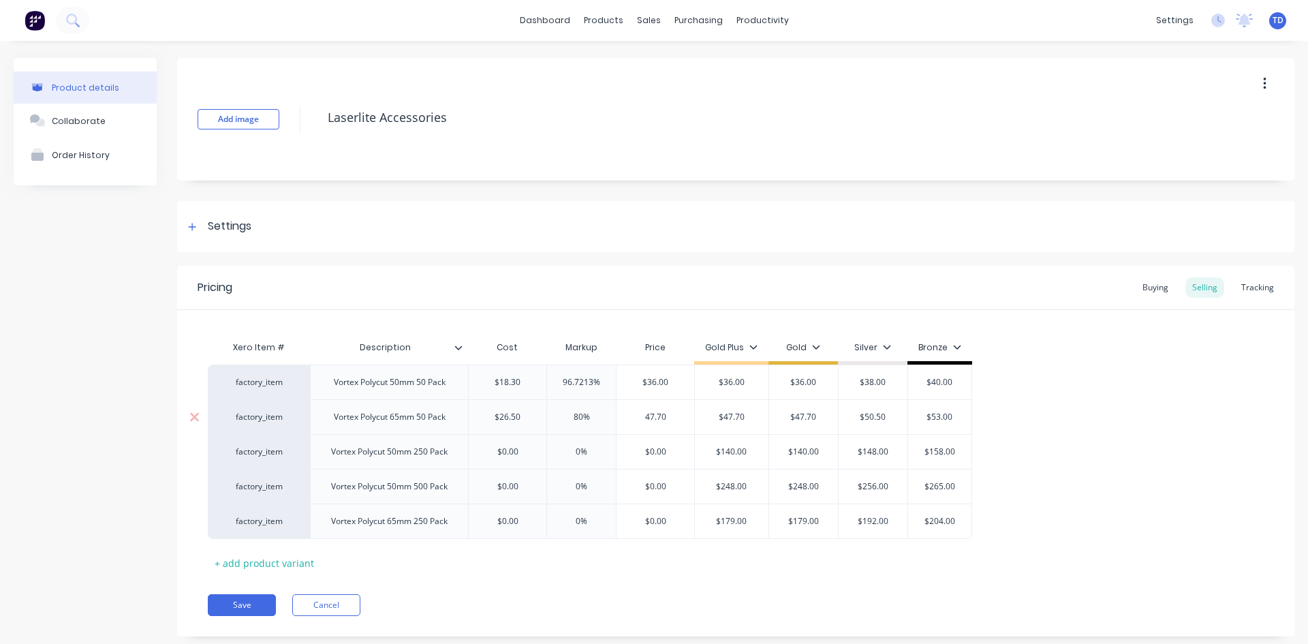
type input "$47.70"
type input "$50.50"
type input "$53.00"
type textarea "x"
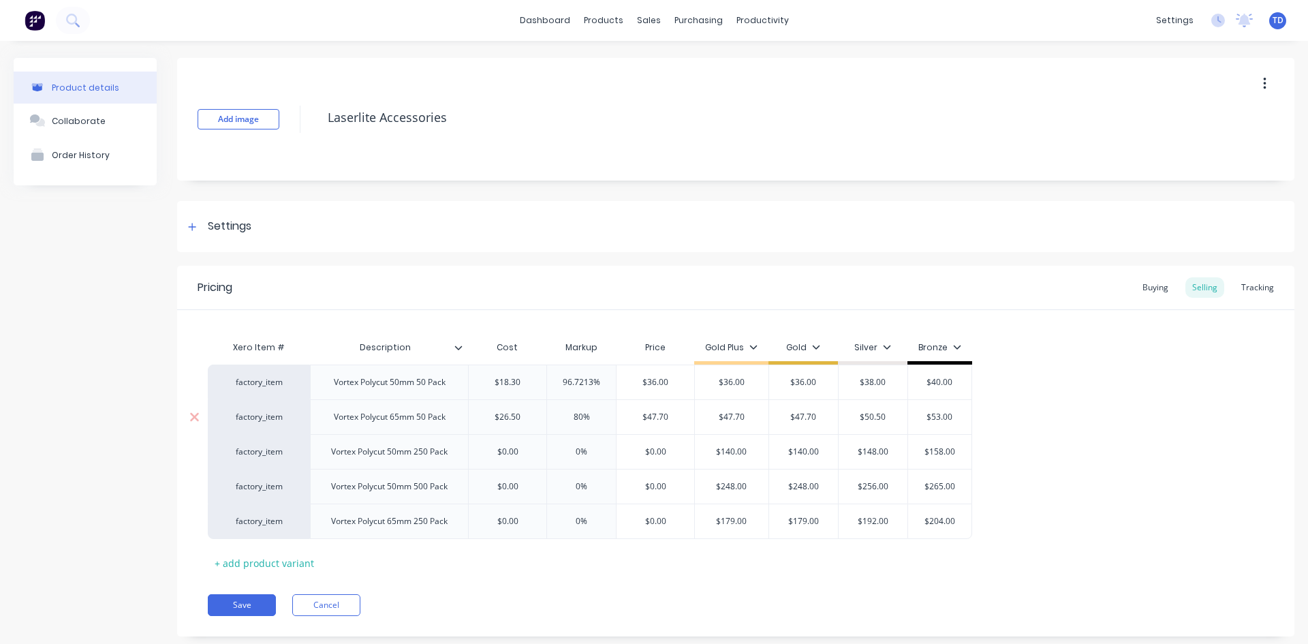
type input "$0.00"
type textarea "x"
type input "9"
type textarea "x"
type input "92."
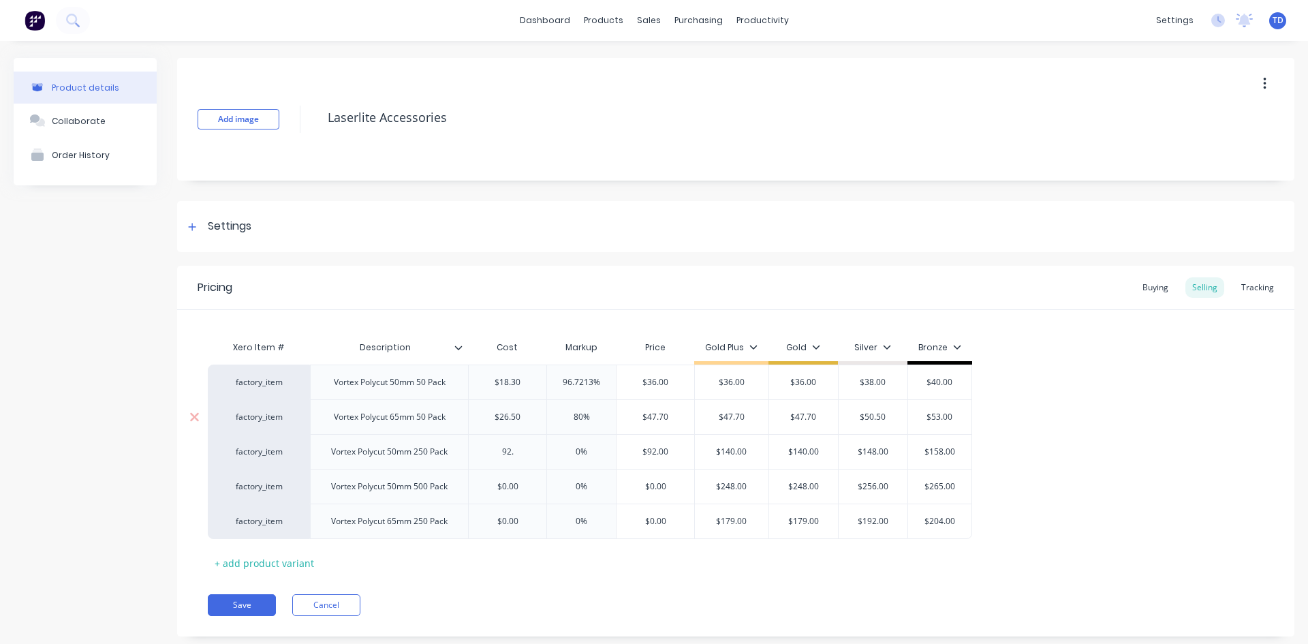
type textarea "x"
type input "92.50"
type input "0%"
type input "$92.50"
type input "$140.00"
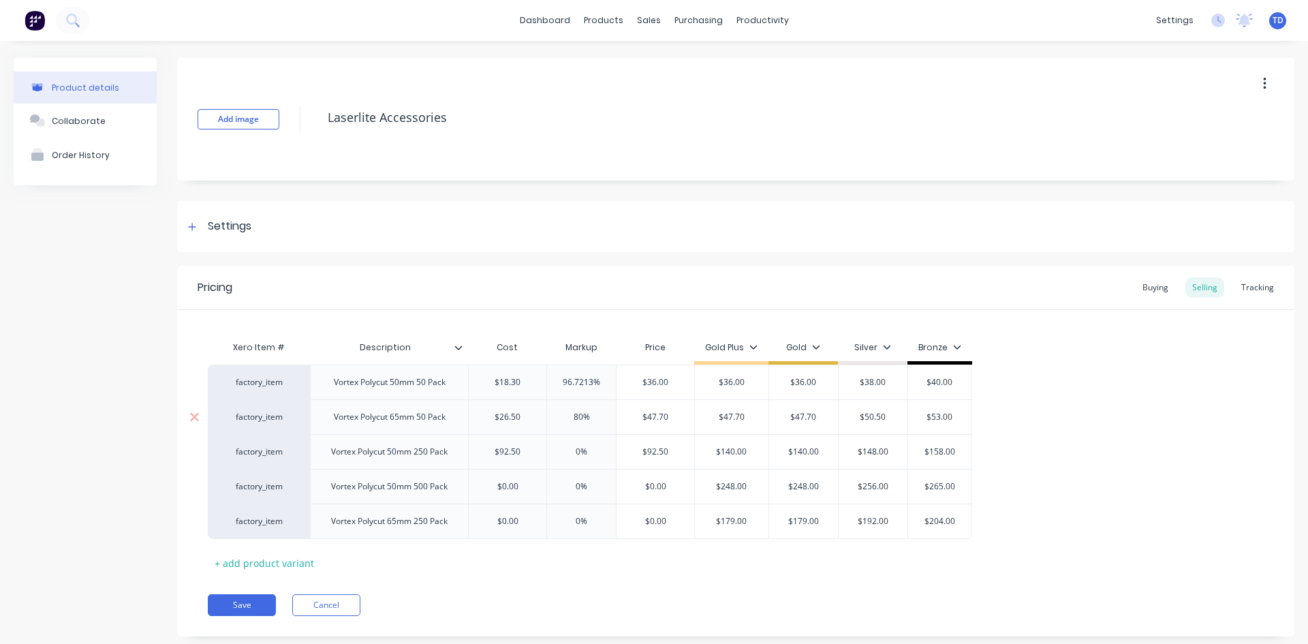
type textarea "x"
type input "1"
type textarea "x"
type input "14"
type textarea "x"
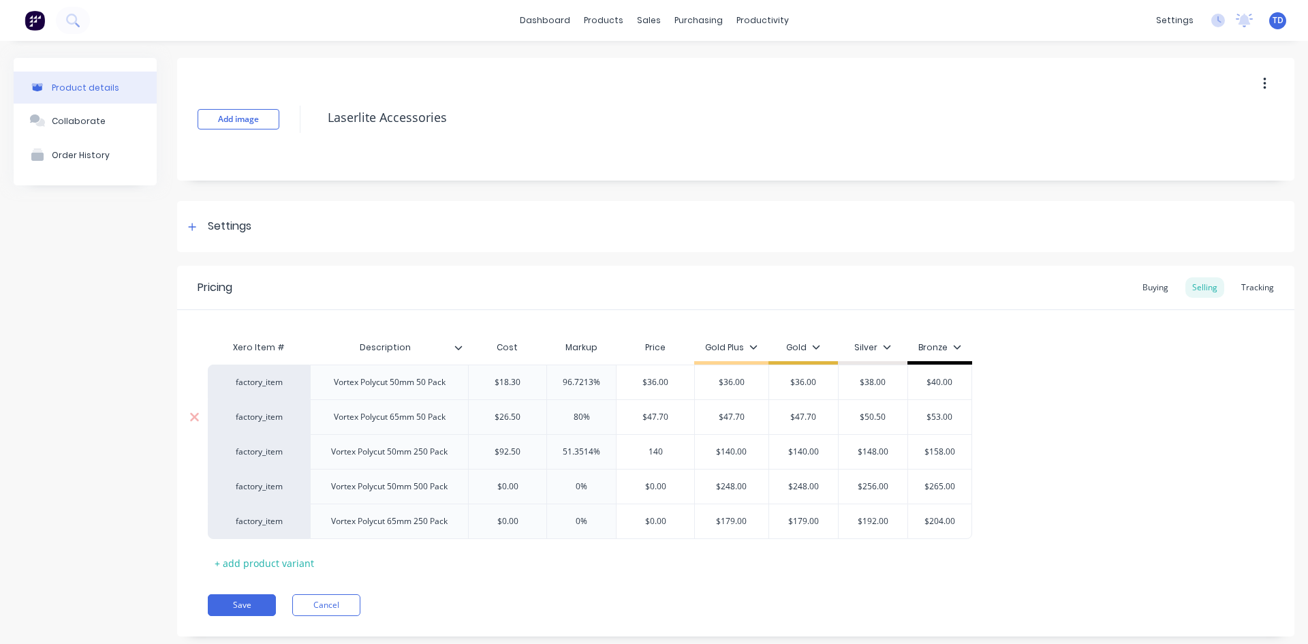
type input "140"
type input "$140.00"
type input "$148.00"
type input "$158.00"
type textarea "x"
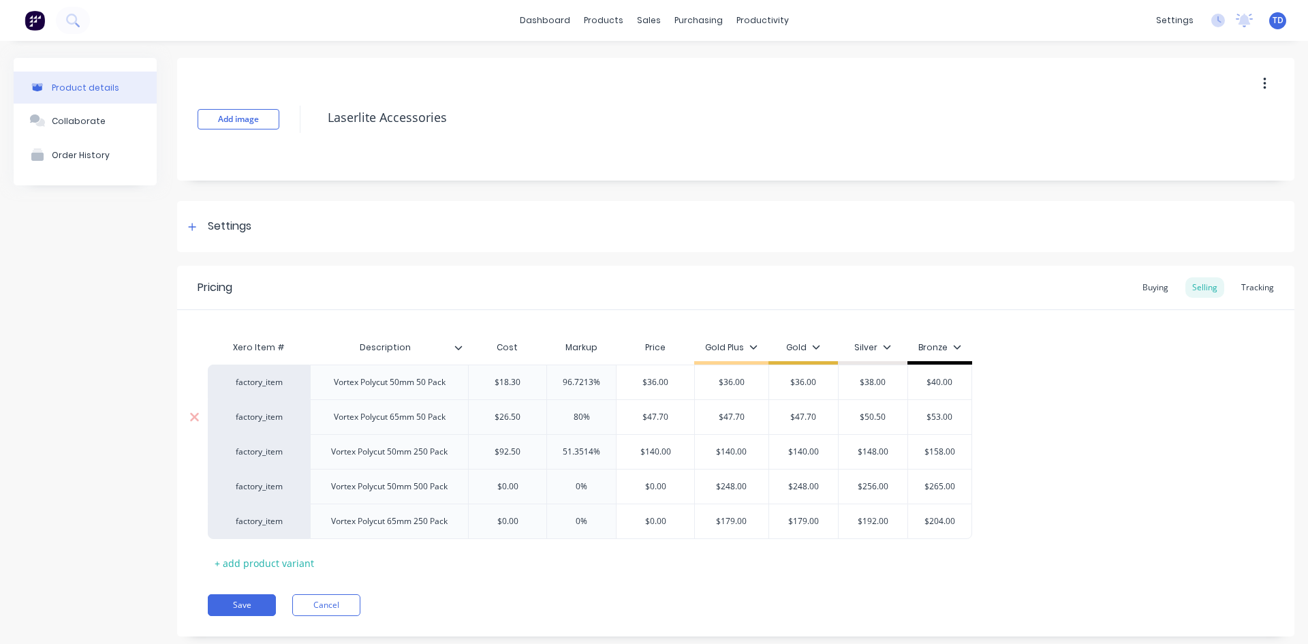
type input "$0.00"
type input "0%"
type textarea "x"
type input "1"
type textarea "x"
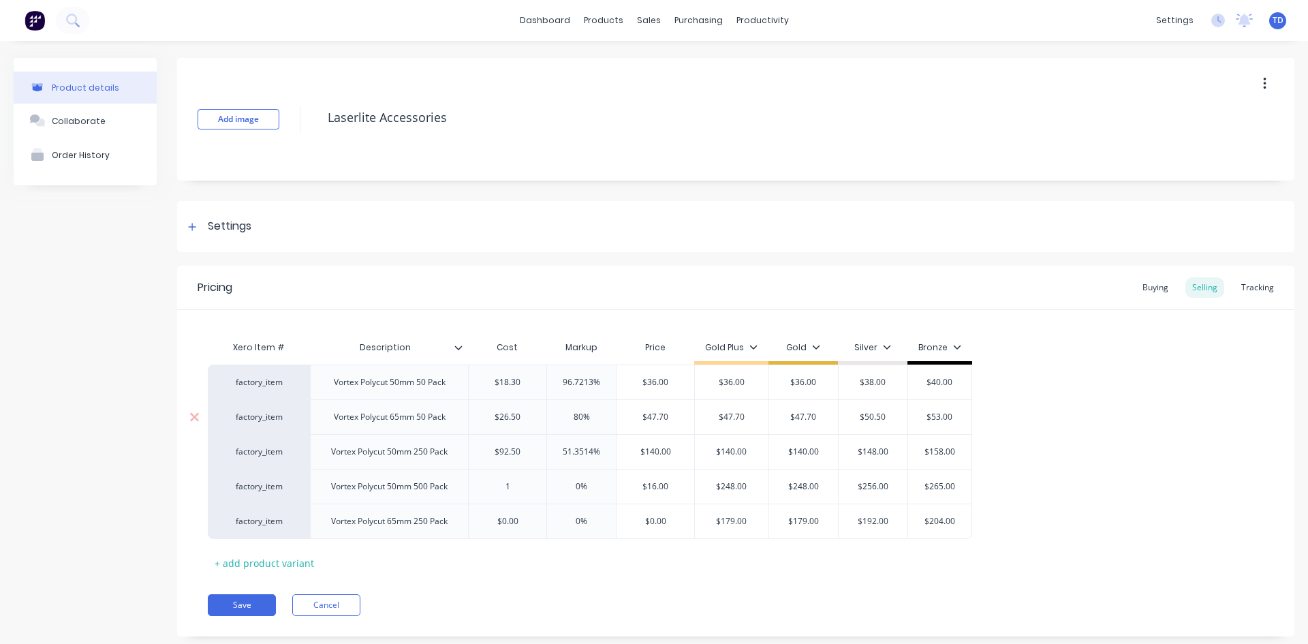
type input "16"
type textarea "x"
type input "165"
type input "$165.00"
type textarea "x"
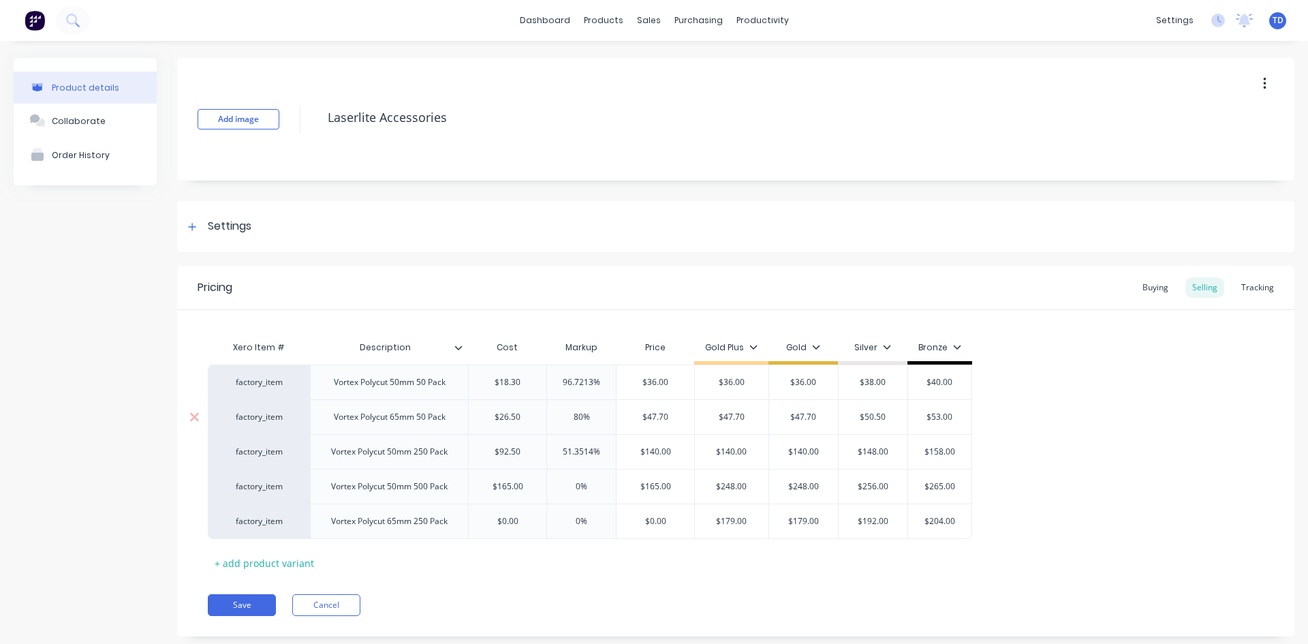
type input "2"
type textarea "x"
type input "24"
type textarea "x"
type input "248"
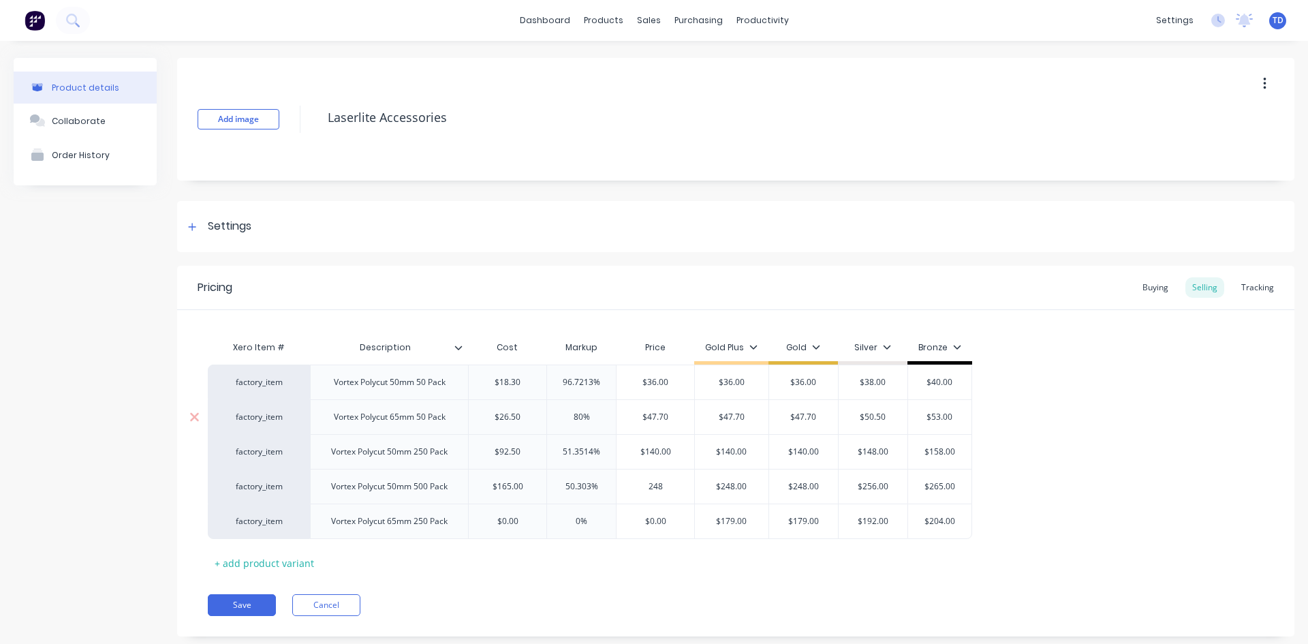
type input "$248.00"
type input "$256.00"
type input "$265.00"
type textarea "x"
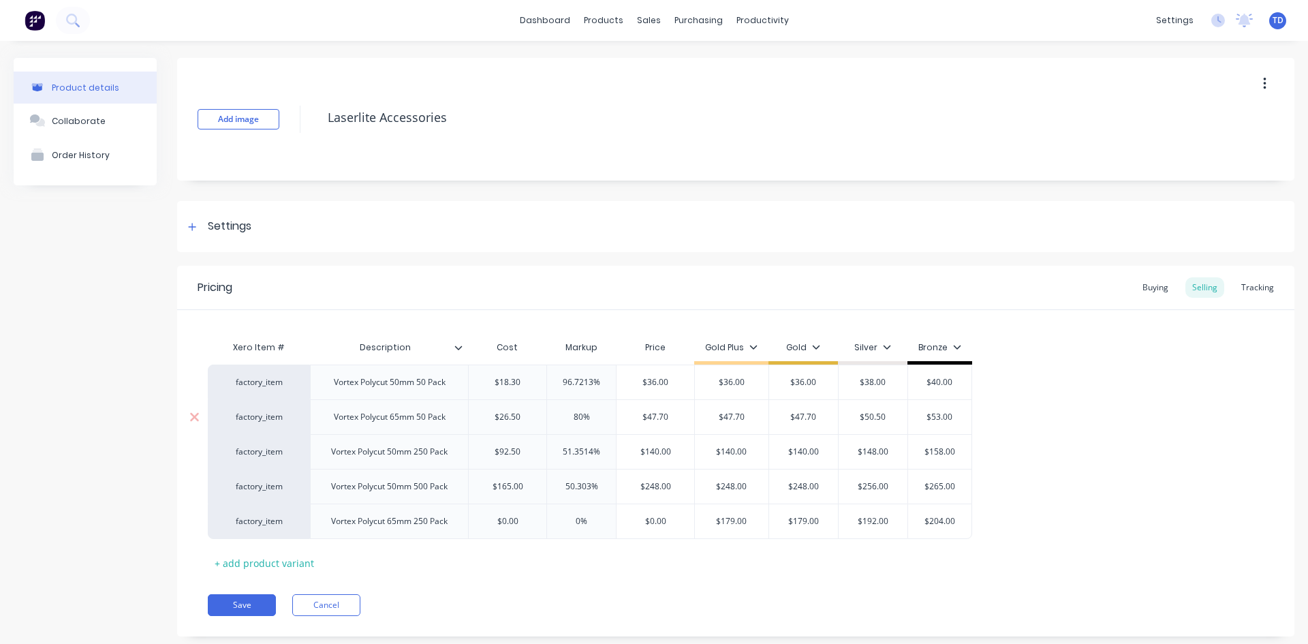
type input "$0.00"
type textarea "x"
type input "1"
type textarea "x"
type input "12"
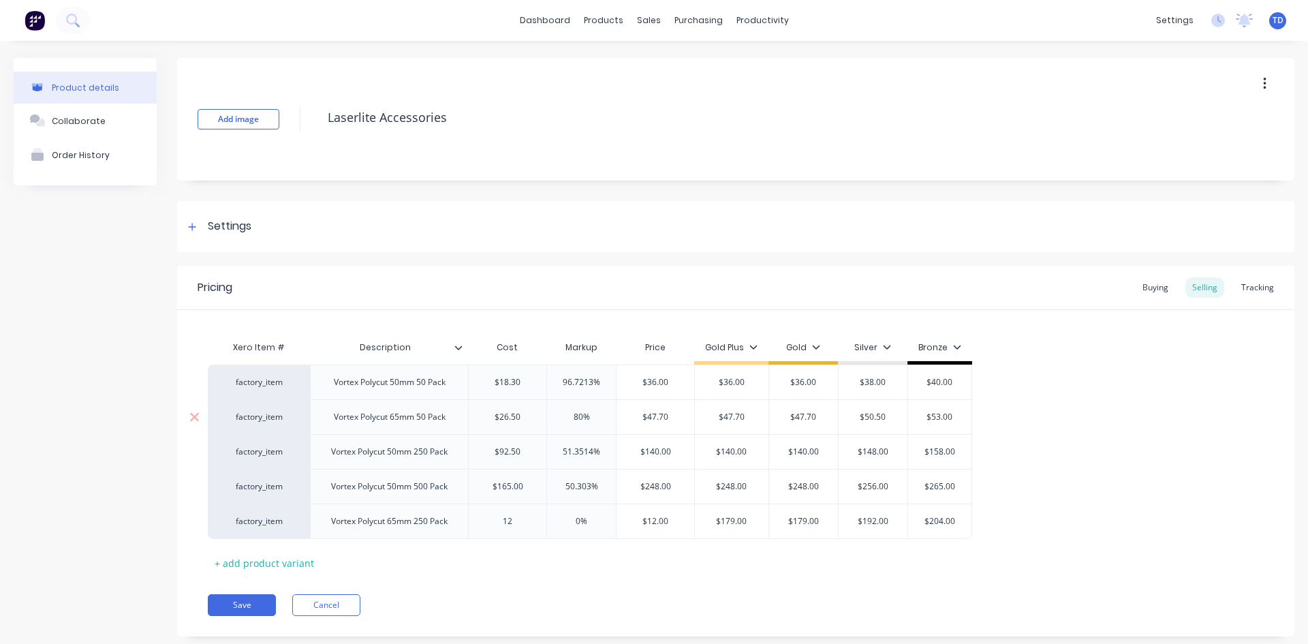
type textarea "x"
type input "127."
type textarea "x"
type input "127.50"
type input "0%"
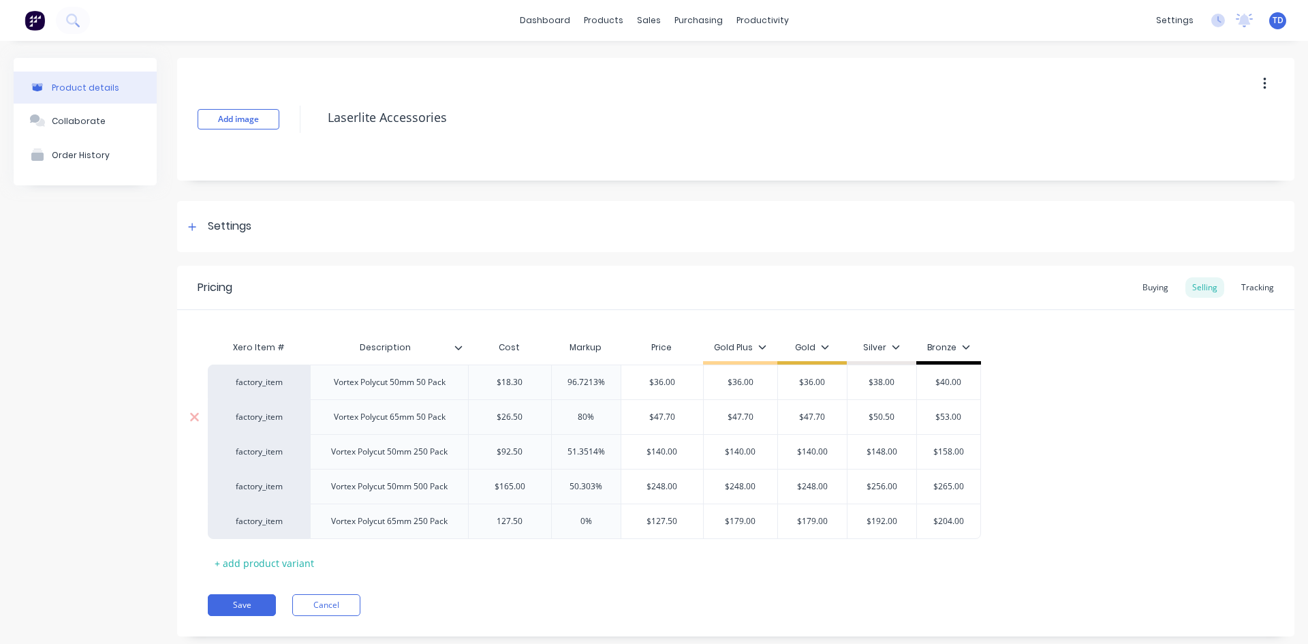
type input "$127.50"
type input "$179.00"
type textarea "x"
type input "1"
type textarea "x"
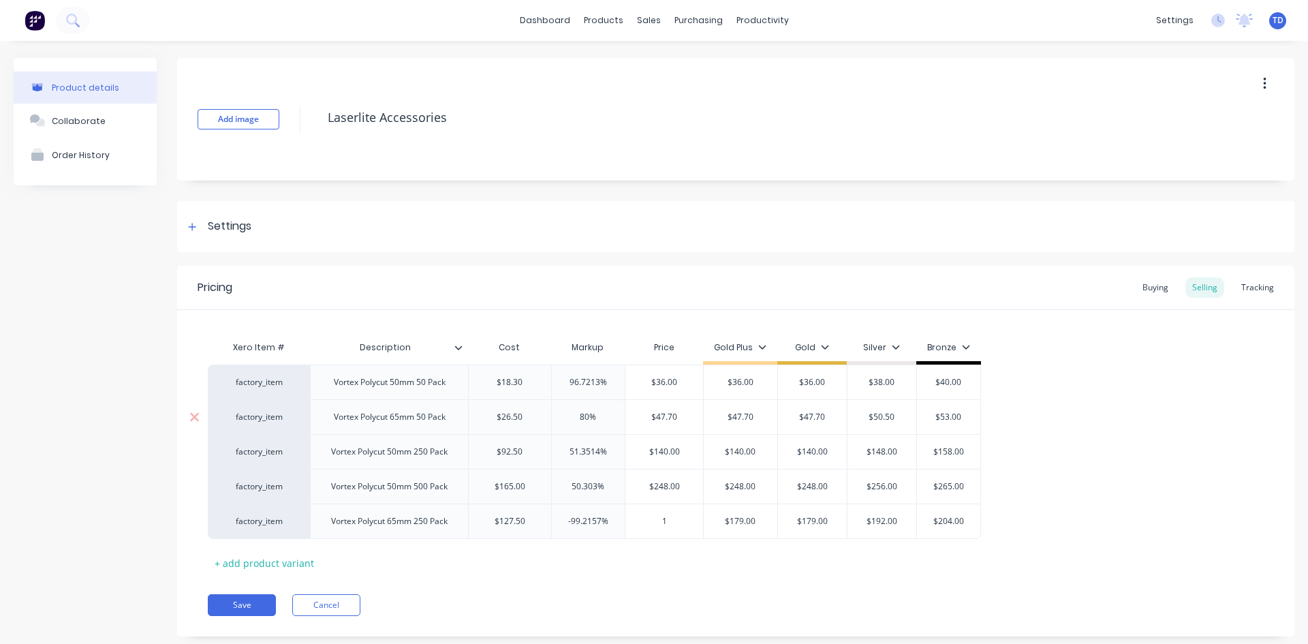
type input "17"
type textarea "x"
type input "179"
click at [253, 602] on button "Save" at bounding box center [242, 605] width 68 height 22
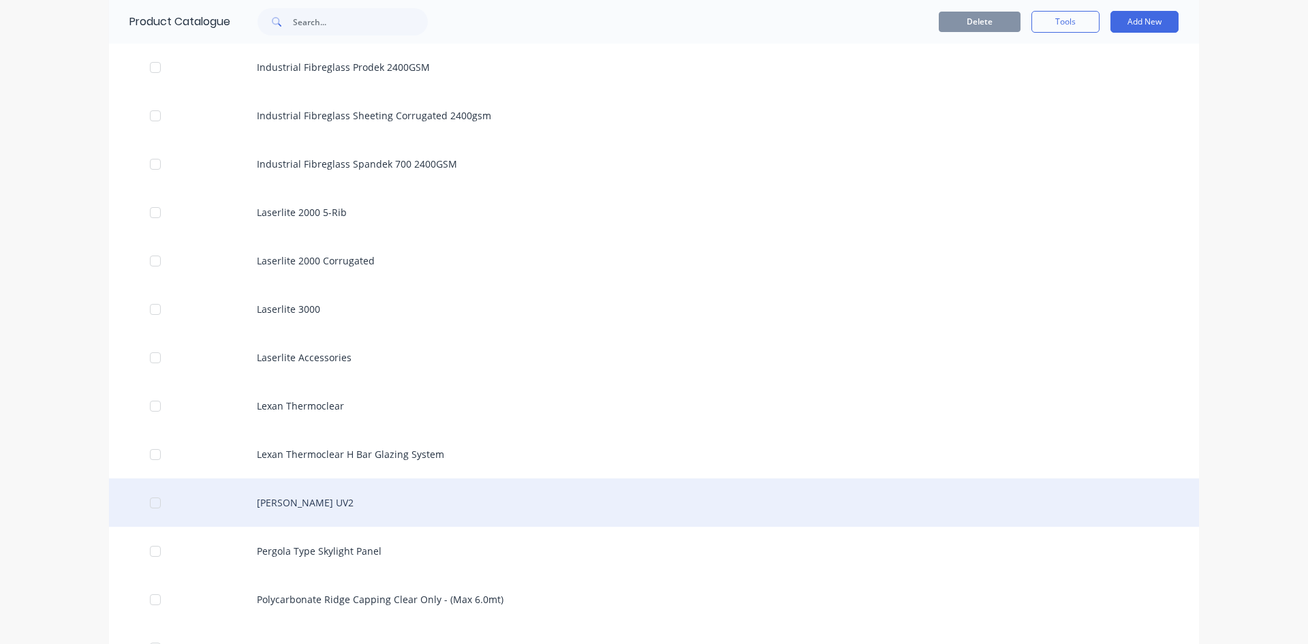
scroll to position [1431, 0]
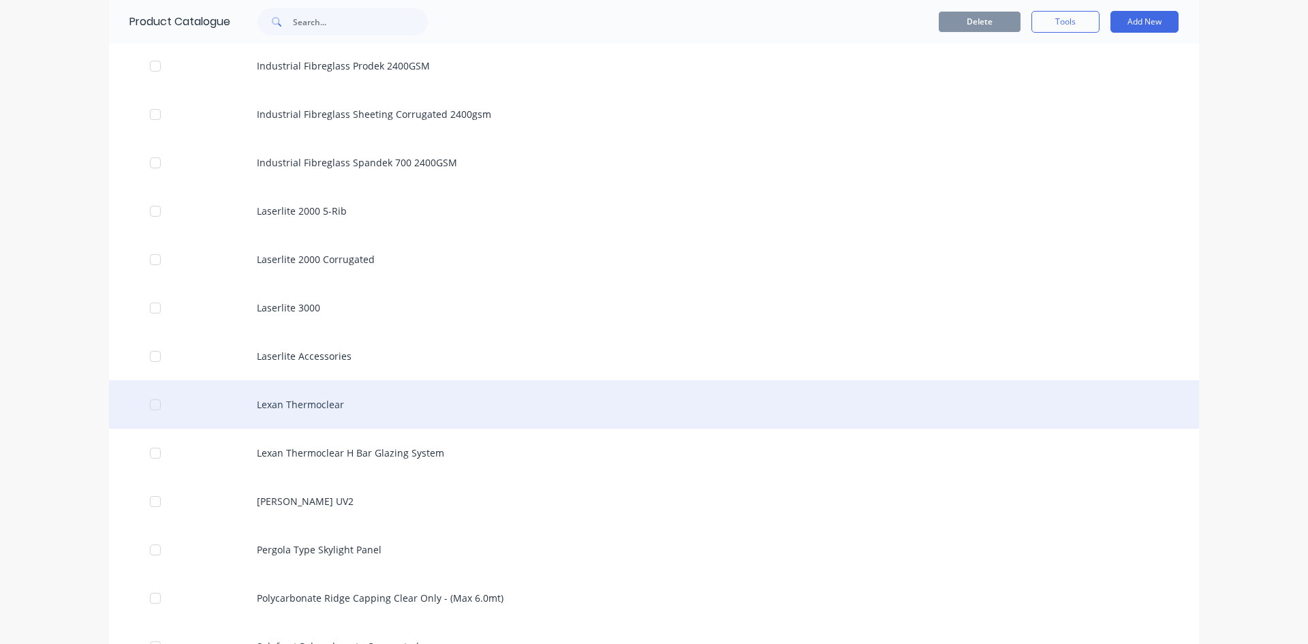
click at [301, 405] on div "Lexan Thermoclear" at bounding box center [654, 404] width 1090 height 48
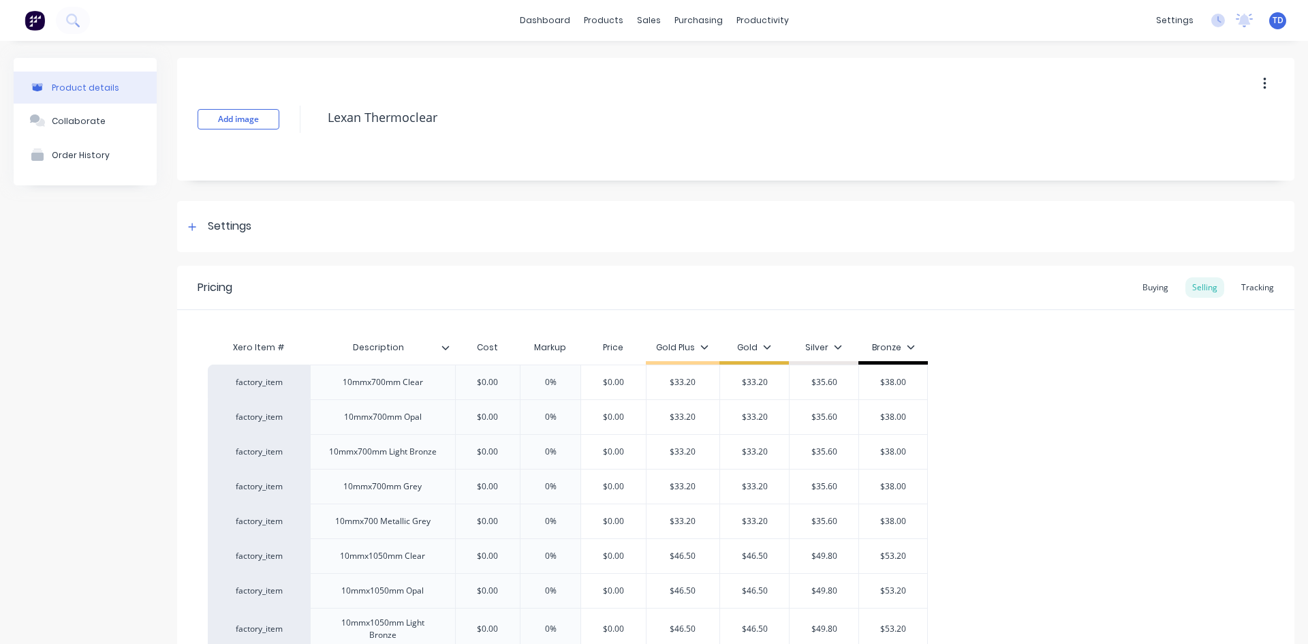
type textarea "x"
click at [1140, 294] on div "Buying" at bounding box center [1156, 287] width 40 height 20
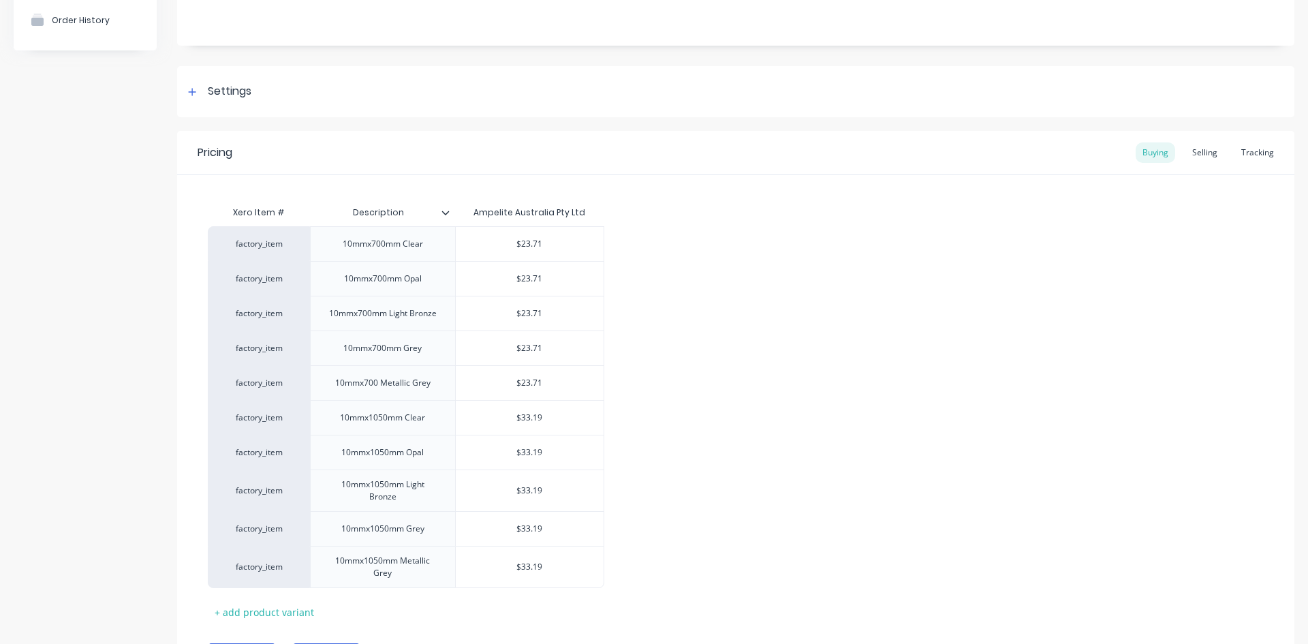
scroll to position [136, 0]
click at [1190, 157] on div "Selling" at bounding box center [1205, 151] width 39 height 20
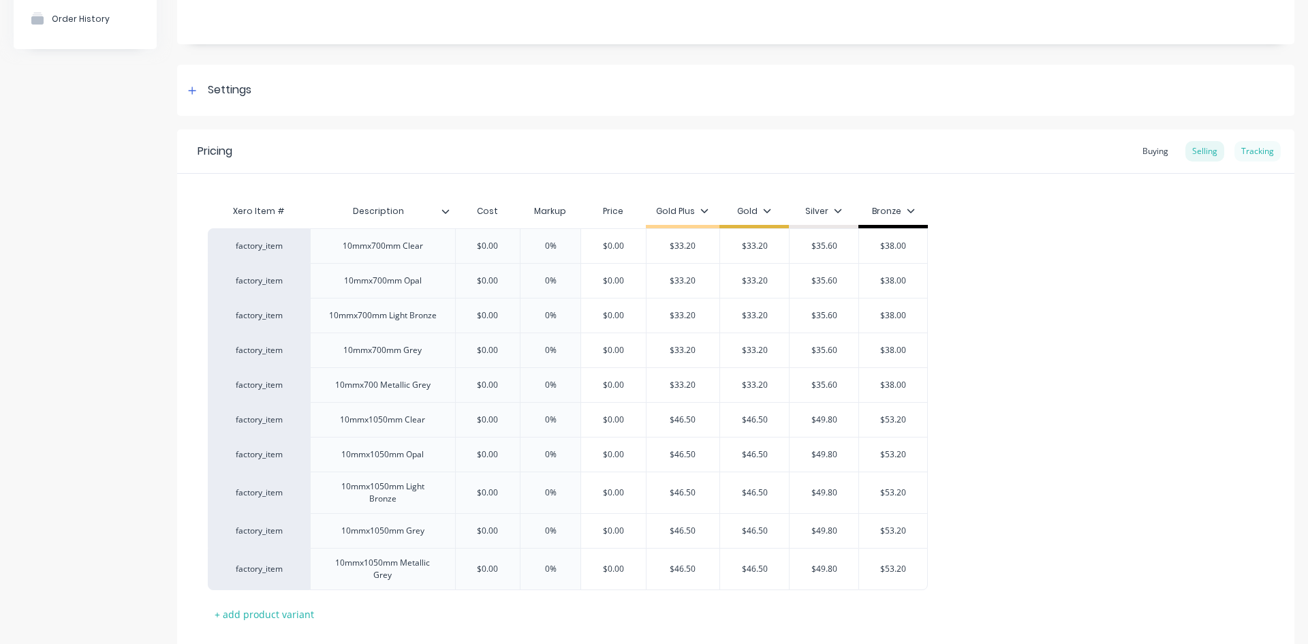
click at [1251, 158] on div "Tracking" at bounding box center [1258, 151] width 46 height 20
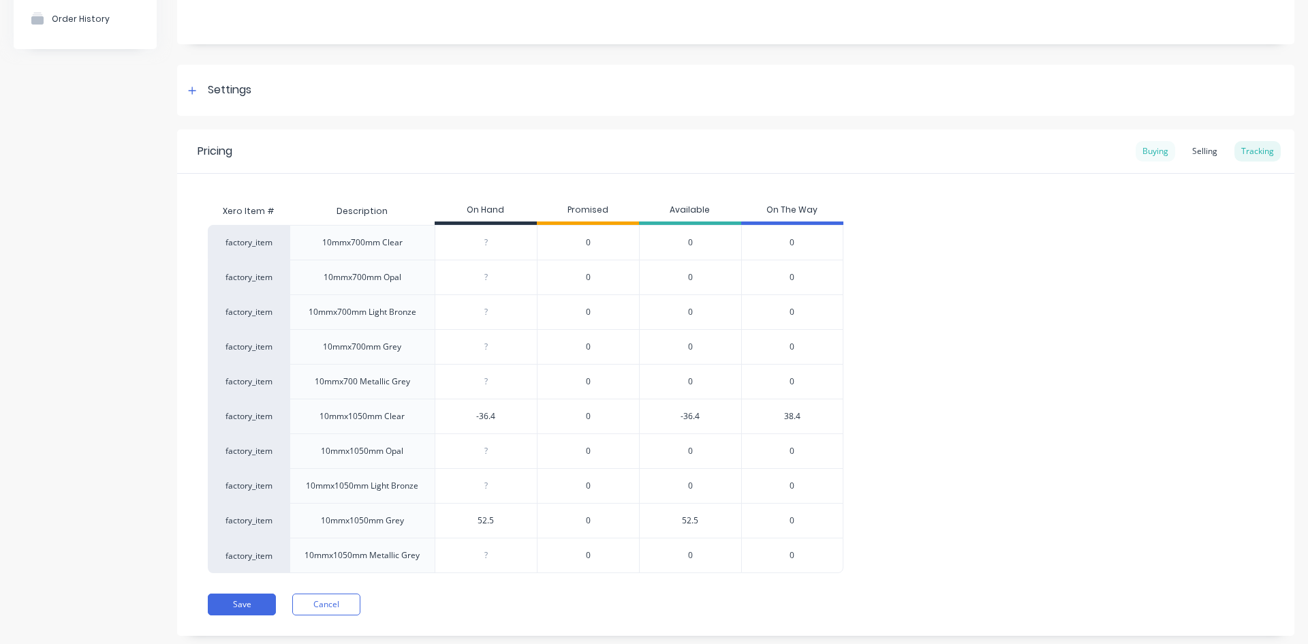
click at [1148, 153] on div "Buying" at bounding box center [1156, 151] width 40 height 20
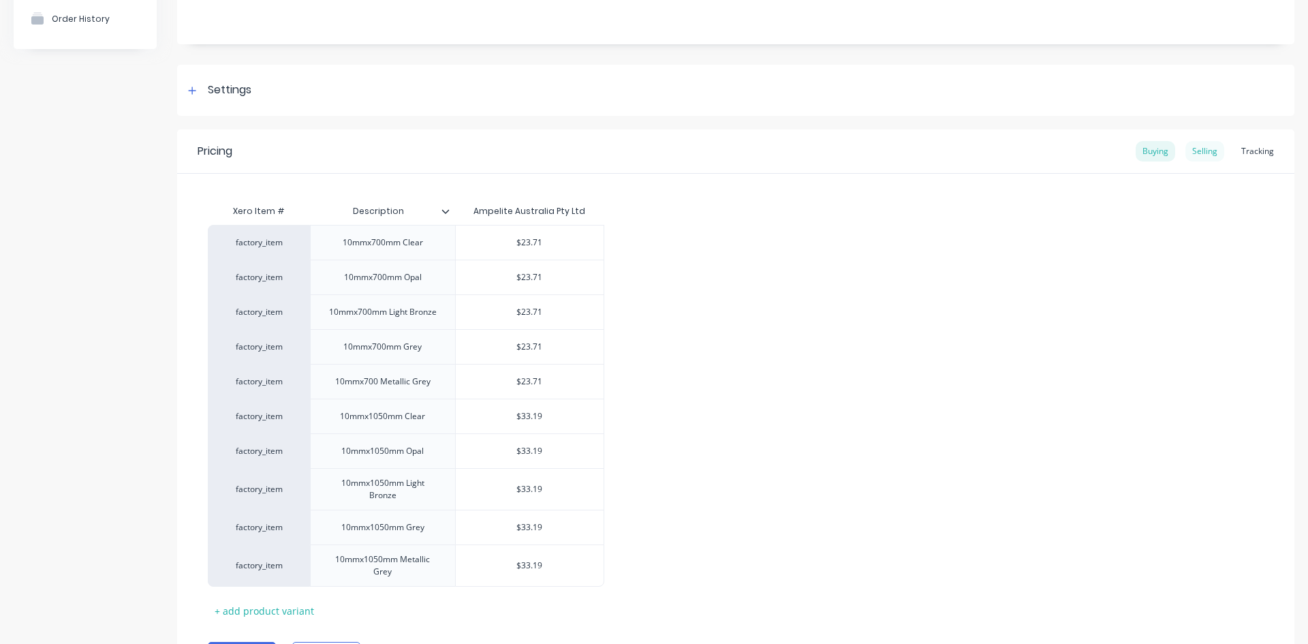
click at [1193, 151] on div "Selling" at bounding box center [1205, 151] width 39 height 20
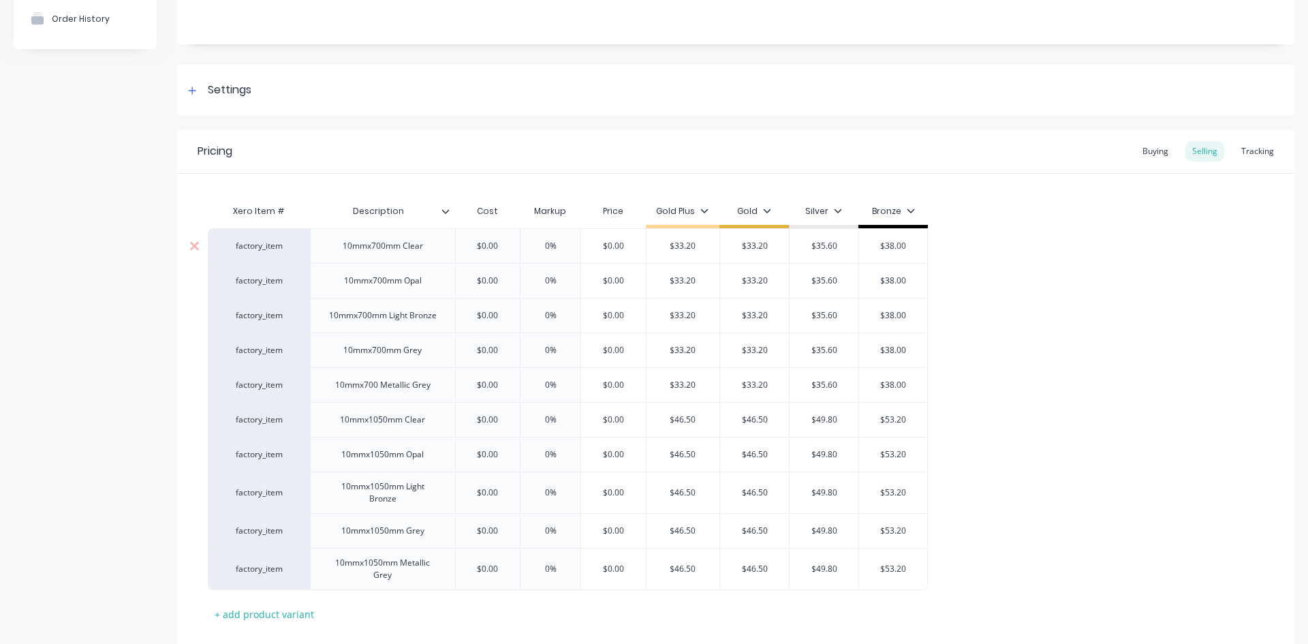
type input "$0.00"
click at [512, 246] on input "$0.00" at bounding box center [488, 246] width 68 height 12
type textarea "x"
type input "2"
type textarea "x"
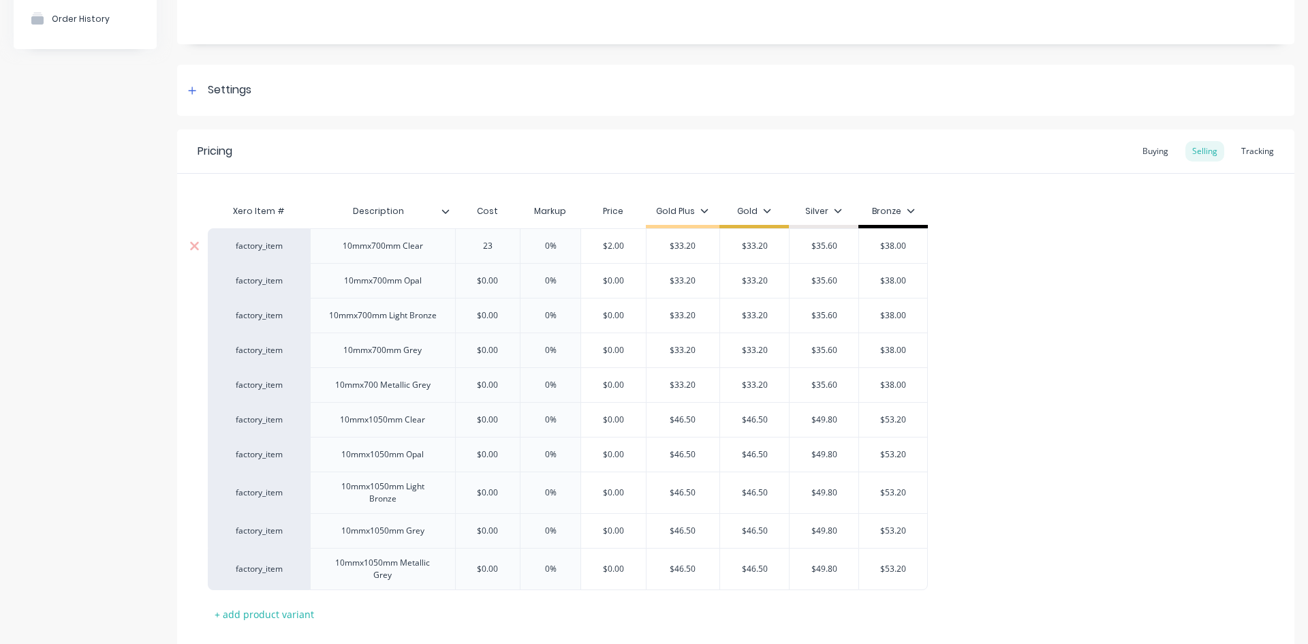
type input "23."
type textarea "x"
type input "23.7"
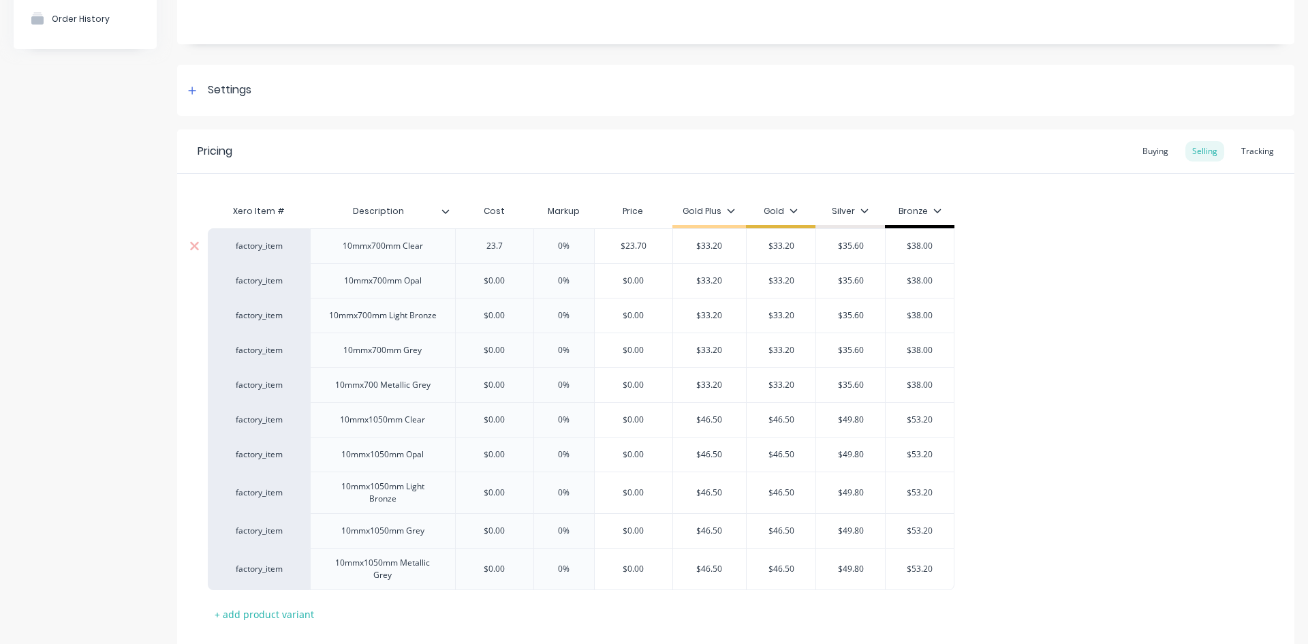
type textarea "x"
type input "23.71"
type input "0%"
type input "$23.71"
type textarea "x"
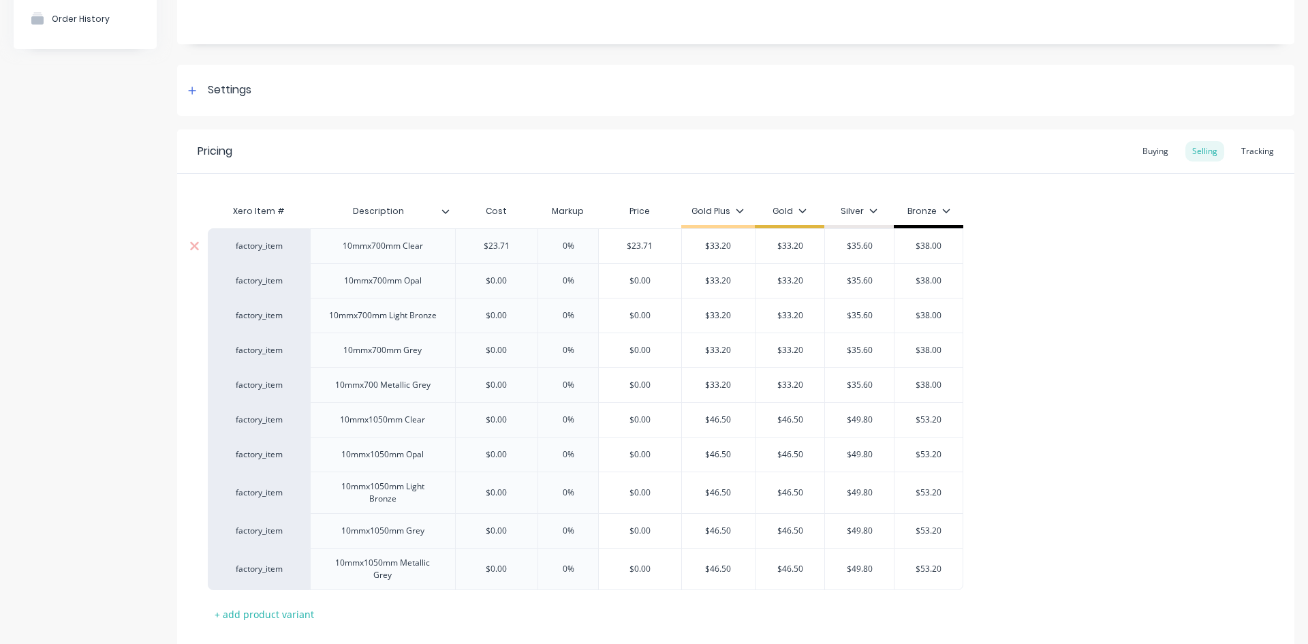
type input "3"
type textarea "x"
type input "33."
type textarea "x"
type input "33.2"
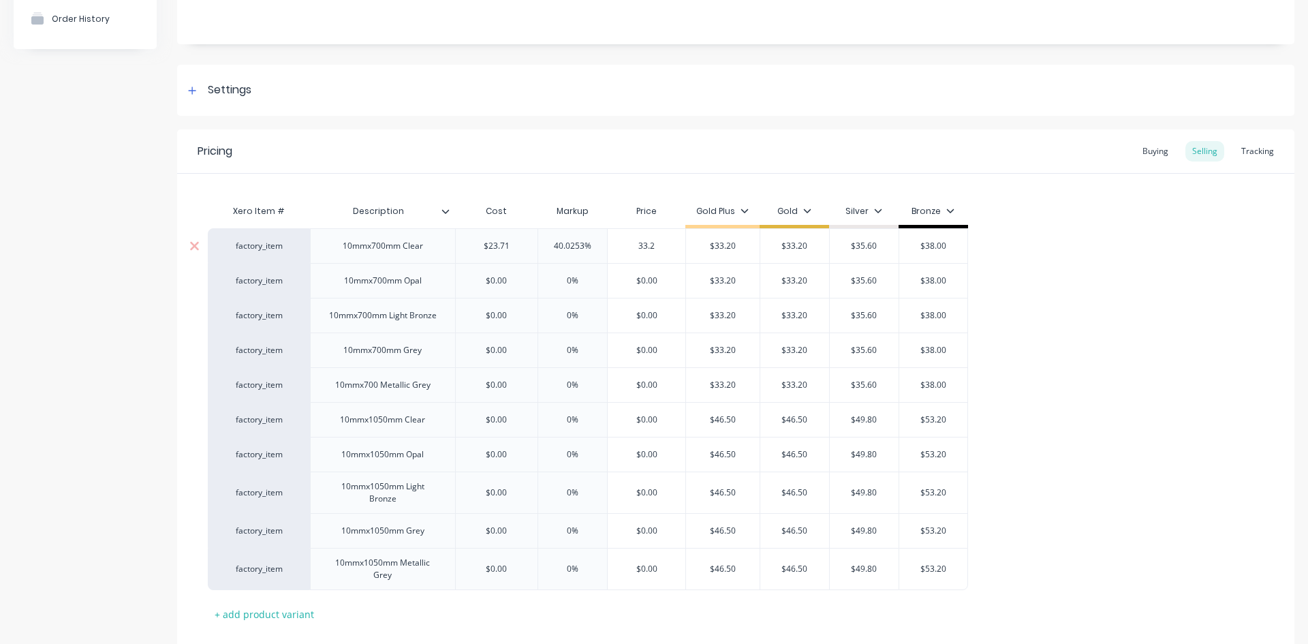
type input "$33.20"
type input "$35.60"
type input "$38.00"
type textarea "x"
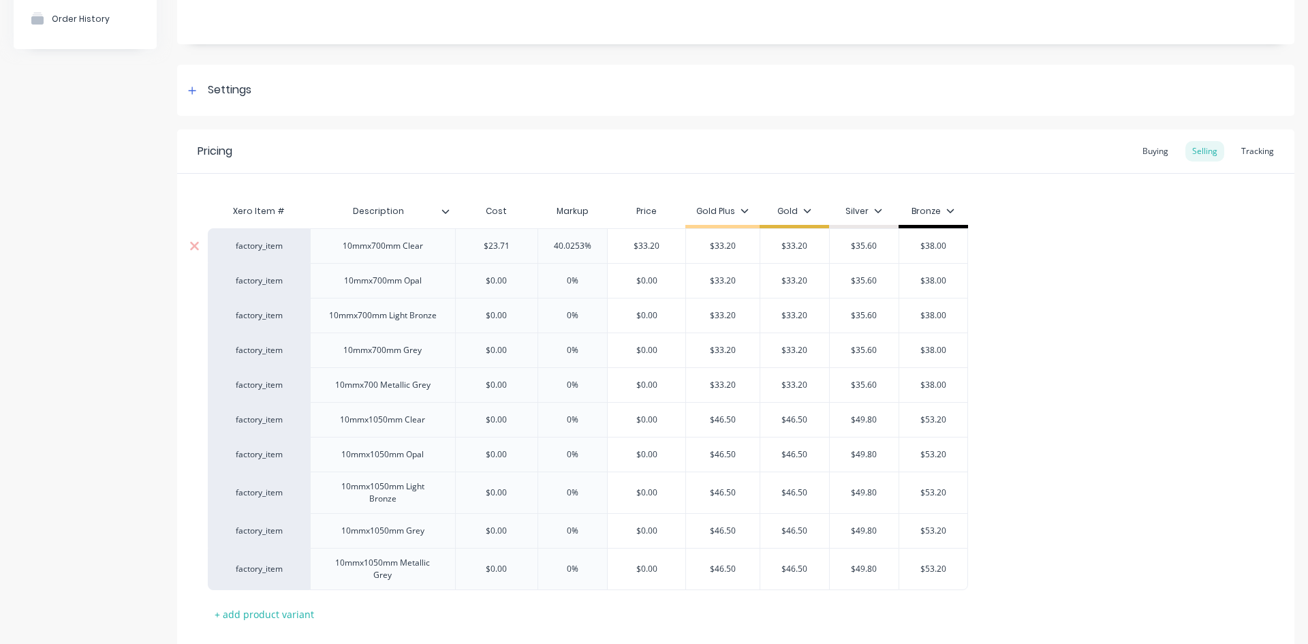
type input "$0.00"
type textarea "x"
type input "2"
type textarea "x"
type input "23"
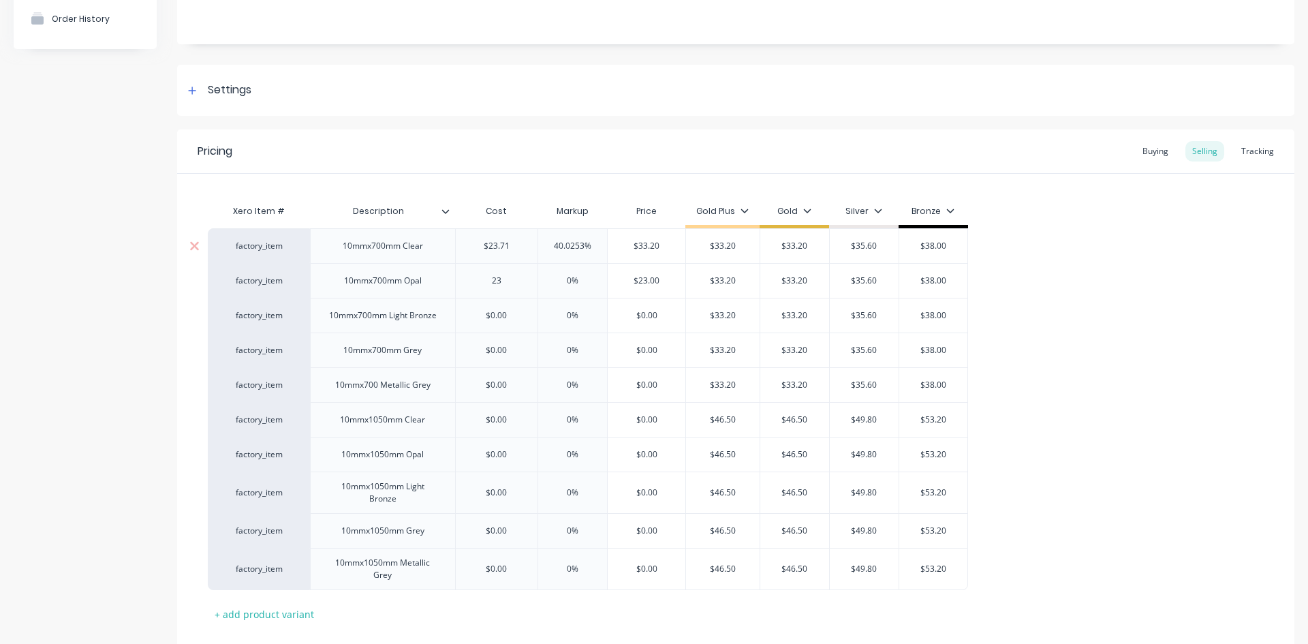
type textarea "x"
type input "237"
type textarea "x"
type input "2371"
type input "0%"
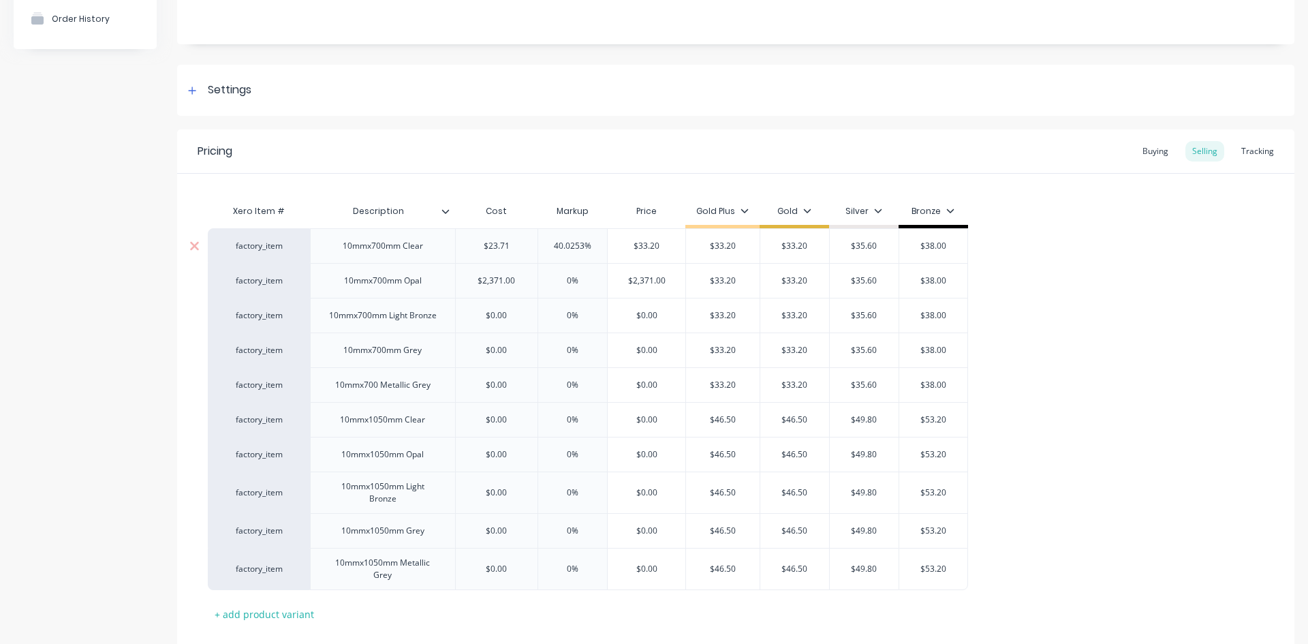
type input "$2,371.00"
type textarea "x"
type input "2"
type textarea "x"
type input "23."
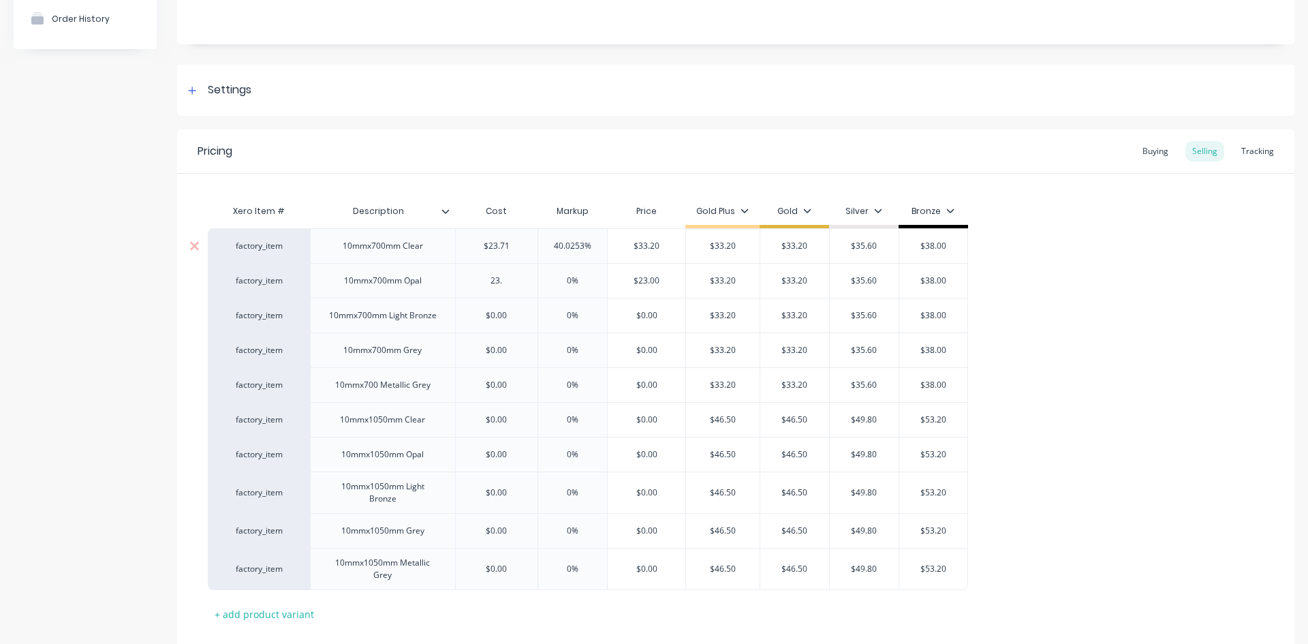
type textarea "x"
type input "23.7"
type textarea "x"
type input "23.71"
type input "$23.71"
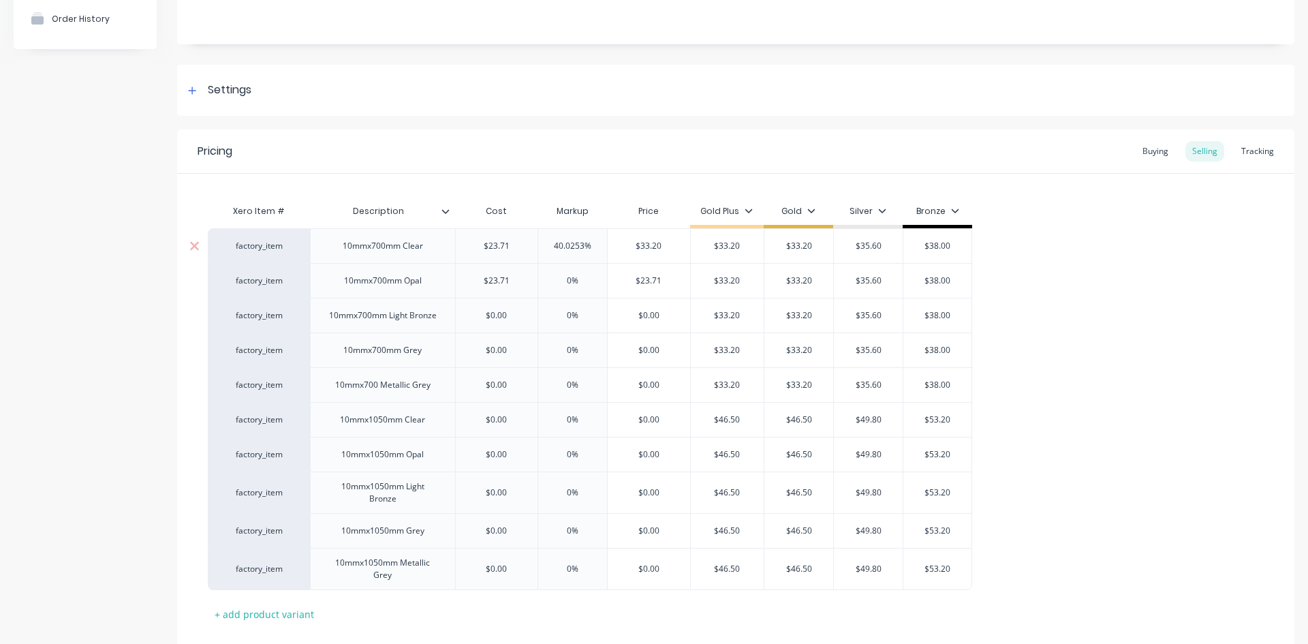
type input "$33.20"
type textarea "x"
type input "3"
type textarea "x"
type input "33."
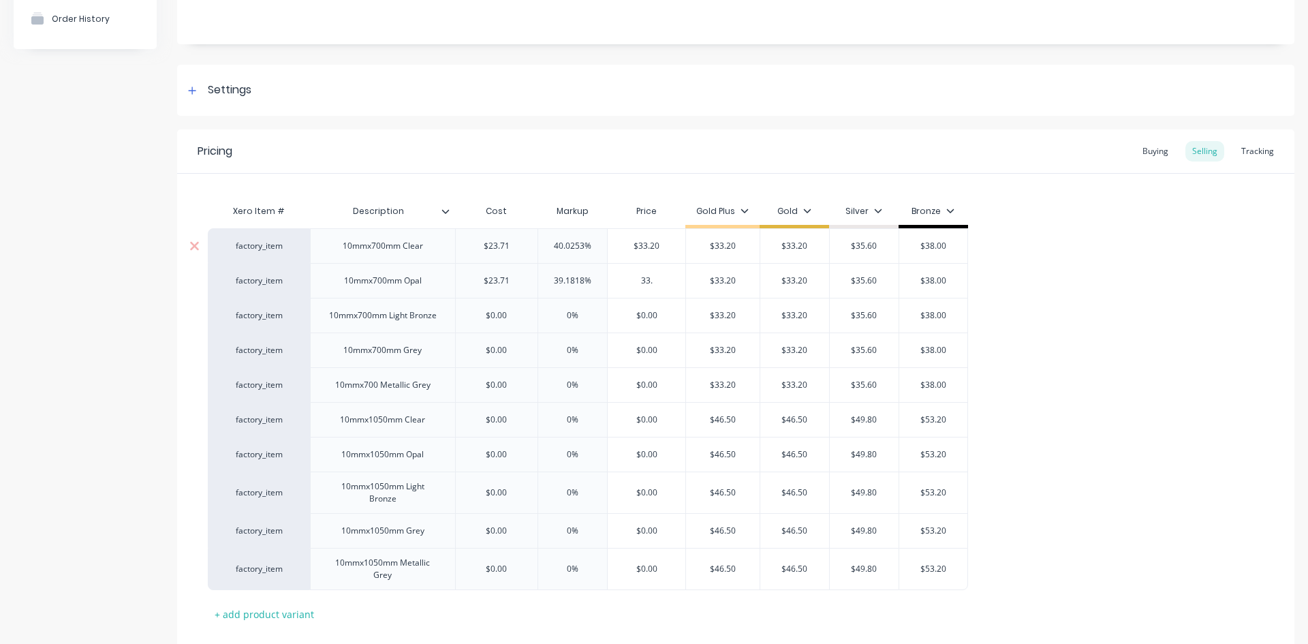
type textarea "x"
type input "33.20"
type input "$33.20"
type input "$35.60"
type input "$38.00"
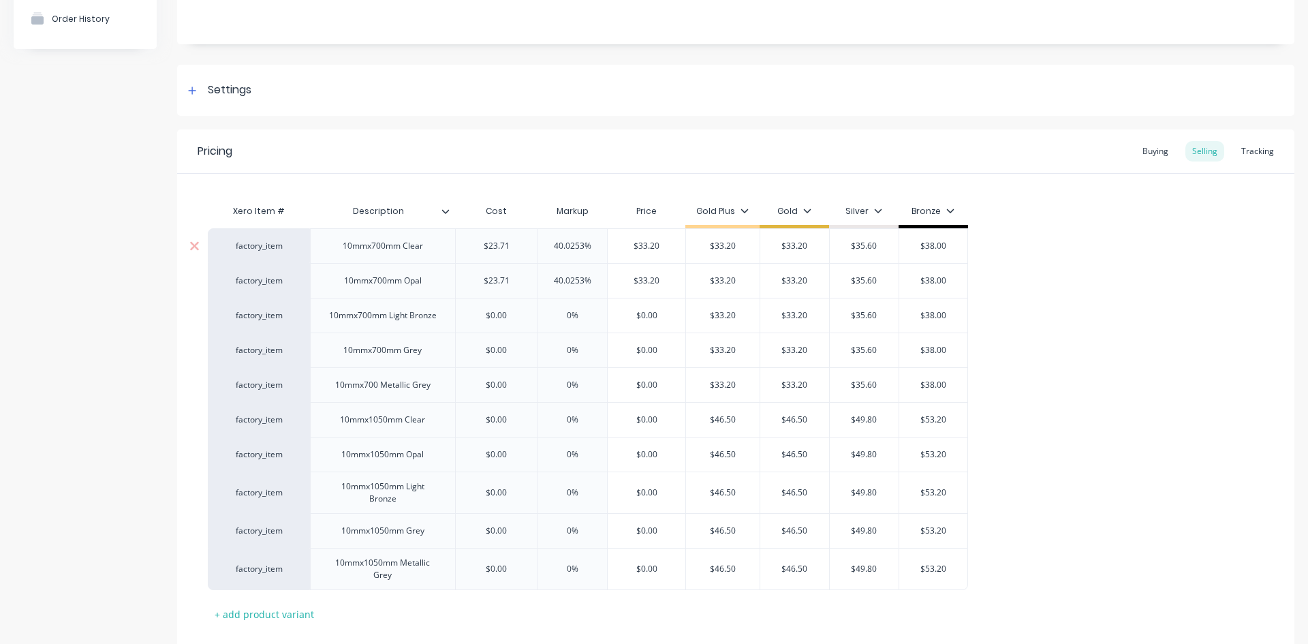
type textarea "x"
type input "$0.00"
type textarea "x"
type input "2"
type textarea "x"
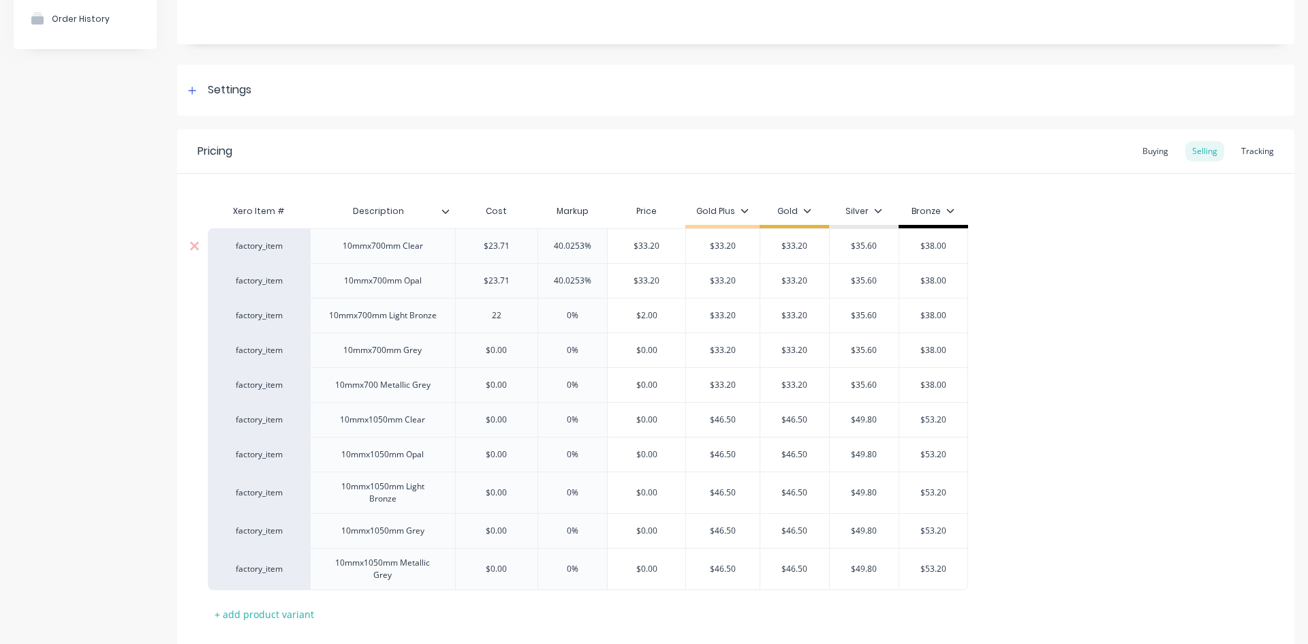
type input "22."
type textarea "x"
type input "22.7"
type textarea "x"
type input "22.71"
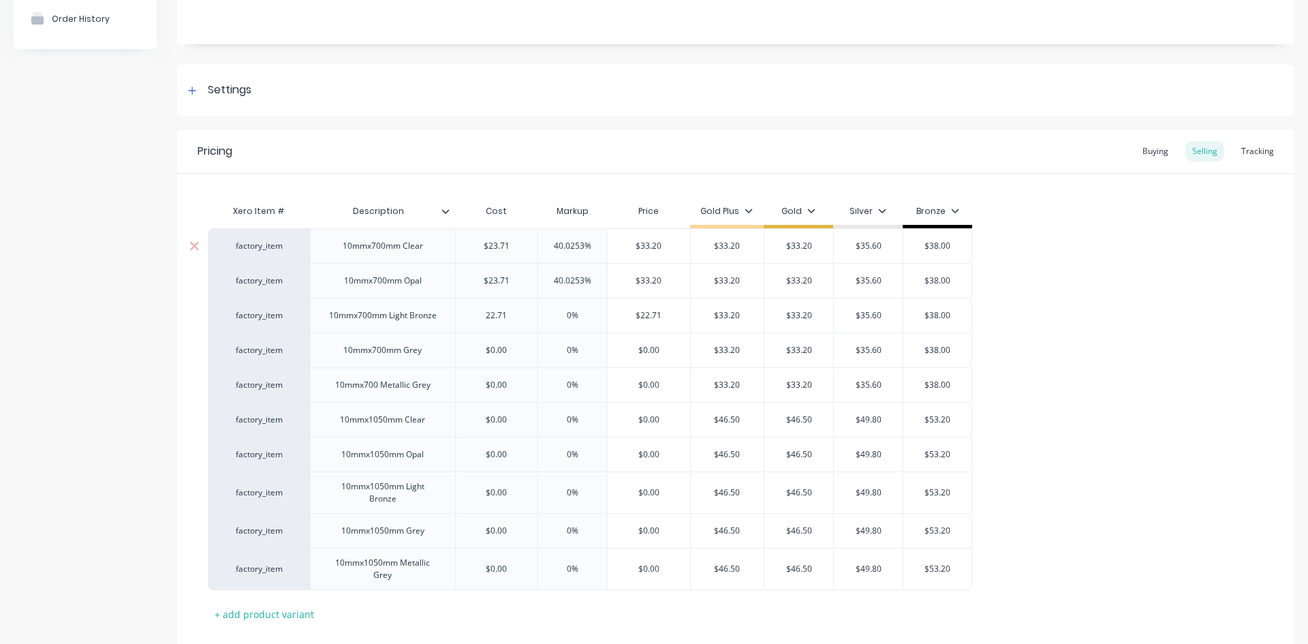
type textarea "x"
type input "22.7"
type textarea "x"
type input "22"
type textarea "x"
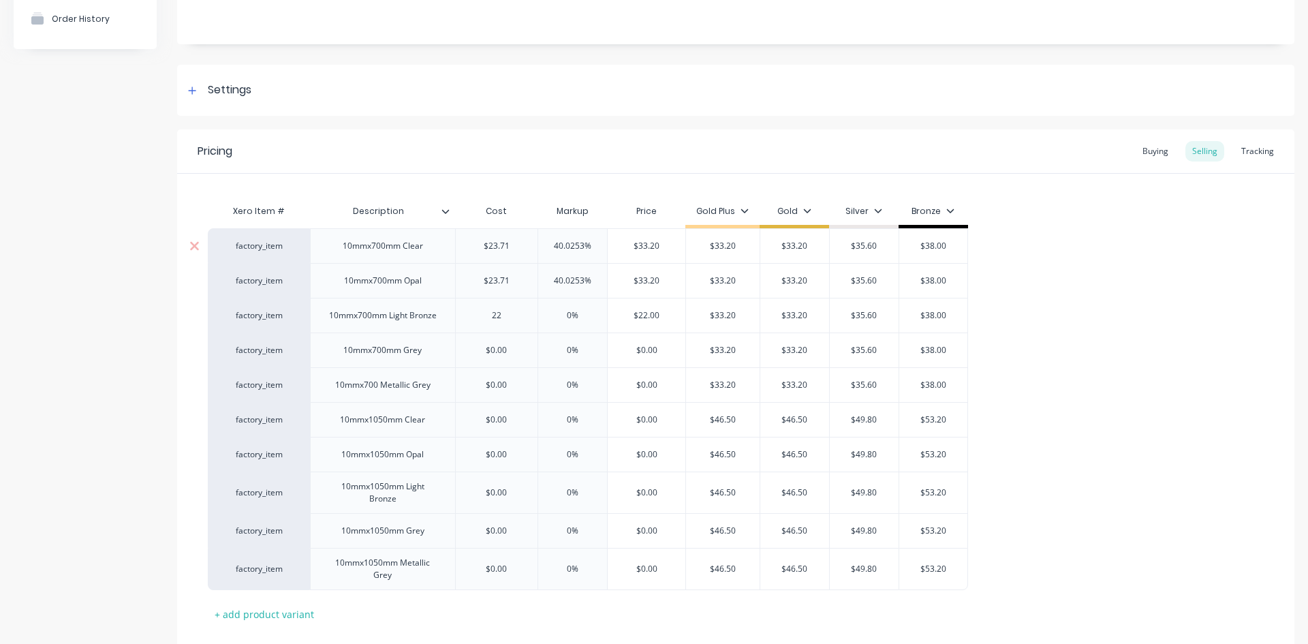
type input "2"
type textarea "x"
type input "23."
type textarea "x"
type input "23.7"
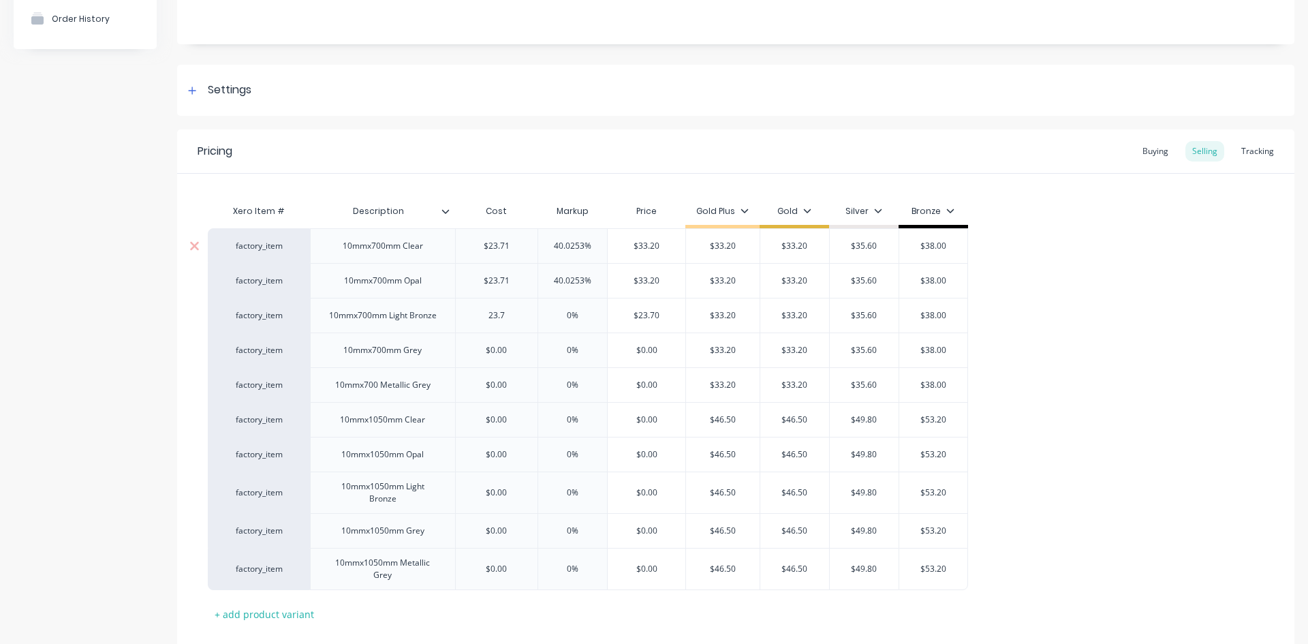
type textarea "x"
type input "23.71"
type input "0%"
type input "$23.71"
type input "$33.20"
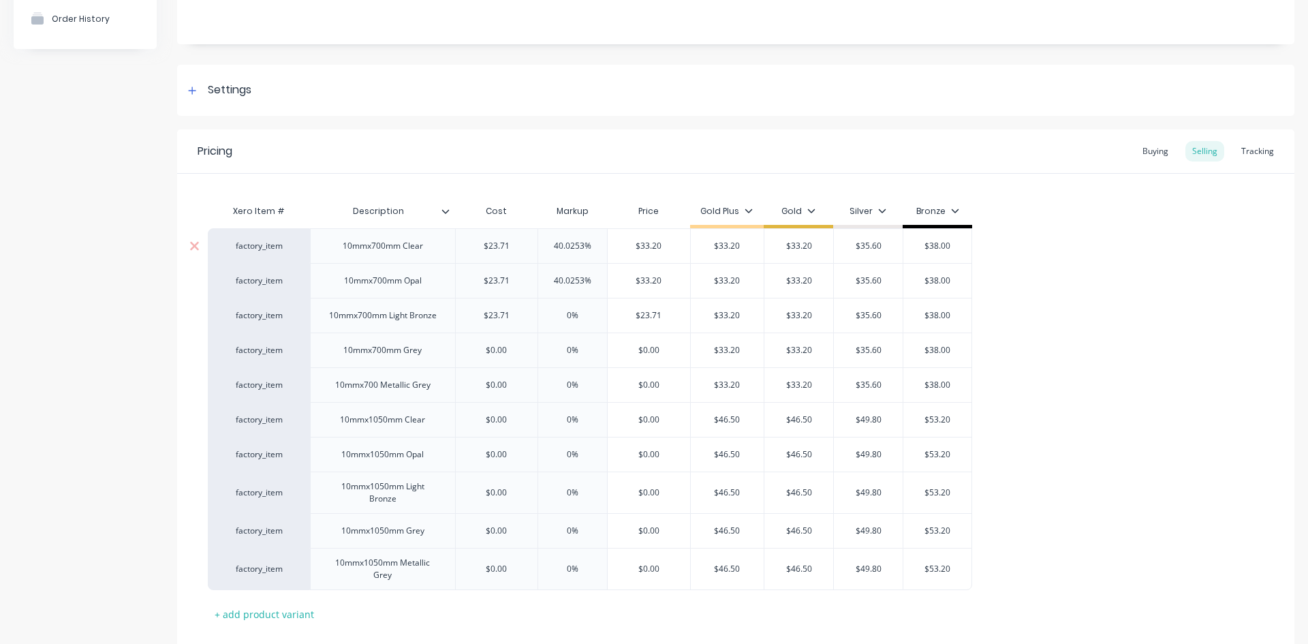
type textarea "x"
type input "3"
type textarea "x"
type input "33."
type textarea "x"
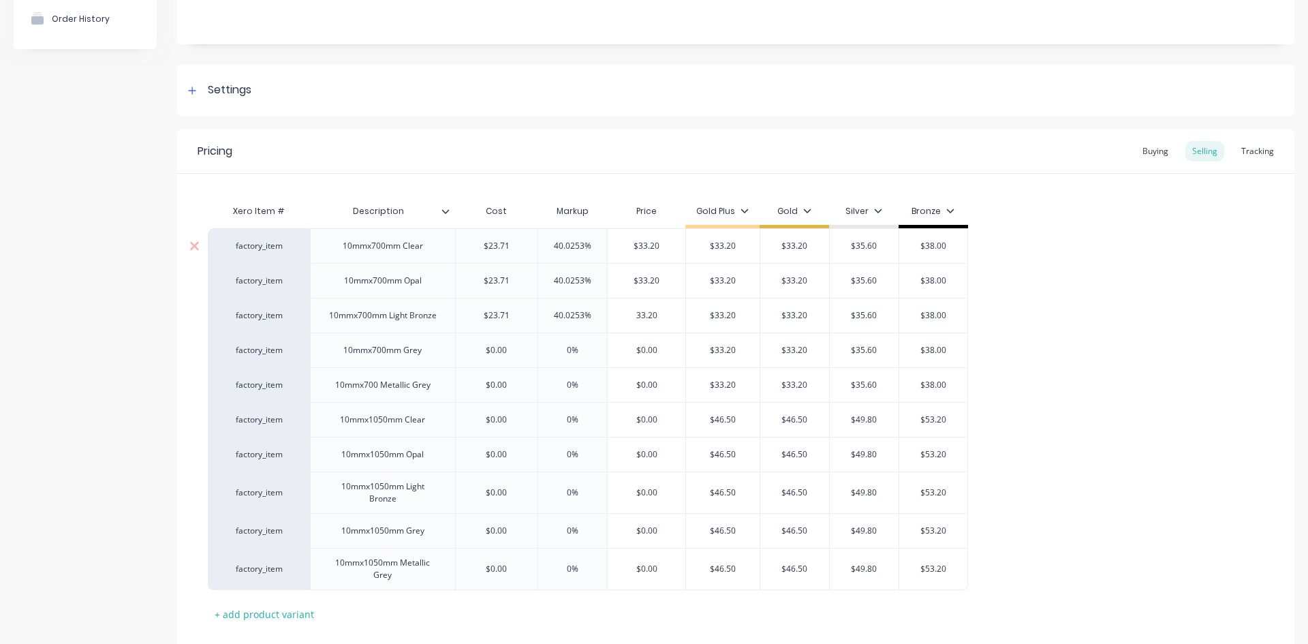
type input "33.20"
type input "$33.20"
type input "$35.60"
type input "$38.00"
type textarea "x"
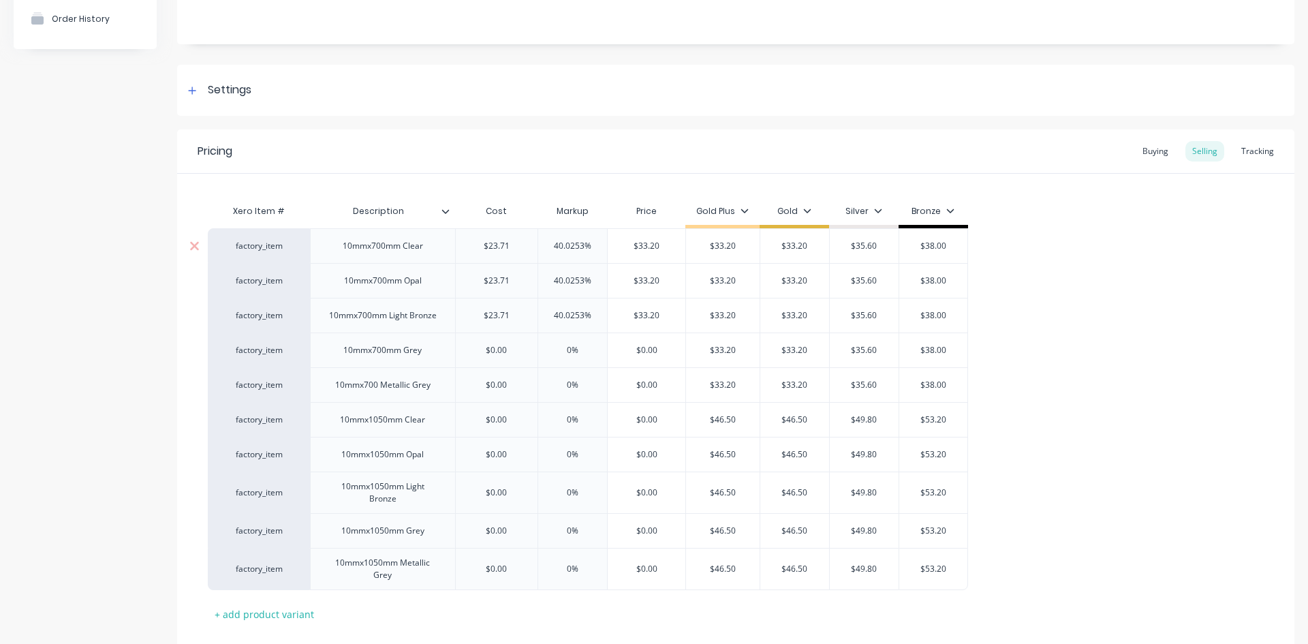
type input "$0.00"
type input "0%"
type textarea "x"
type input "2"
type textarea "x"
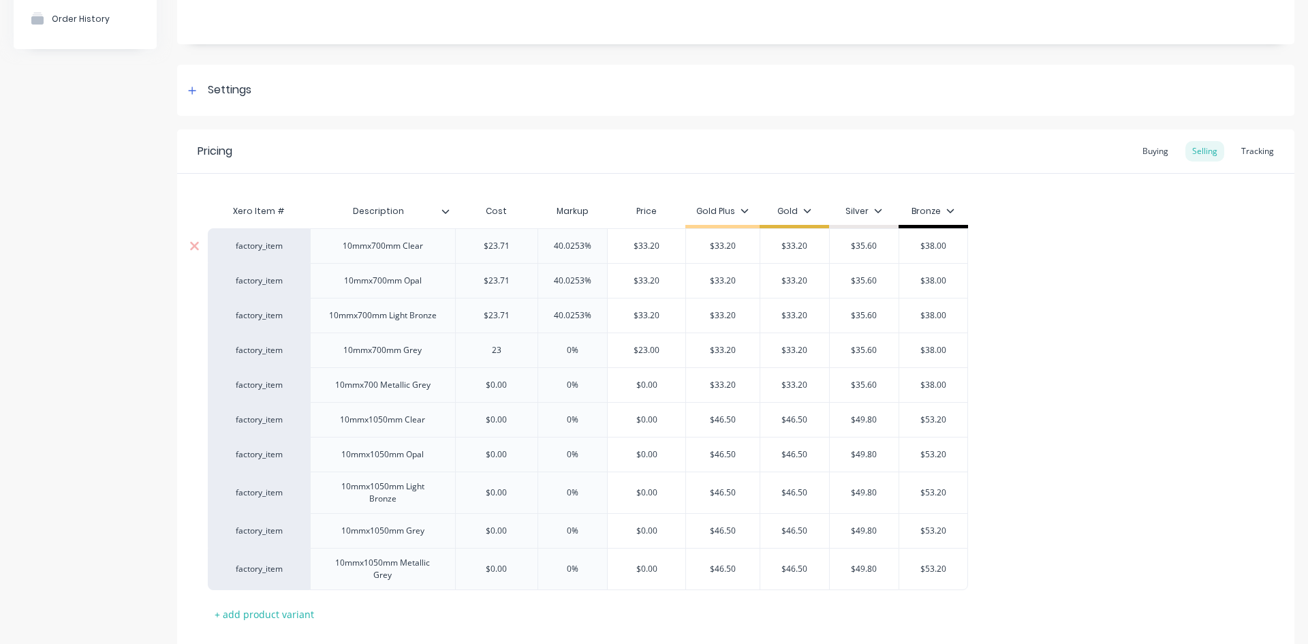
type input "23."
type textarea "x"
type input "23.7"
type textarea "x"
type input "23.71"
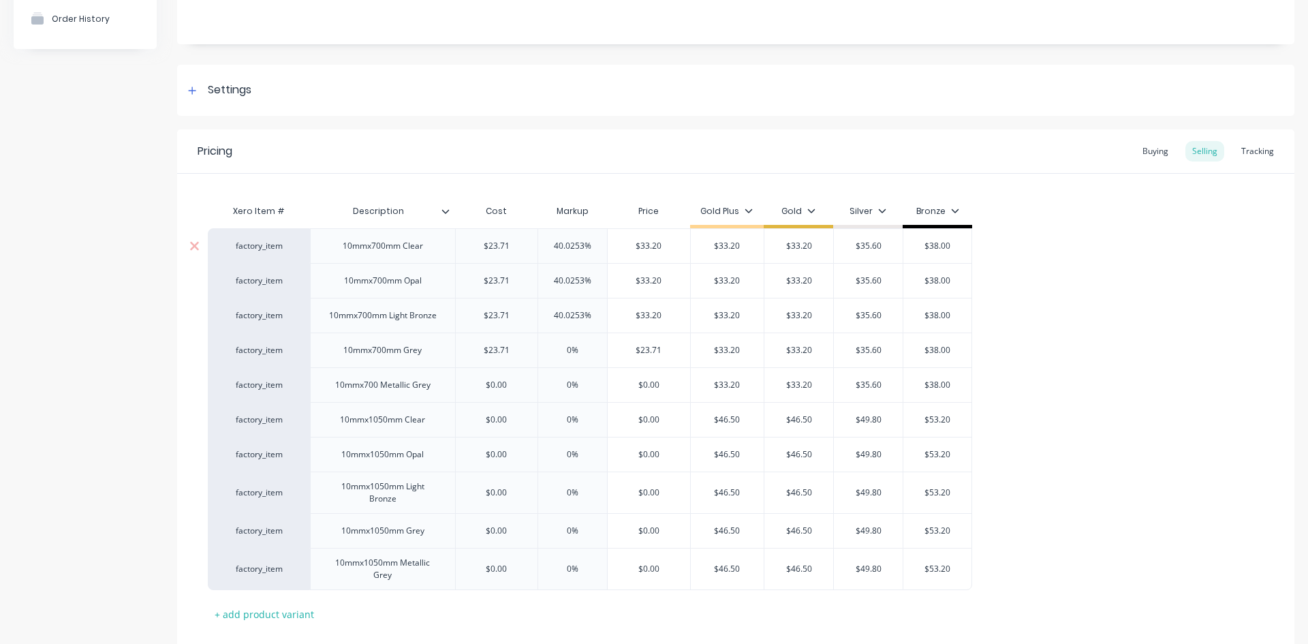
type input "$23.71"
type input "$33.20"
type textarea "x"
type input "3"
type textarea "x"
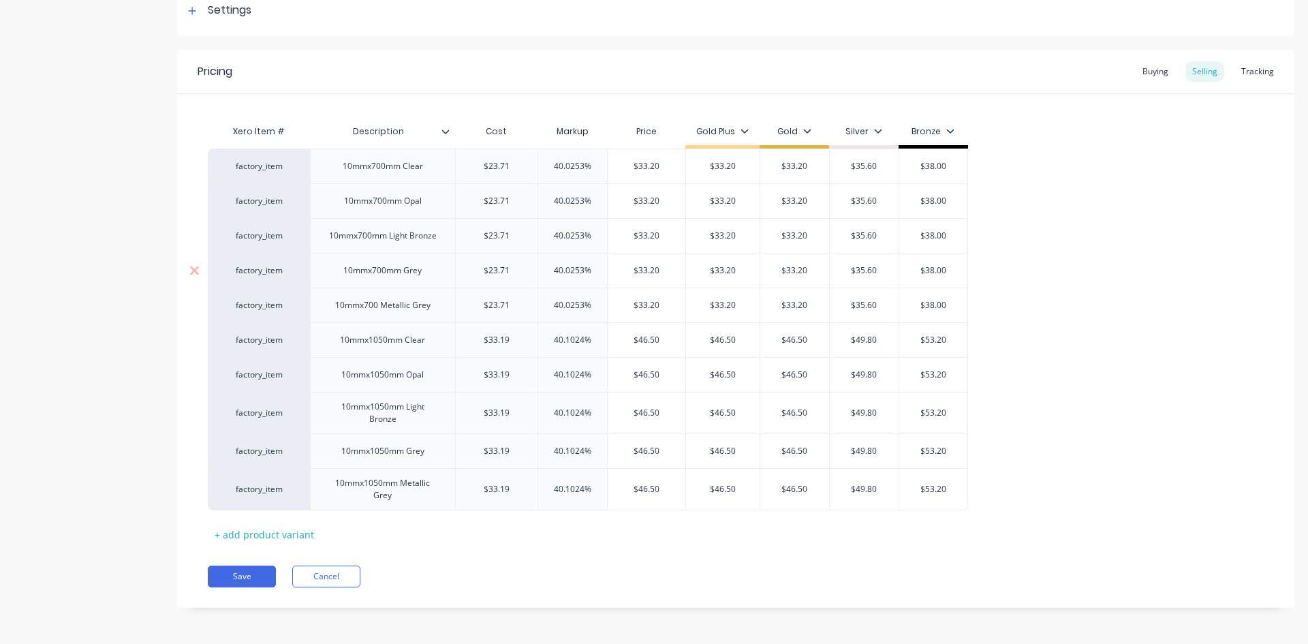
scroll to position [217, 0]
click at [234, 568] on button "Save" at bounding box center [242, 575] width 68 height 22
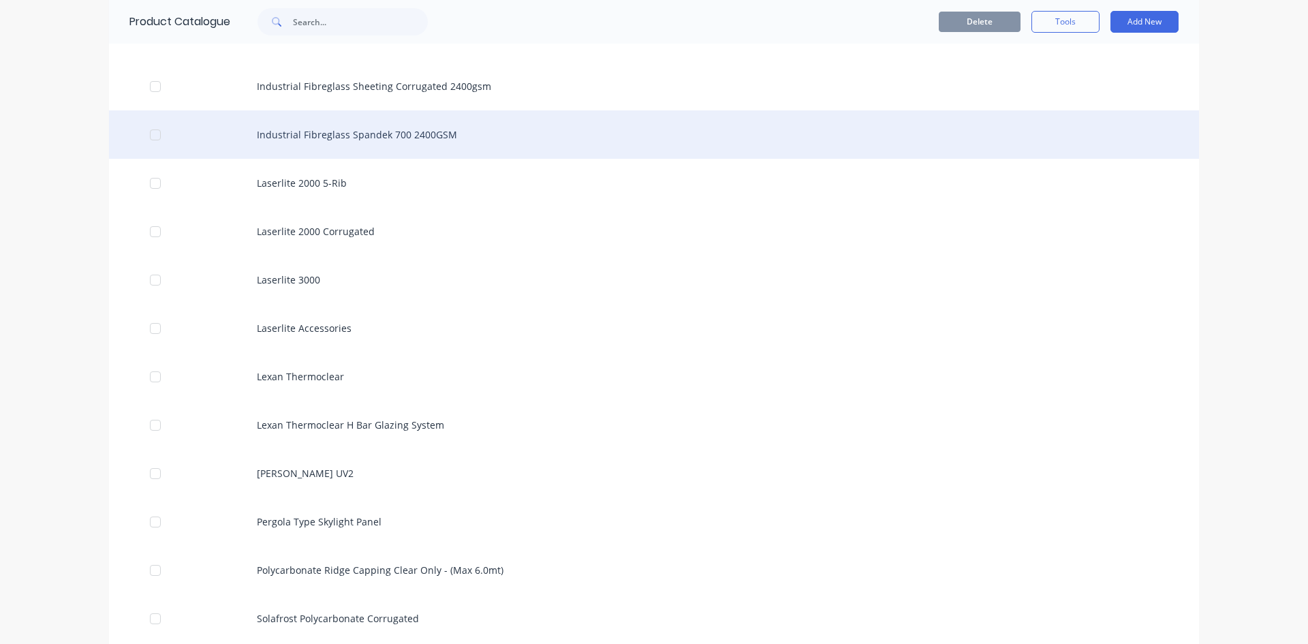
scroll to position [1567, 0]
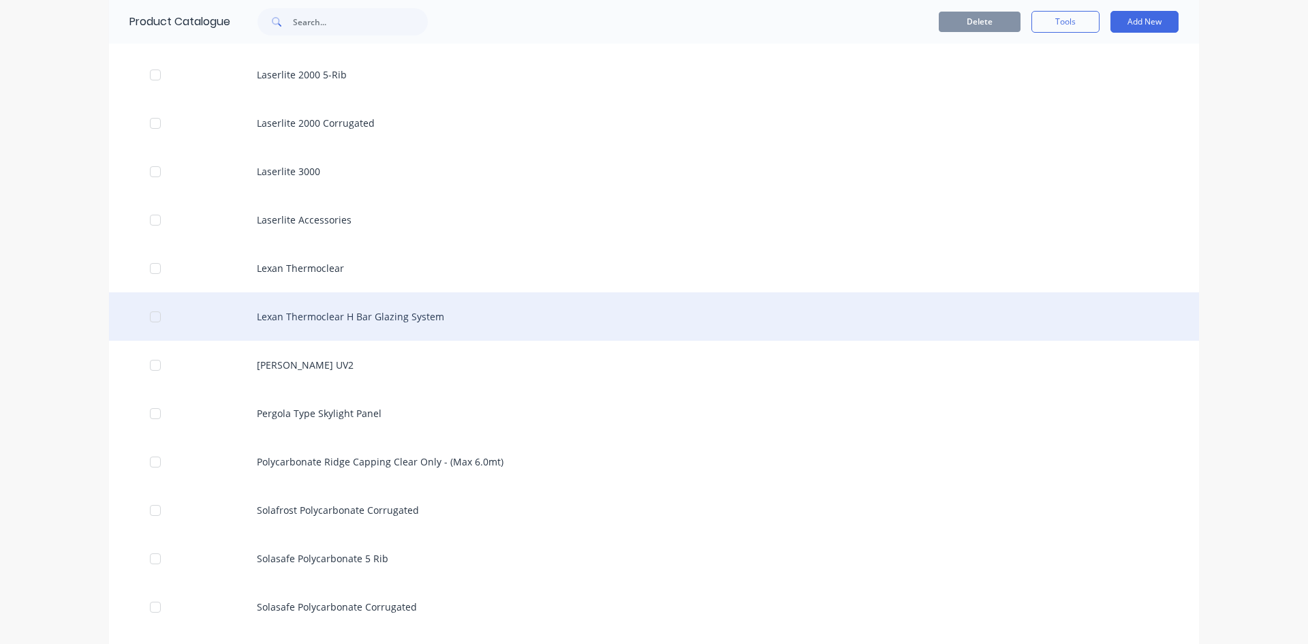
click at [377, 326] on div "Lexan Thermoclear H Bar Glazing System" at bounding box center [654, 316] width 1090 height 48
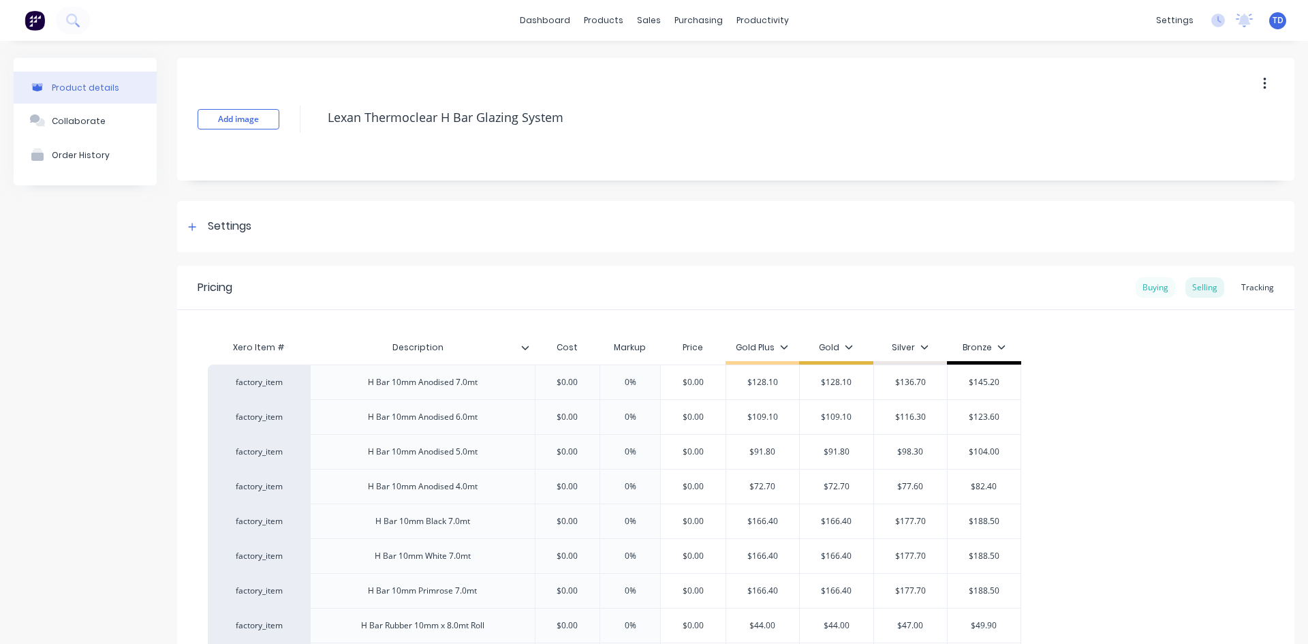
click at [1146, 290] on div "Buying" at bounding box center [1156, 287] width 40 height 20
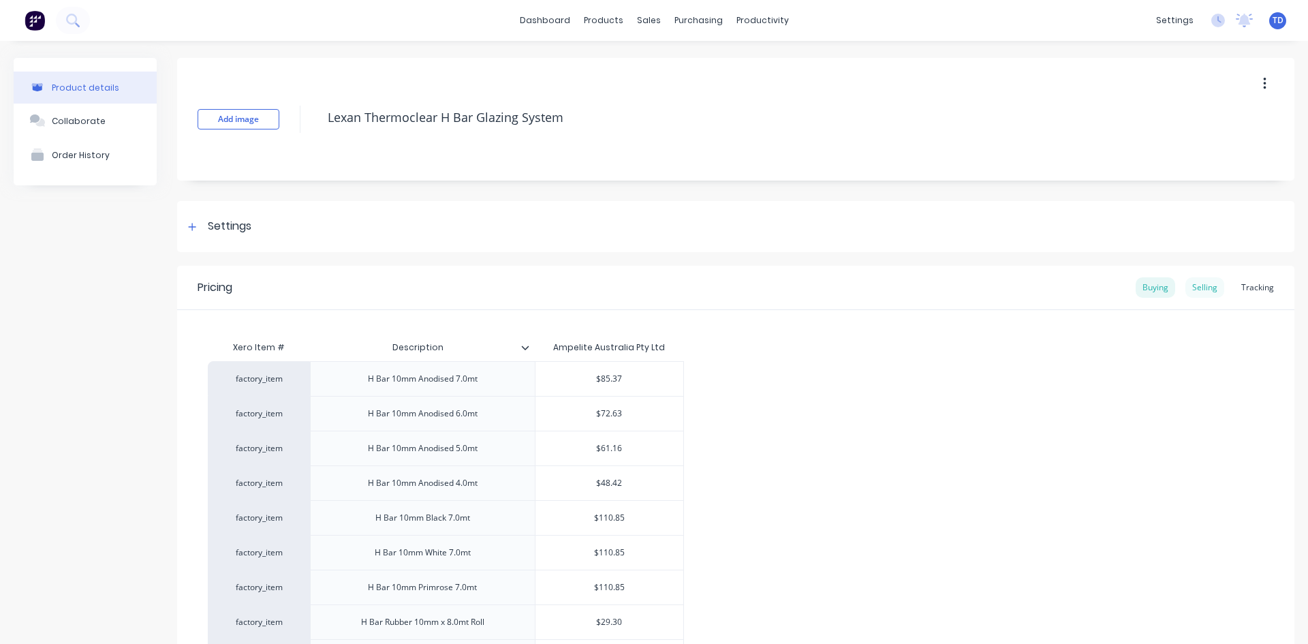
click at [1197, 285] on div "Selling" at bounding box center [1205, 287] width 39 height 20
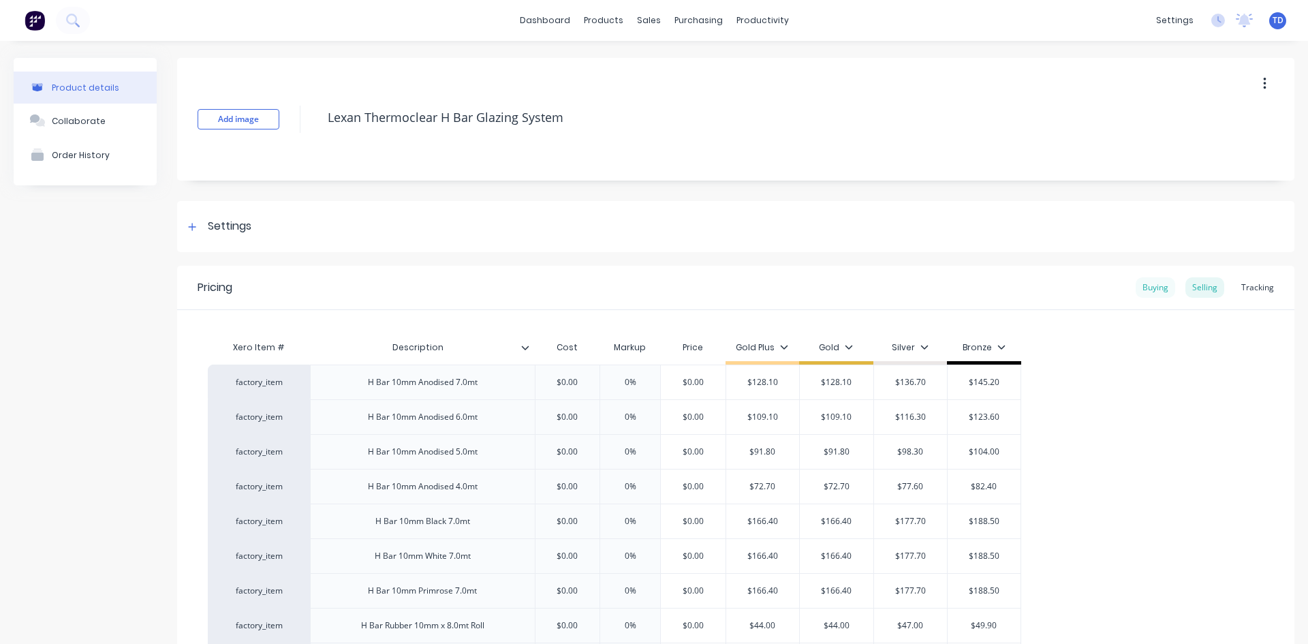
drag, startPoint x: 1139, startPoint y: 291, endPoint x: 1128, endPoint y: 291, distance: 11.6
click at [1139, 291] on div "Buying" at bounding box center [1156, 287] width 40 height 20
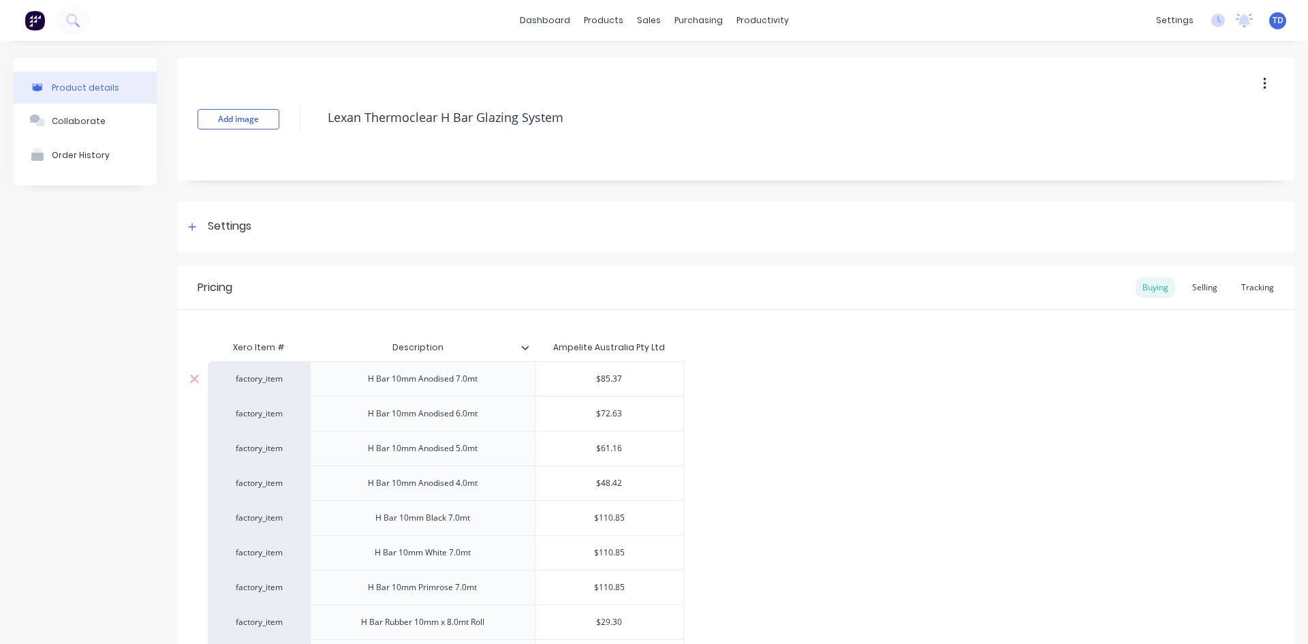
click at [649, 376] on input "$85.37" at bounding box center [610, 379] width 148 height 12
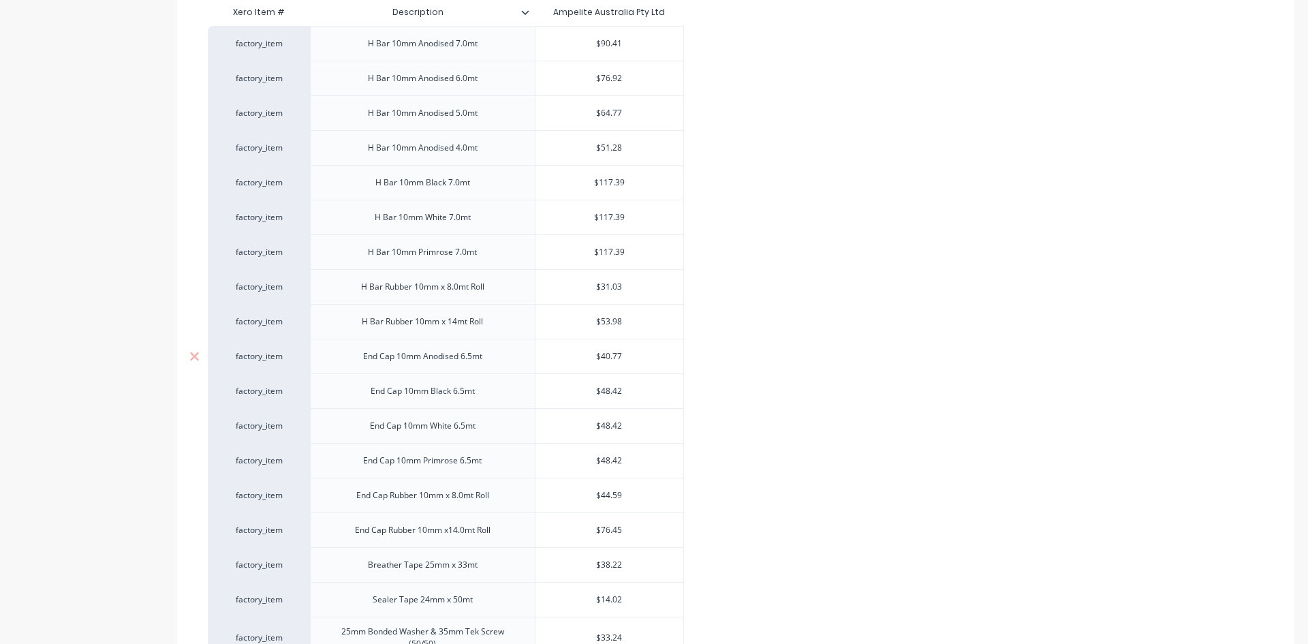
click at [642, 348] on div "$40.77" at bounding box center [610, 356] width 148 height 34
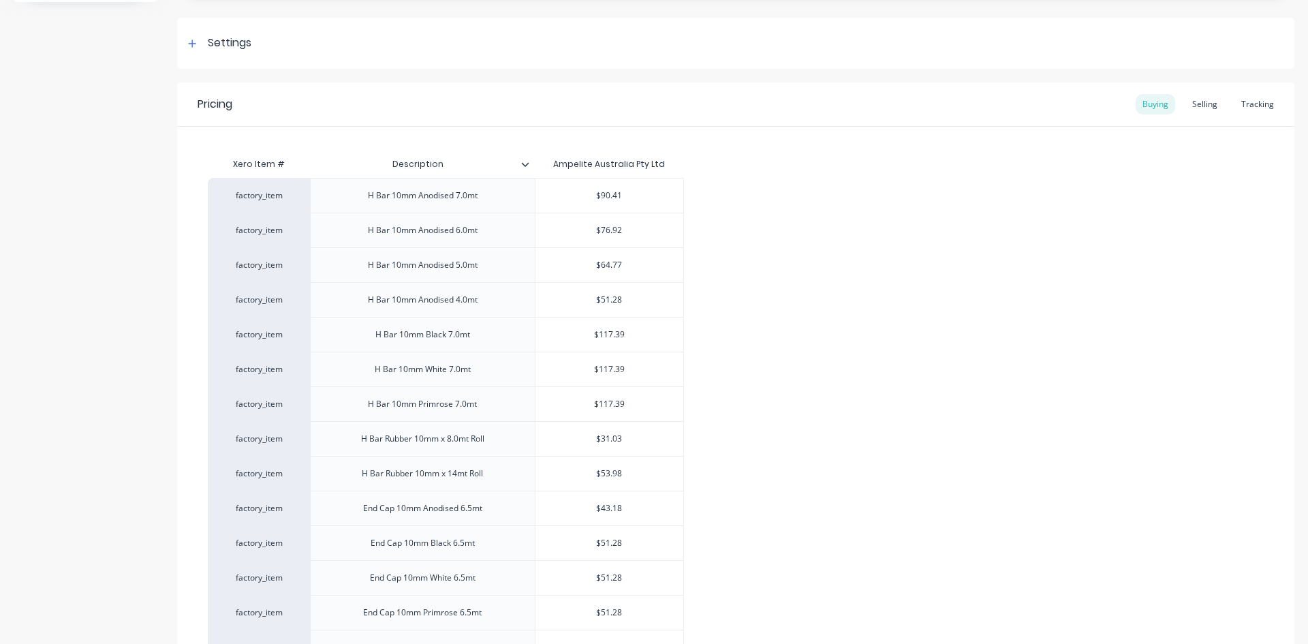
scroll to position [131, 0]
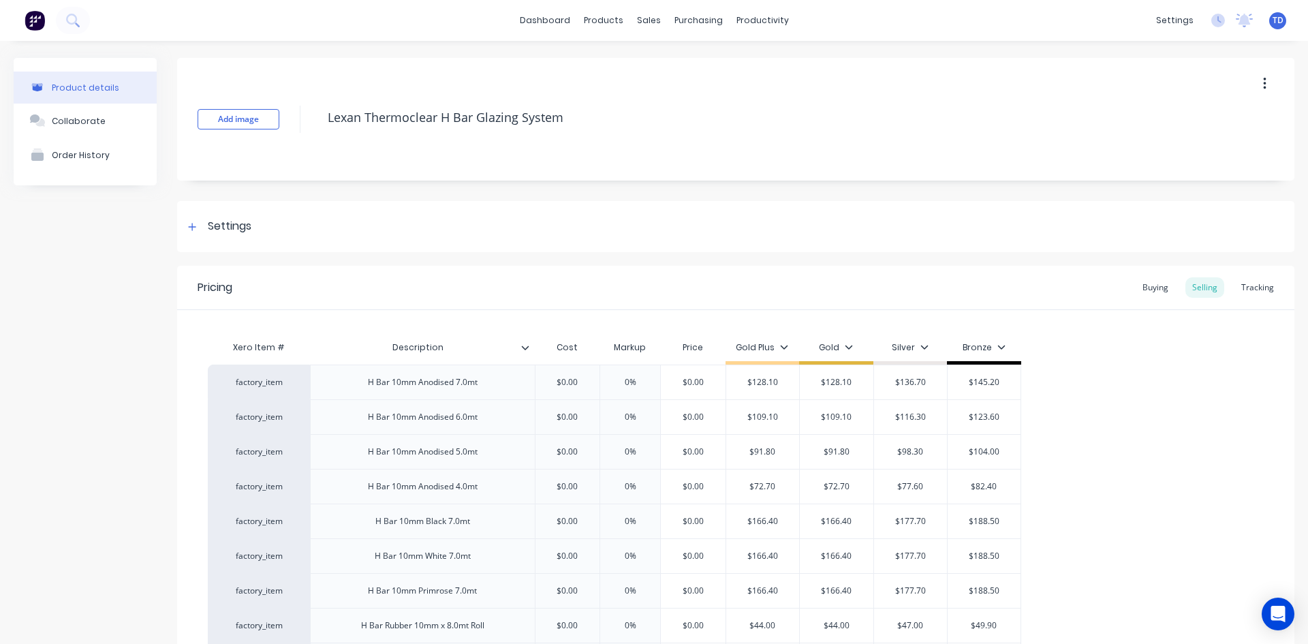
type textarea "x"
